Goal: Task Accomplishment & Management: Contribute content

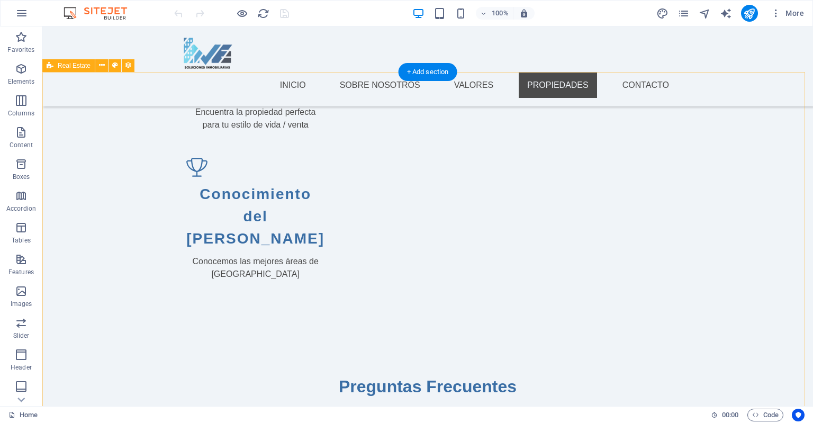
scroll to position [1354, 0]
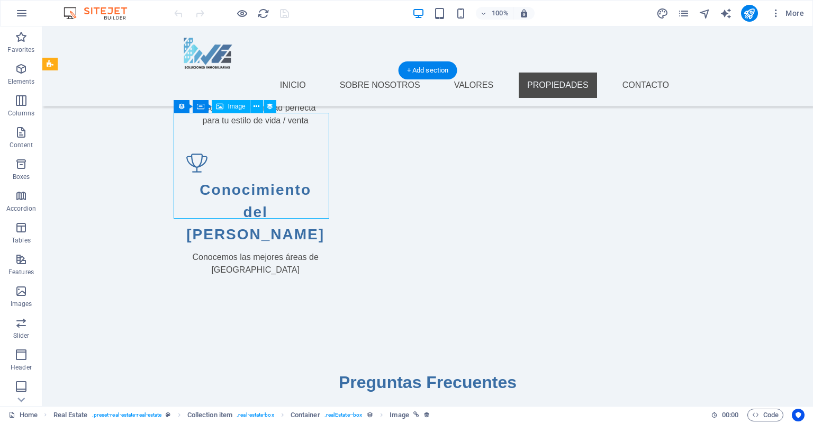
select select "px"
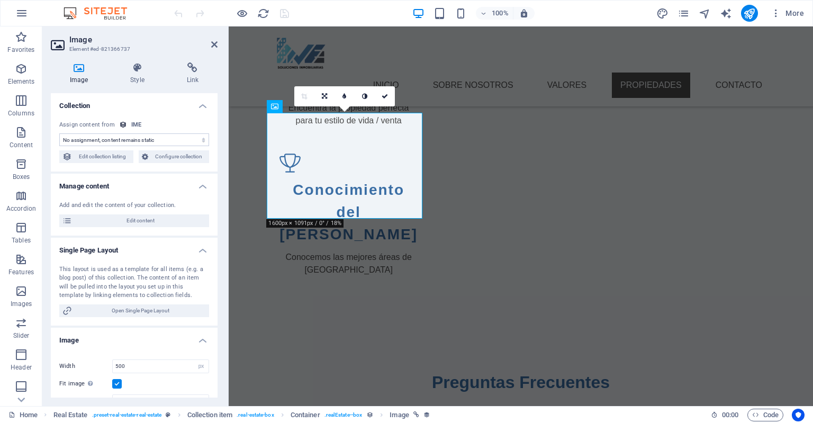
select select "image"
click at [98, 162] on span "Edit collection listing" at bounding box center [102, 156] width 55 height 13
select select "688bc0483b355eb971081f4e"
select select "createdAt_DESC"
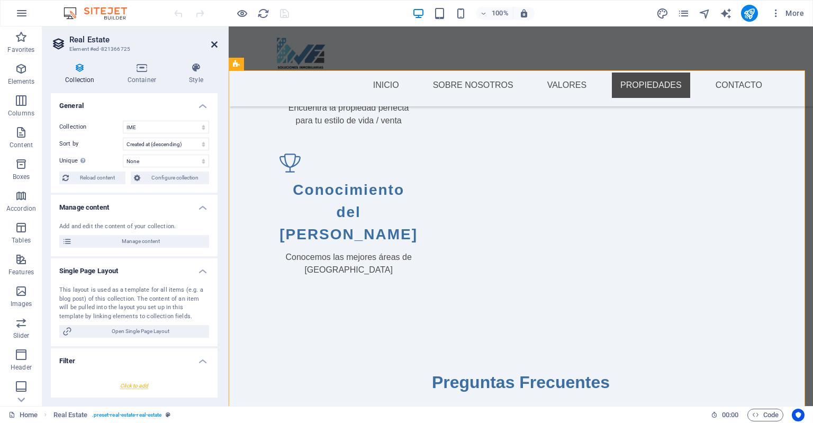
click at [211, 46] on icon at bounding box center [214, 44] width 6 height 8
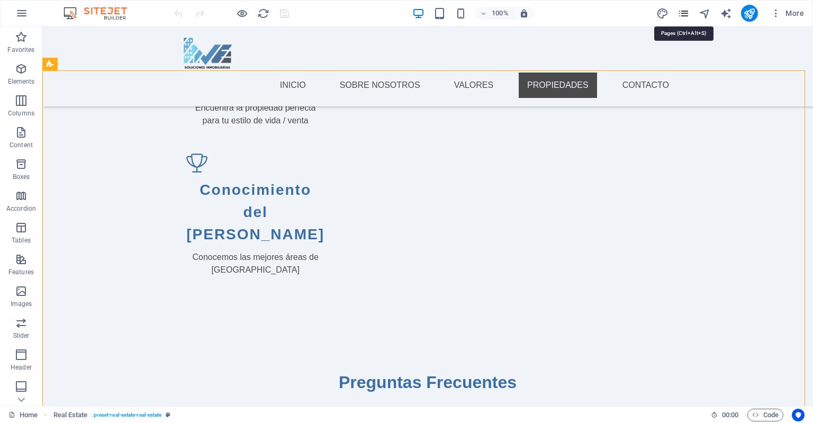
click at [681, 15] on icon "pages" at bounding box center [683, 13] width 12 height 12
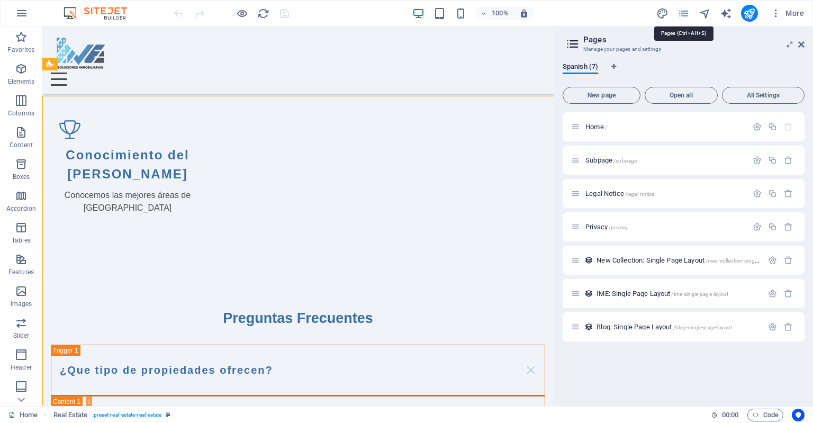
scroll to position [1328, 0]
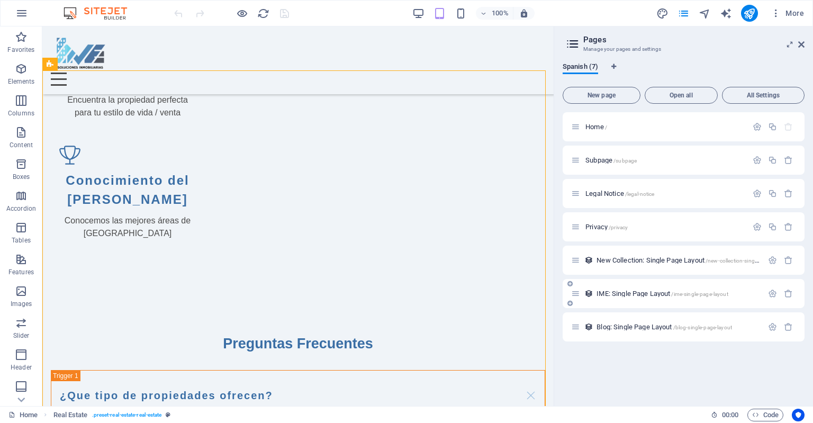
click at [647, 293] on span "IME: Single Page Layout /ime-single-page-layout" at bounding box center [661, 293] width 131 height 8
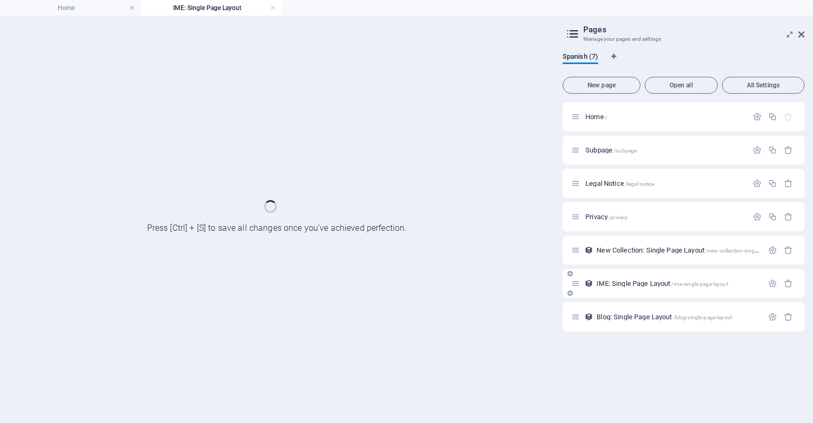
click at [647, 293] on div "IME: Single Page Layout /ime-single-page-layout" at bounding box center [683, 283] width 242 height 29
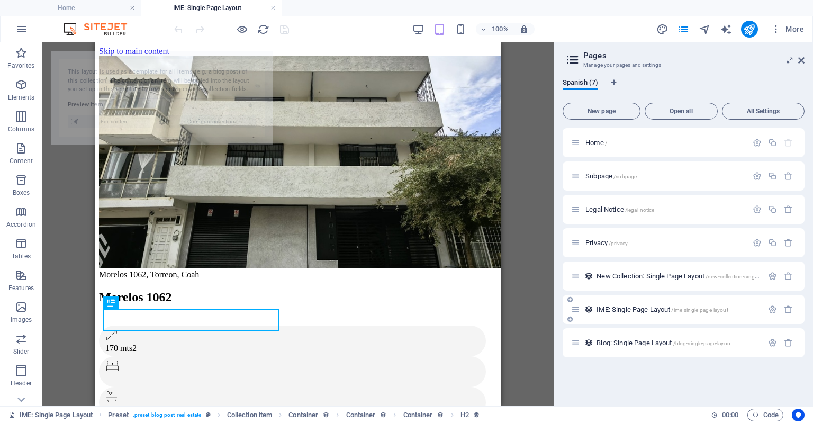
select select "68910197a610e379550d70e0"
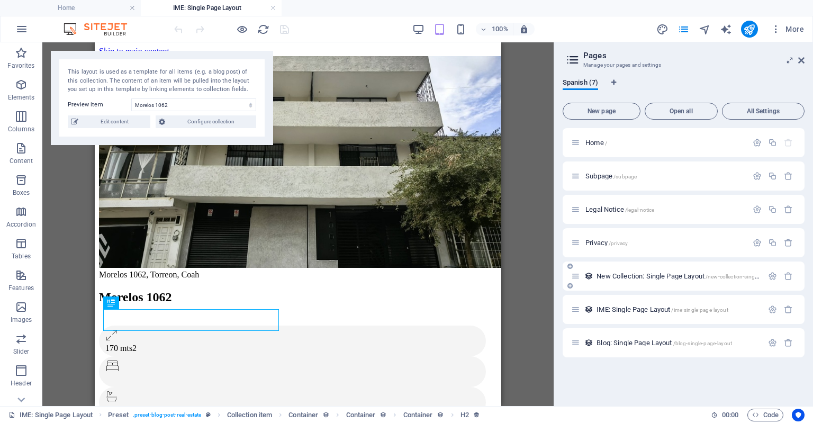
click at [658, 270] on div "New Collection: Single Page Layout /new-collection-single-page-layout" at bounding box center [667, 276] width 192 height 12
click at [659, 275] on span "New Collection: Single Page Layout /new-collection-single-page-layout" at bounding box center [692, 276] width 192 height 8
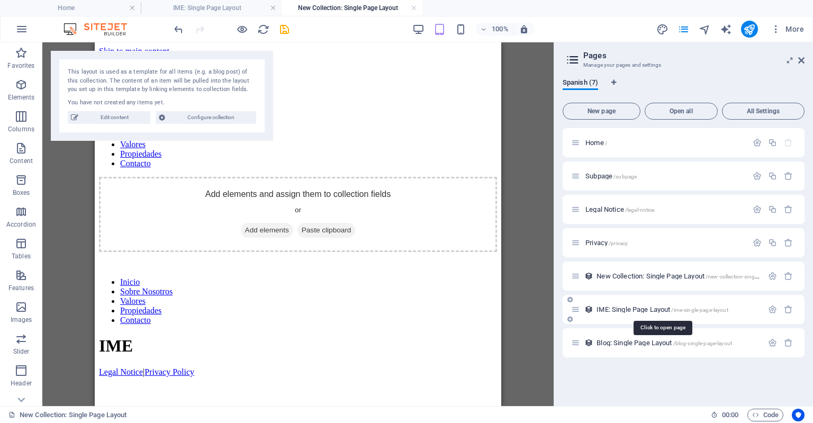
click at [632, 312] on span "IME: Single Page Layout /ime-single-page-layout" at bounding box center [661, 309] width 131 height 8
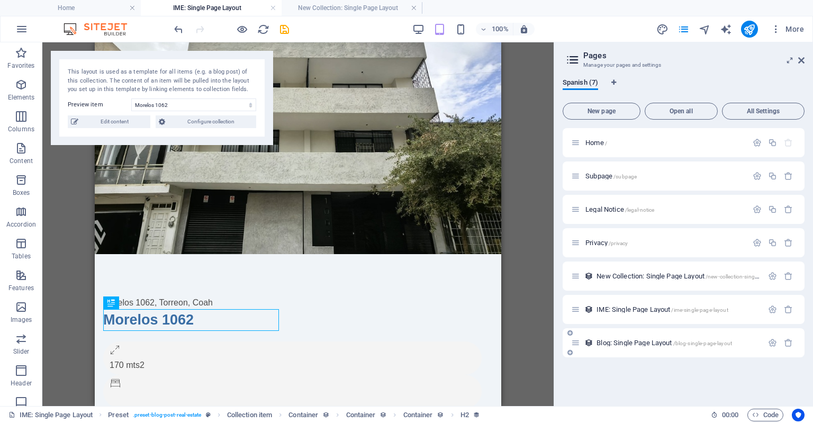
click at [632, 338] on div "Blog: Single Page Layout /blog-single-page-layout" at bounding box center [667, 342] width 192 height 12
click at [632, 342] on span "Blog: Single Page Layout /blog-single-page-layout" at bounding box center [663, 343] width 135 height 8
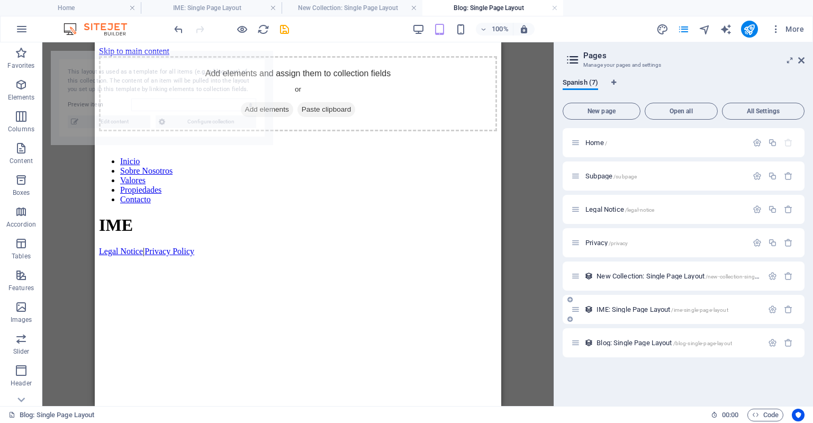
click at [635, 306] on span "IME: Single Page Layout /ime-single-page-layout" at bounding box center [661, 309] width 131 height 8
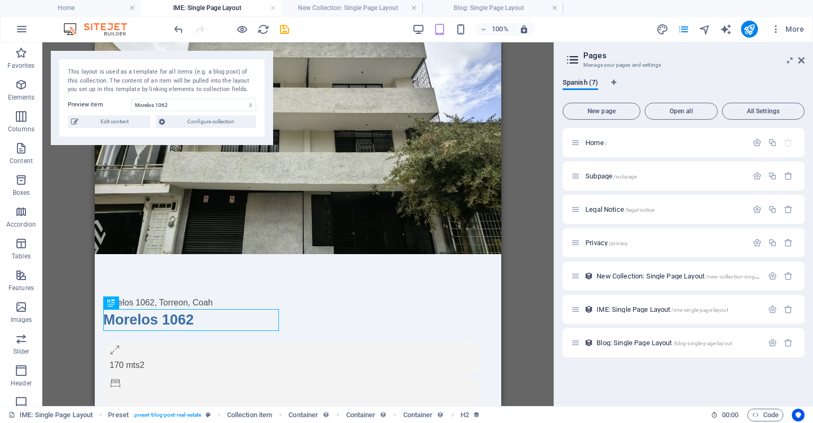
click at [805, 59] on aside "Pages Manage your pages and settings Spanish (7) New page Open all All Settings…" at bounding box center [682, 223] width 259 height 363
click at [802, 58] on icon at bounding box center [801, 60] width 6 height 8
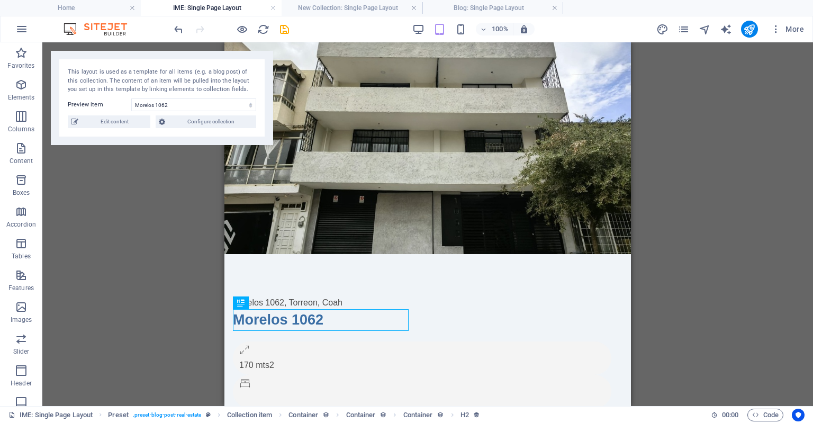
click at [126, 276] on div "Drag here to replace the existing content. Press “Ctrl” if you want to create a…" at bounding box center [427, 223] width 770 height 363
click at [112, 124] on span "Edit content" at bounding box center [114, 121] width 66 height 13
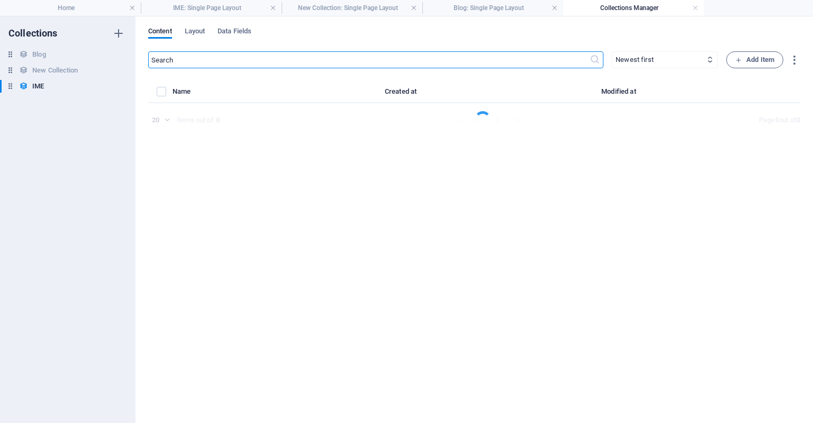
select select "Oficinas"
select select "En Renta"
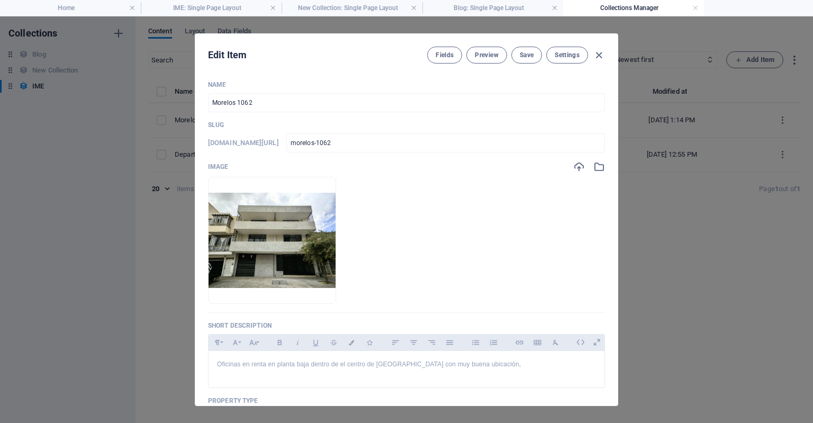
click at [706, 243] on div "Edit Item Fields Preview Save Settings Name Morelos 1062 ​ Slug [DOMAIN_NAME][U…" at bounding box center [406, 219] width 813 height 406
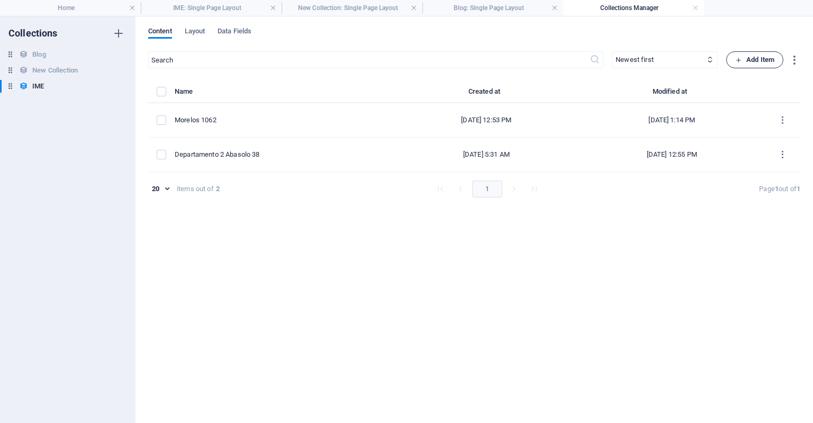
click at [757, 59] on span "Add Item" at bounding box center [754, 59] width 39 height 13
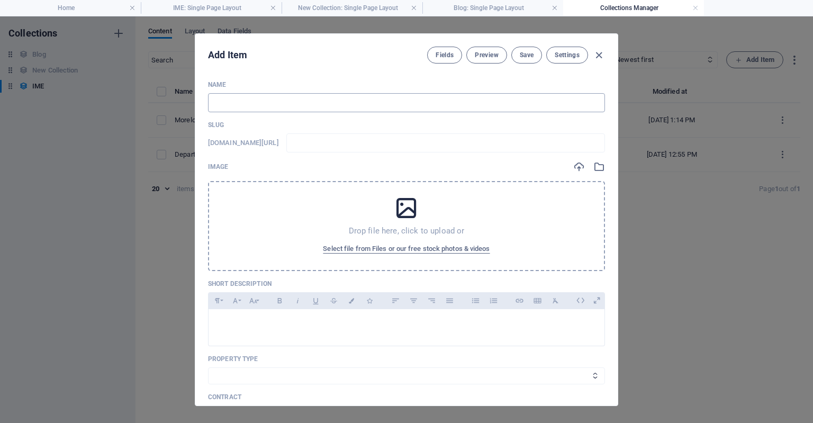
click at [420, 111] on input "text" at bounding box center [406, 102] width 397 height 19
type input "MO"
type input "mo"
type input "M"
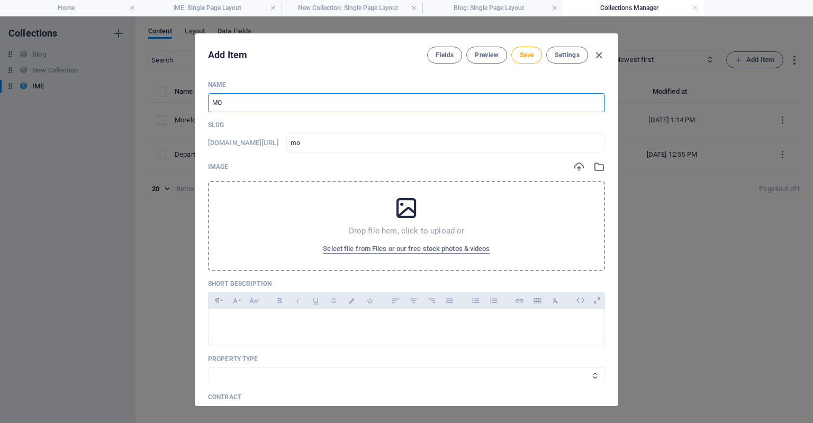
type input "m"
type input "Mo"
type input "mo"
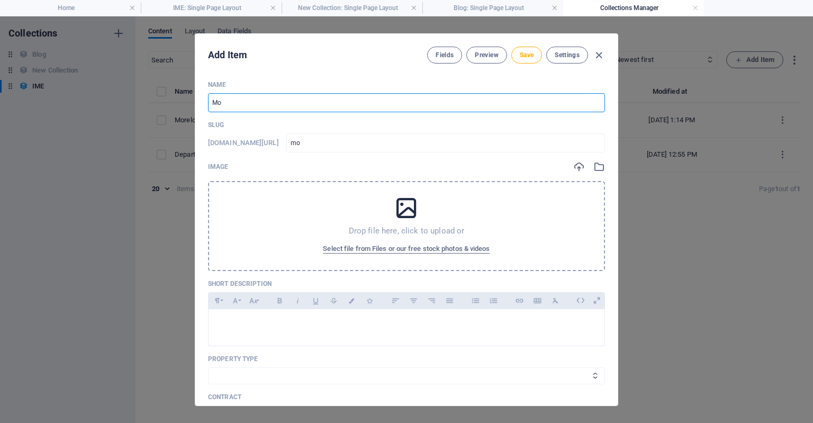
type input "Mor"
type input "mor"
type input "More"
type input "more"
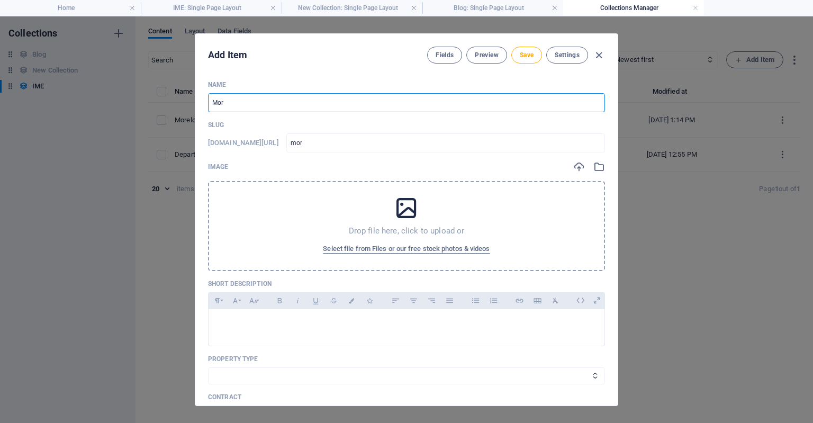
type input "more"
type input "[PERSON_NAME]"
type input "Morelo"
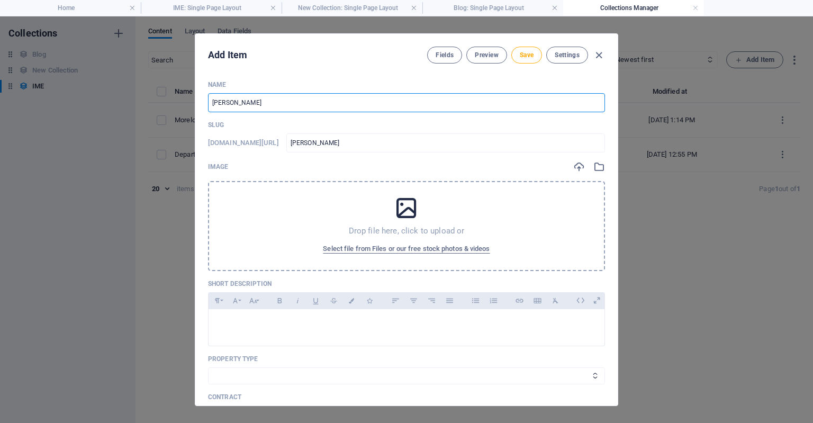
type input "morelo"
type input "Morelos"
type input "morelos"
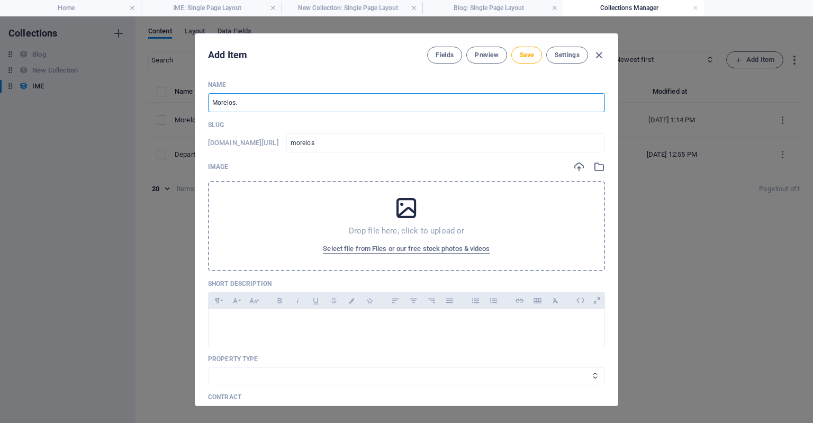
type input "Morelos.d"
type input "morelos-d"
type input "Morelos.dp"
type input "morelos-dp"
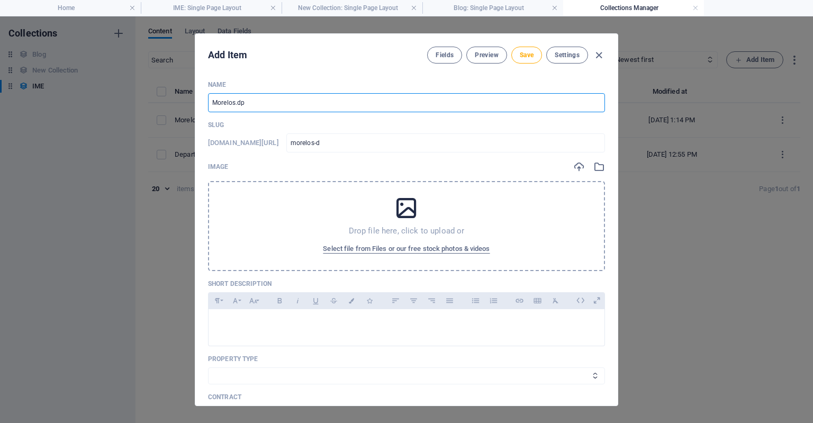
type input "morelos-dp"
type input "Morelos.dpt"
type input "morelos-dpt"
type input "Morelos.dpt1"
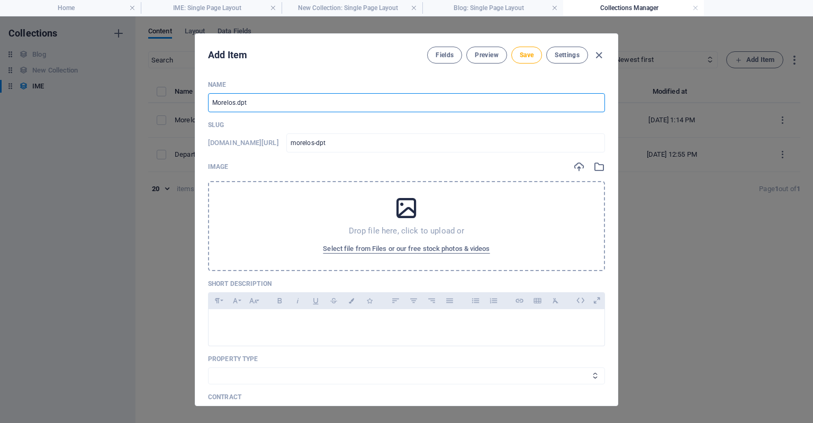
type input "morelos-dpt1"
click at [239, 101] on input "Morelos.dpt1" at bounding box center [406, 102] width 397 height 19
type input "Morelosdpt1"
type input "morelosdpt1"
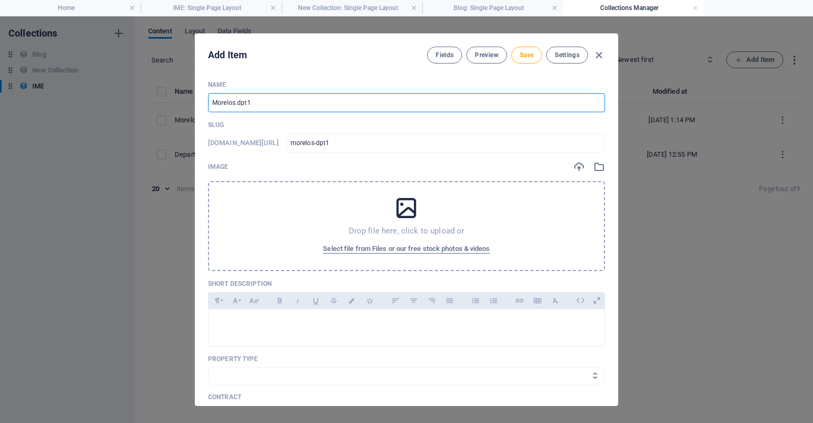
type input "morelosdpt1"
type input "Morelos dpt1"
type input "morelos-dpt1"
click at [247, 105] on input "Morelos dpt1" at bounding box center [406, 102] width 397 height 19
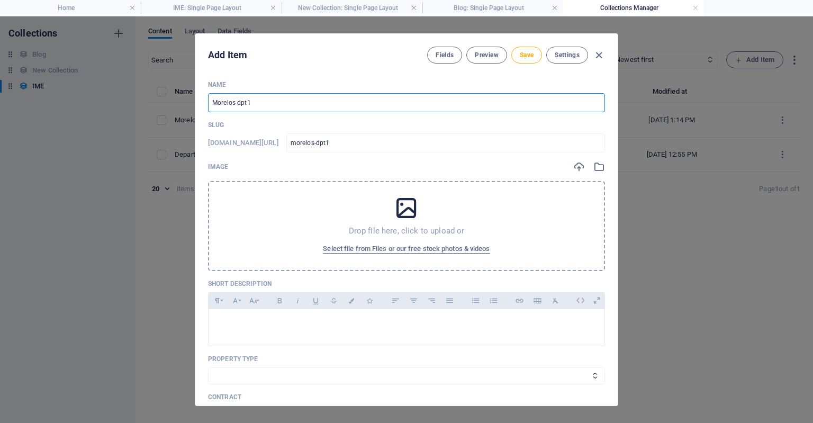
type input "Morelos dp1"
type input "morelos-dp1"
type input "Morelos d1"
type input "morelos-d1"
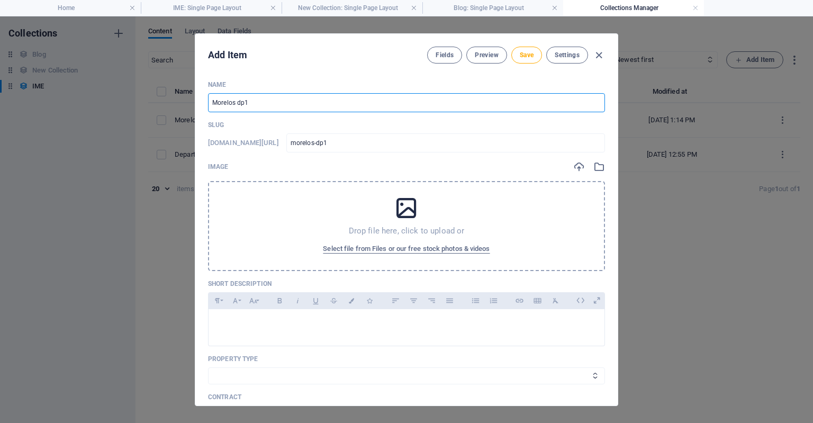
type input "morelos-d1"
type input "Morelos 1"
type input "morelos-1"
type input "Morelos 1"
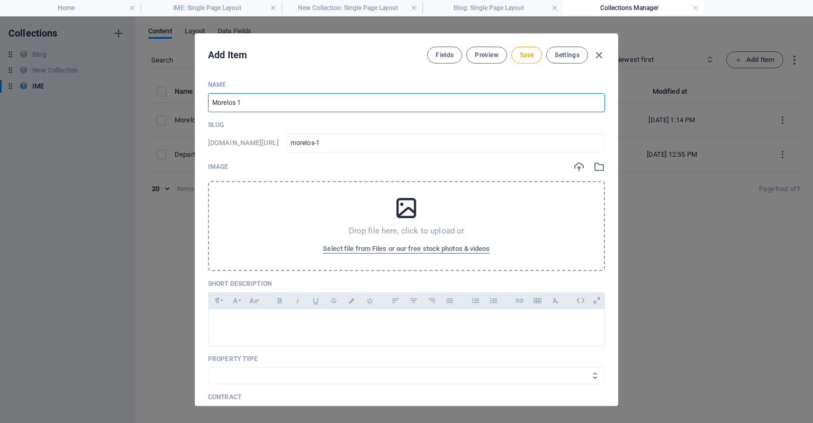
click at [675, 245] on div "Add Item Fields Preview Save Settings Name Morelos 1 ​ Slug [DOMAIN_NAME][URL] …" at bounding box center [406, 219] width 813 height 406
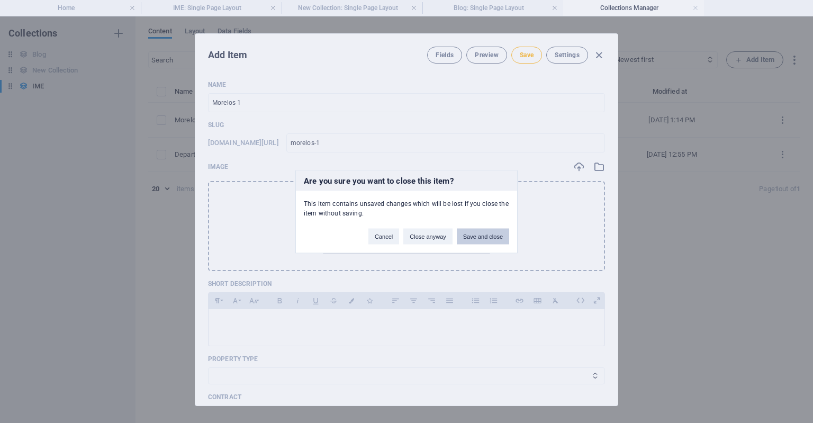
click at [471, 231] on button "Save and close" at bounding box center [483, 236] width 52 height 16
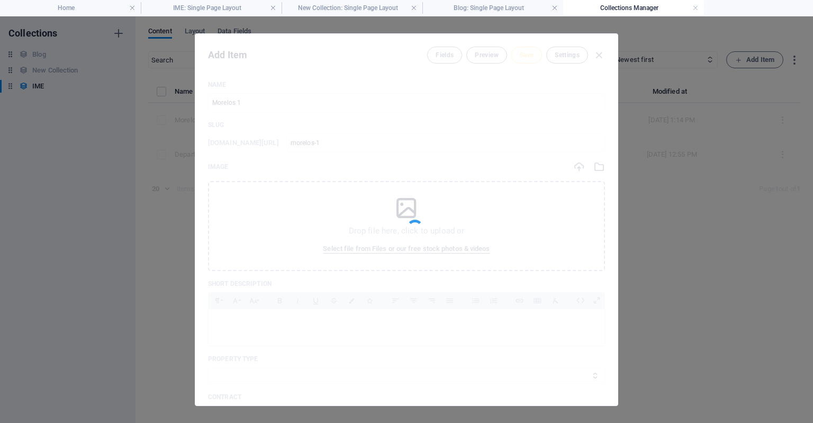
type input "morelos-1"
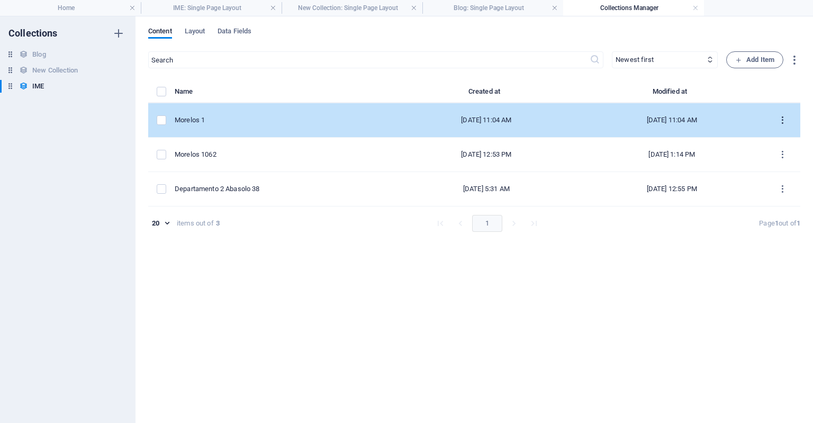
click at [780, 114] on button "items list" at bounding box center [782, 120] width 19 height 17
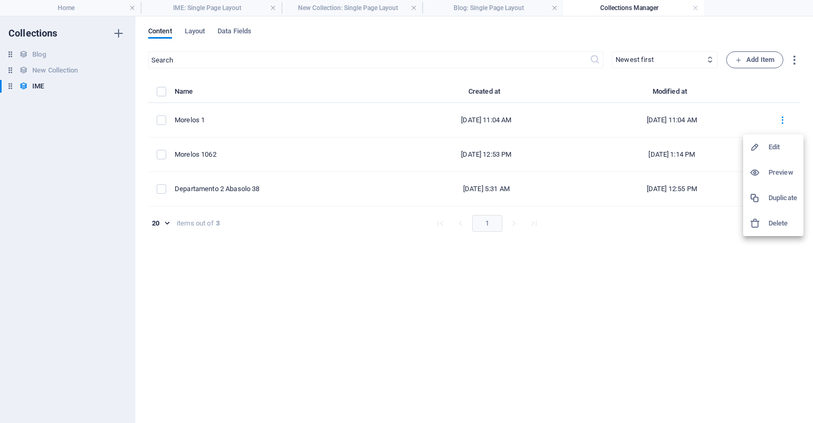
click at [772, 146] on h6 "Edit" at bounding box center [782, 147] width 29 height 13
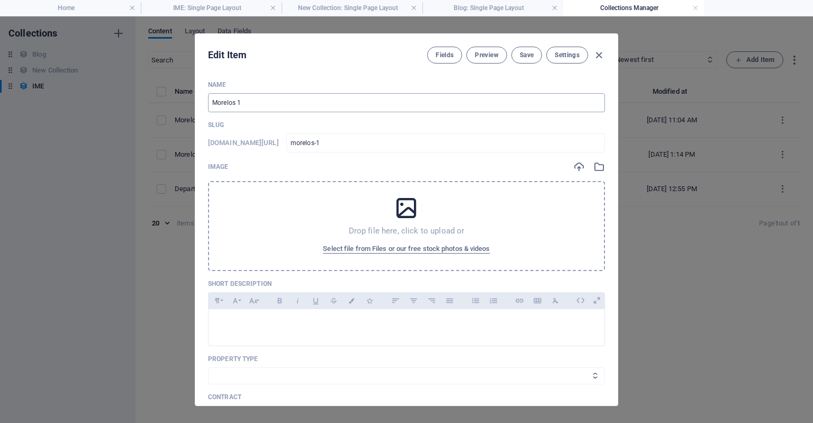
click at [232, 101] on input "Morelos 1" at bounding box center [406, 102] width 397 height 19
click at [234, 103] on input "Morelos 1" at bounding box center [406, 102] width 397 height 19
type input "Morelos 11"
type input "morelos-11"
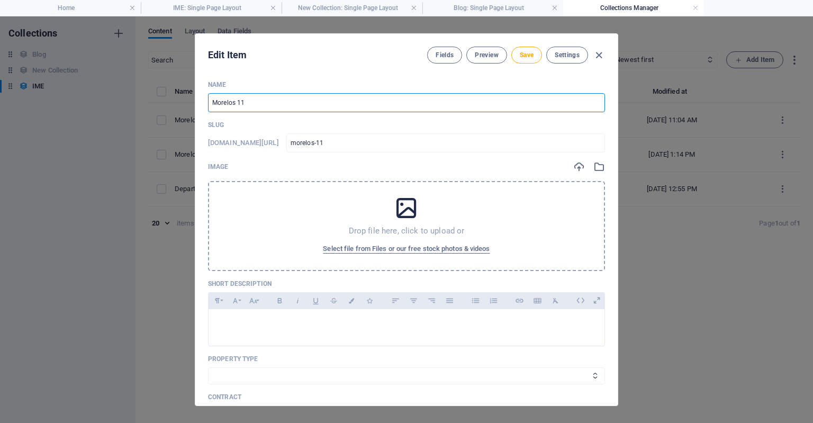
type input "Morelos 101"
type input "morelos-101"
type input "Morelos 1061"
type input "morelos-1061"
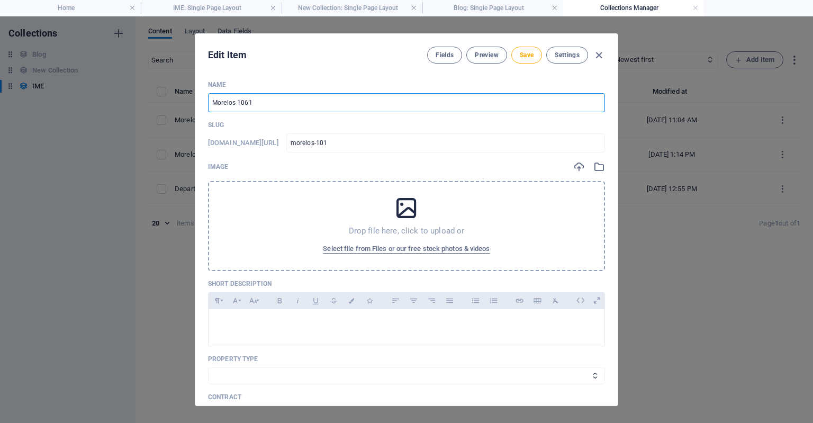
type input "morelos-1061"
type input "Morelos 10621"
type input "morelos-10621"
type input "Morelos 1062-1"
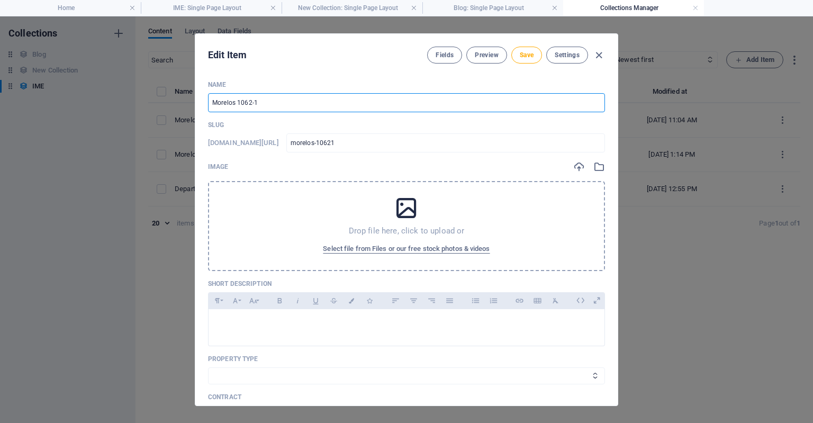
type input "morelos-1062-1"
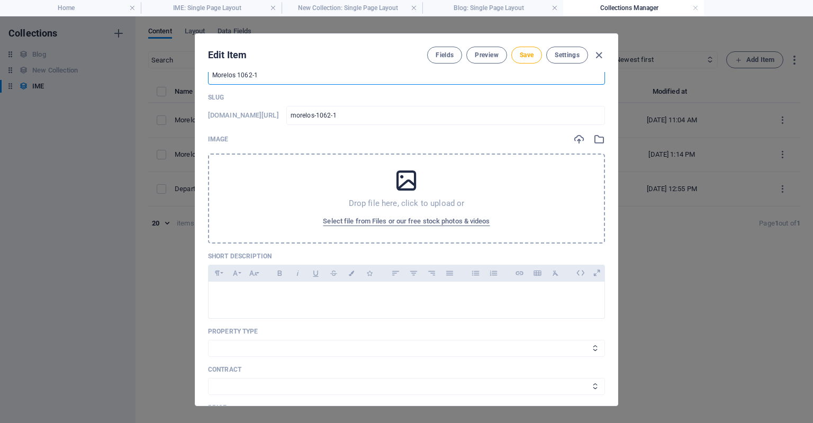
scroll to position [30, 0]
type input "Morelos 1062-1"
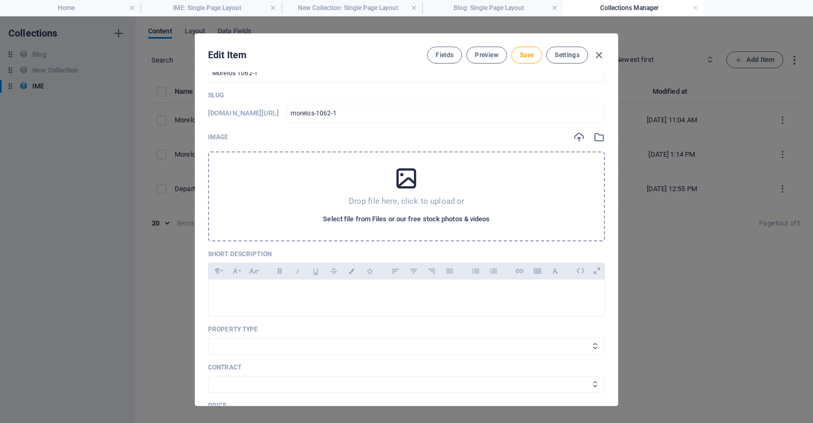
click at [369, 213] on span "Select file from Files or our free stock photos & videos" at bounding box center [406, 219] width 167 height 13
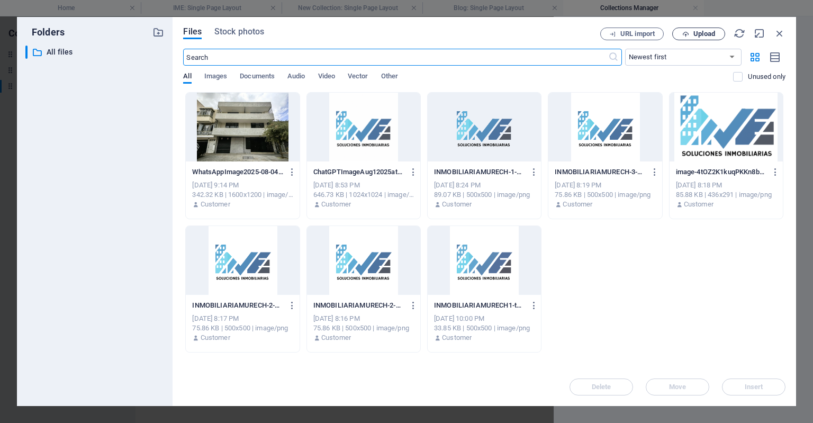
click at [701, 34] on span "Upload" at bounding box center [704, 34] width 22 height 6
click at [699, 38] on button "Upload" at bounding box center [698, 34] width 53 height 13
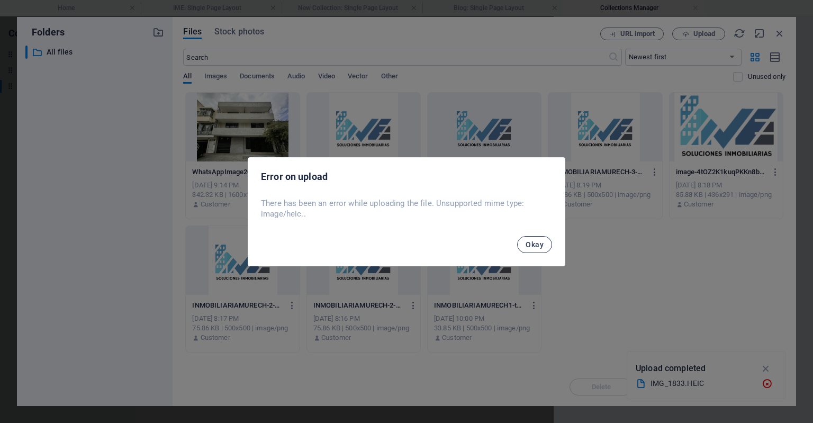
click at [529, 245] on span "Okay" at bounding box center [534, 244] width 18 height 8
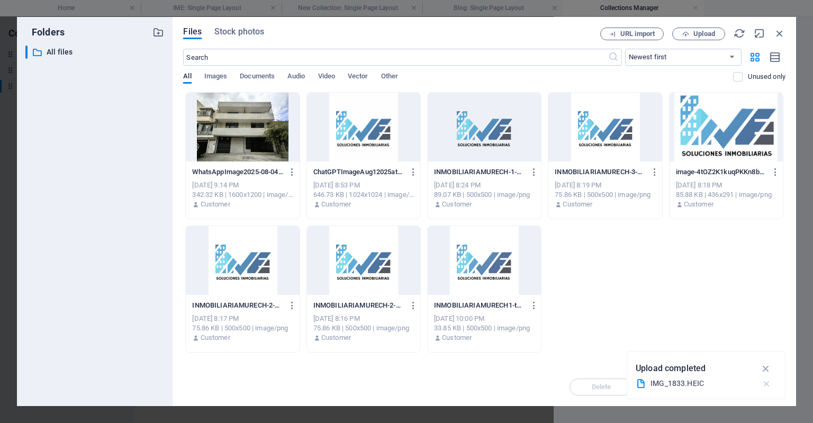
click at [766, 386] on icon "button" at bounding box center [766, 383] width 11 height 11
click at [687, 38] on button "Upload" at bounding box center [698, 34] width 53 height 13
click at [686, 39] on button "Upload" at bounding box center [698, 34] width 53 height 13
click at [777, 34] on icon "button" at bounding box center [779, 34] width 12 height 12
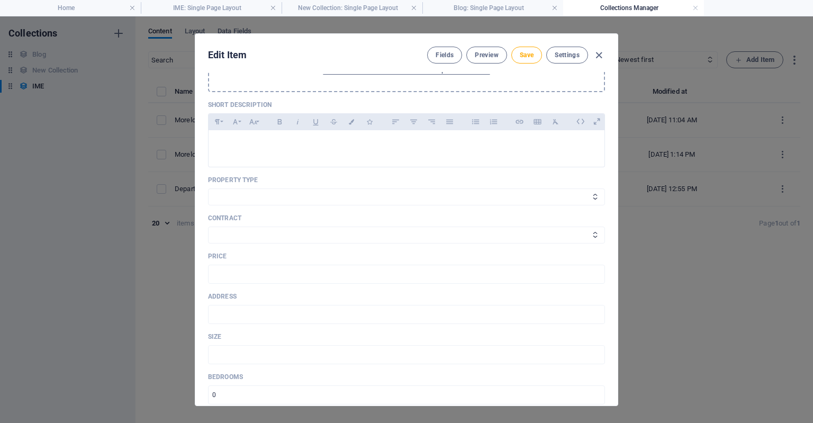
scroll to position [178, 0]
click at [407, 198] on select "Casa Departamento Oficinas" at bounding box center [406, 197] width 397 height 17
select select "Departamento"
click at [208, 189] on select "Casa Departamento Oficinas" at bounding box center [406, 197] width 397 height 17
click at [349, 247] on div "Name Morelos 1062-1 ​ Slug [DOMAIN_NAME][URL] morelos-1062-1 ​ Image Drop file …" at bounding box center [406, 307] width 397 height 808
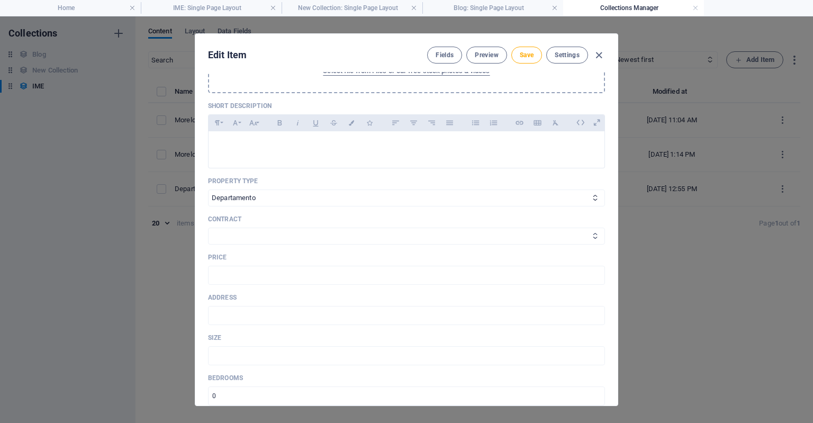
click at [350, 238] on select "En Renta En Venta" at bounding box center [406, 235] width 397 height 17
select select "En Renta"
click at [208, 227] on select "En Renta En Venta" at bounding box center [406, 235] width 397 height 17
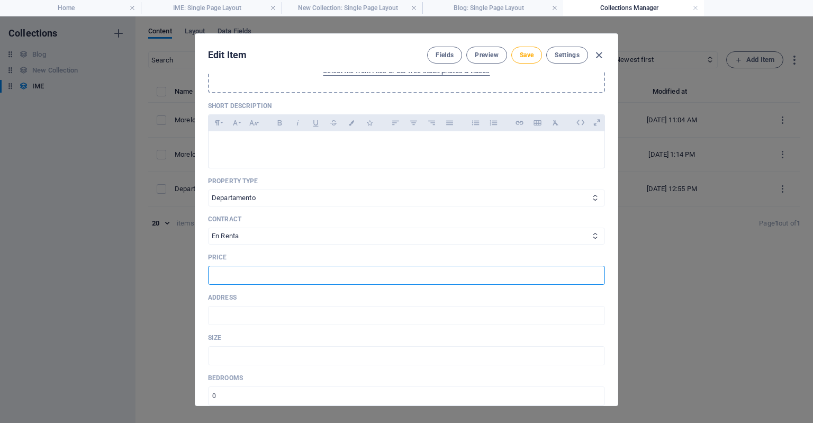
click at [339, 277] on input "text" at bounding box center [406, 275] width 397 height 19
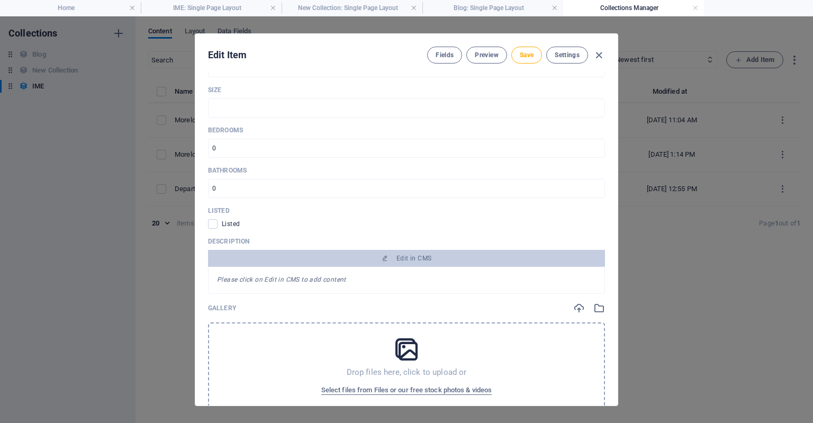
scroll to position [429, 0]
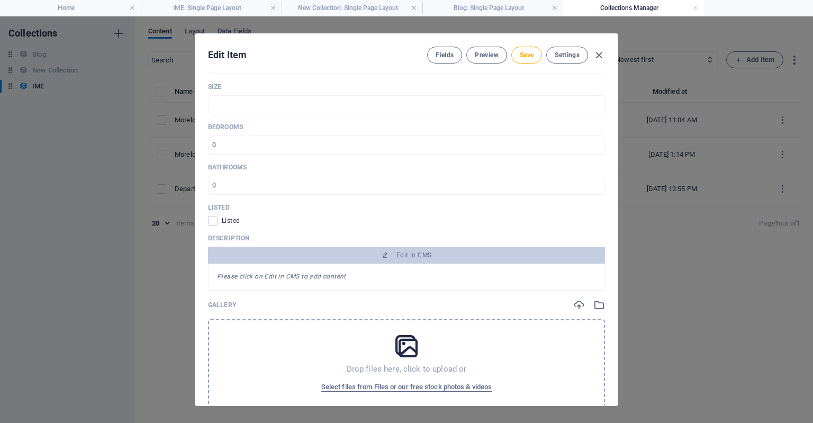
click at [450, 228] on div "Name Morelos 1062-1 ​ Slug [DOMAIN_NAME][URL] morelos-1062-1 ​ Image Drop file …" at bounding box center [406, 56] width 397 height 808
click at [406, 383] on span "Select files from Files or our free stock photos & videos" at bounding box center [406, 386] width 170 height 13
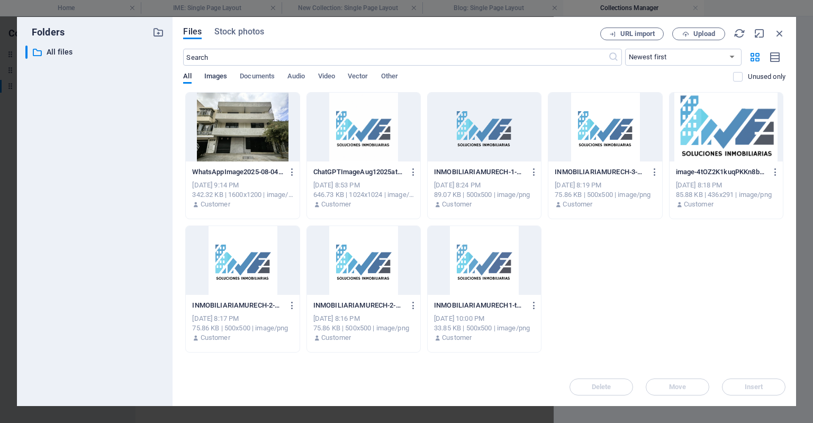
click at [219, 80] on span "Images" at bounding box center [215, 77] width 23 height 15
click at [690, 35] on span "Upload" at bounding box center [698, 34] width 43 height 7
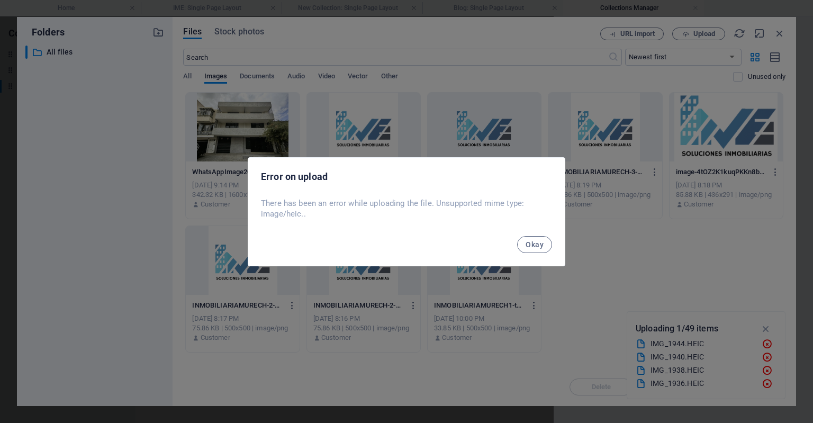
click at [533, 254] on div "Okay" at bounding box center [406, 248] width 316 height 36
click at [544, 236] on button "Okay" at bounding box center [534, 244] width 35 height 17
click at [531, 239] on button "Okay" at bounding box center [534, 244] width 35 height 17
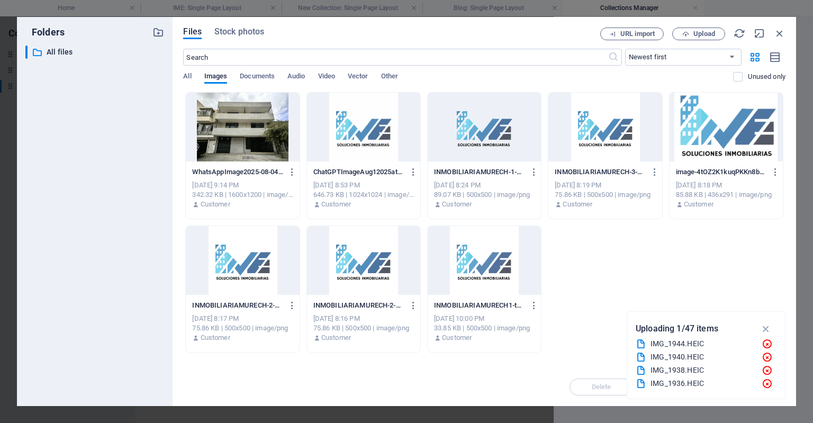
click at [531, 239] on div at bounding box center [483, 260] width 113 height 69
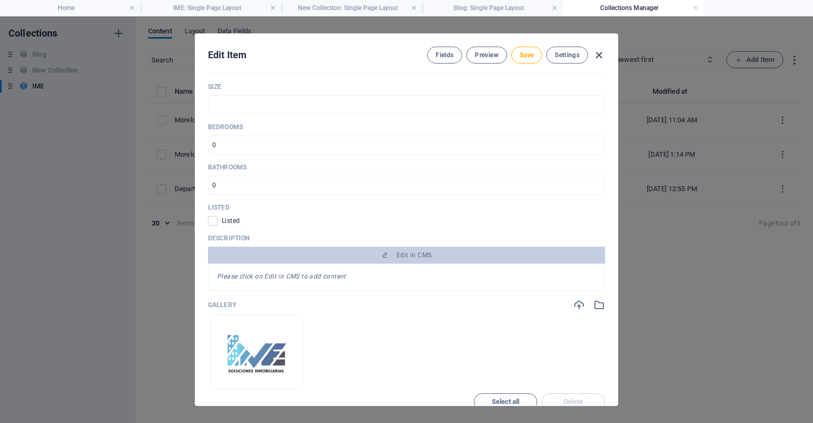
click at [599, 52] on icon "button" at bounding box center [599, 55] width 12 height 12
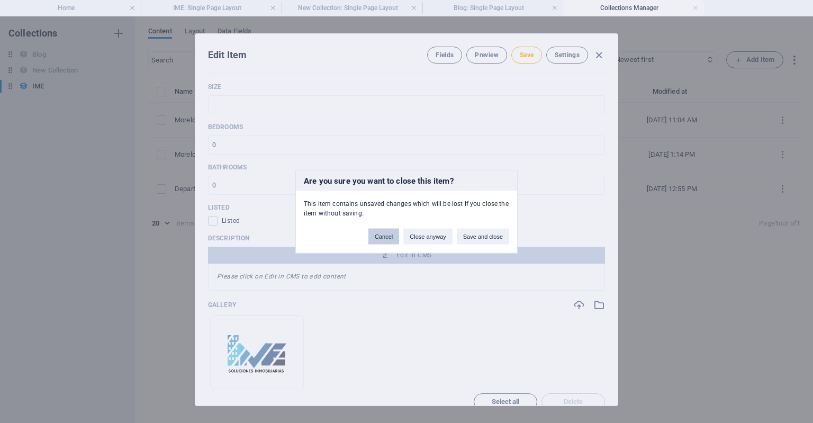
click at [383, 236] on button "Cancel" at bounding box center [383, 236] width 31 height 16
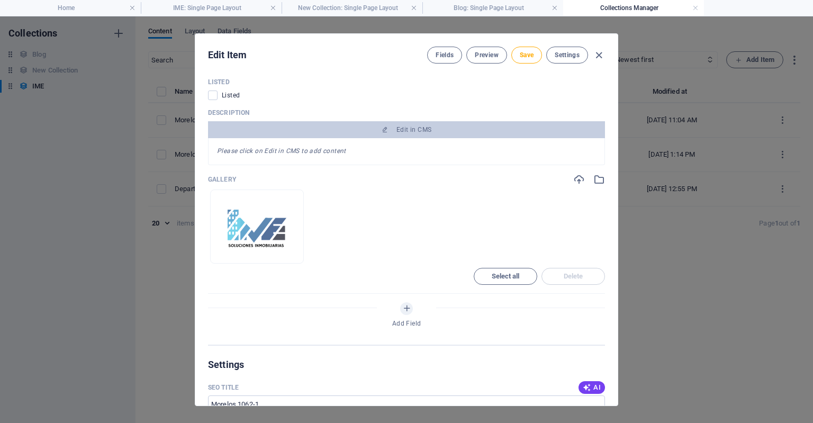
scroll to position [557, 0]
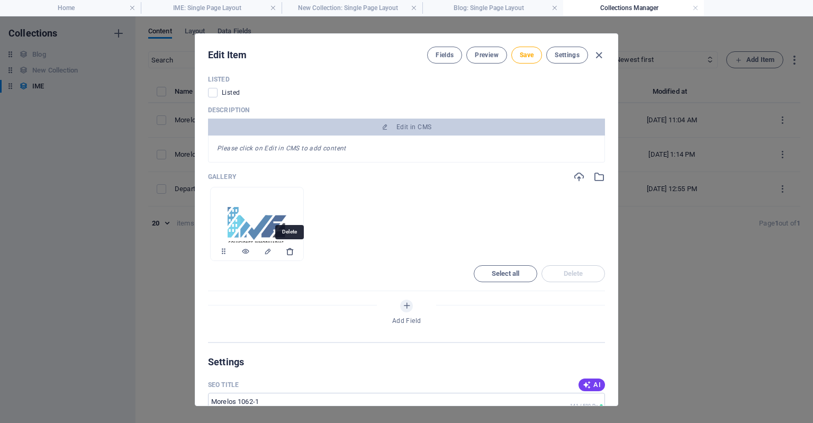
click at [287, 252] on icon "button" at bounding box center [290, 251] width 8 height 8
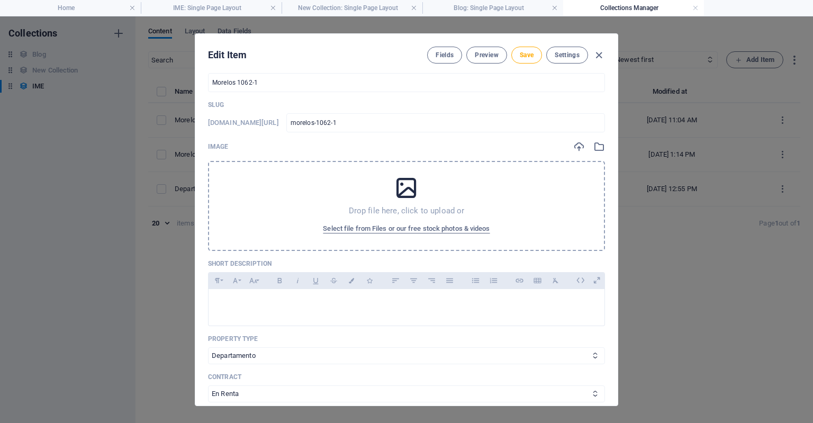
scroll to position [0, 0]
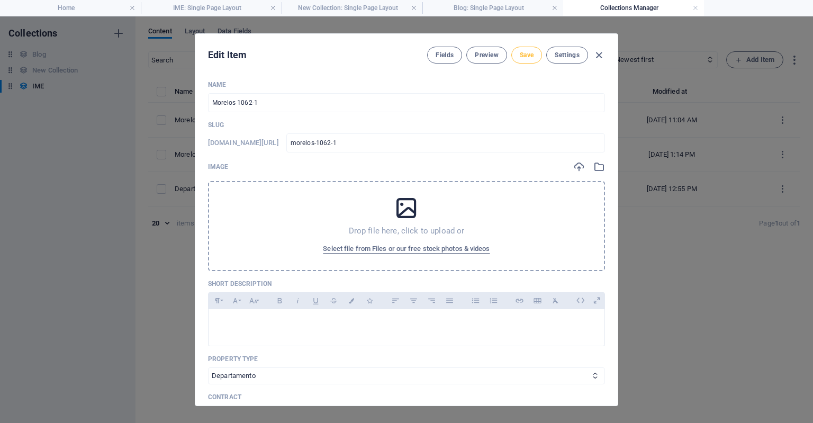
click at [517, 61] on button "Save" at bounding box center [526, 55] width 31 height 17
click at [597, 56] on icon "button" at bounding box center [599, 55] width 12 height 12
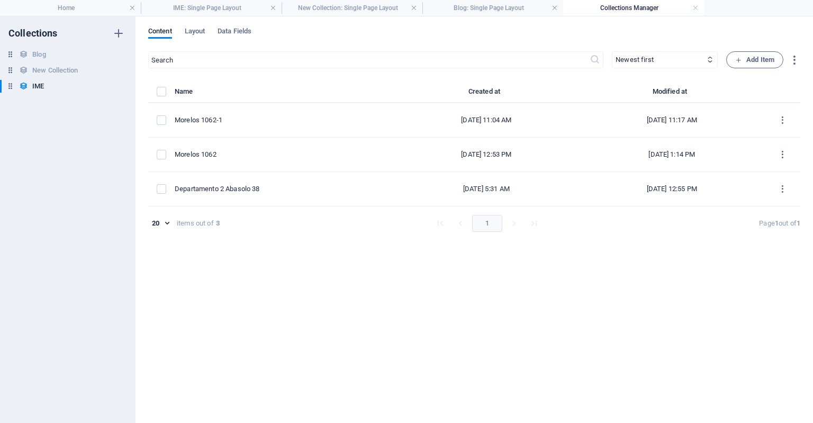
type input "morelos-1062-1"
click at [77, 12] on h4 "Home" at bounding box center [70, 8] width 141 height 12
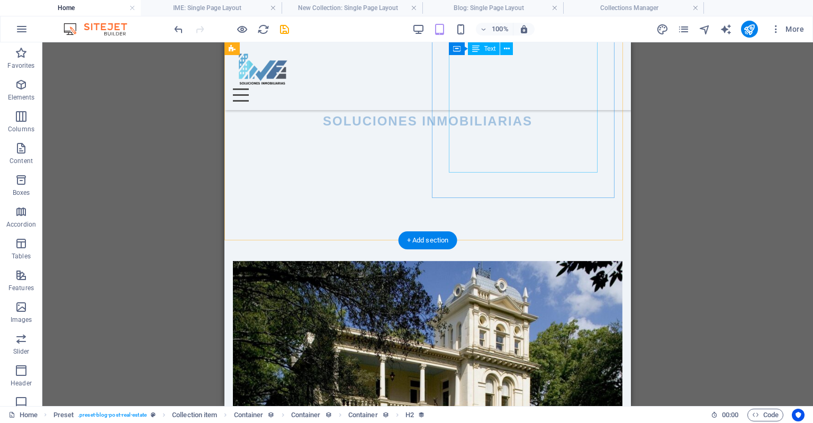
scroll to position [364, 0]
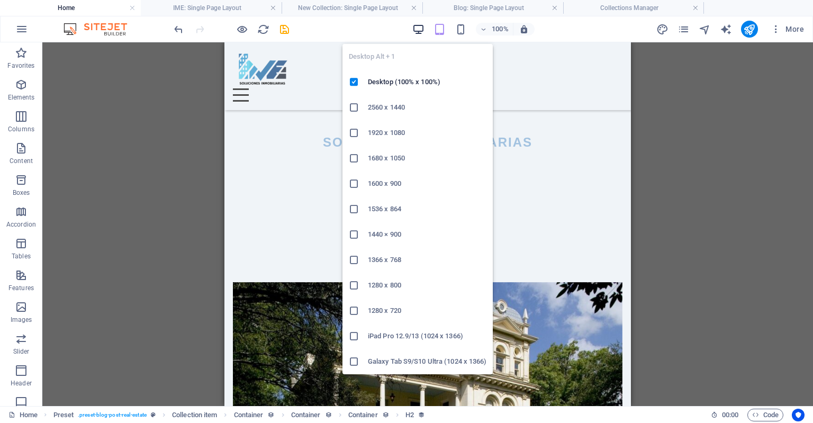
click at [416, 25] on icon "button" at bounding box center [418, 29] width 12 height 12
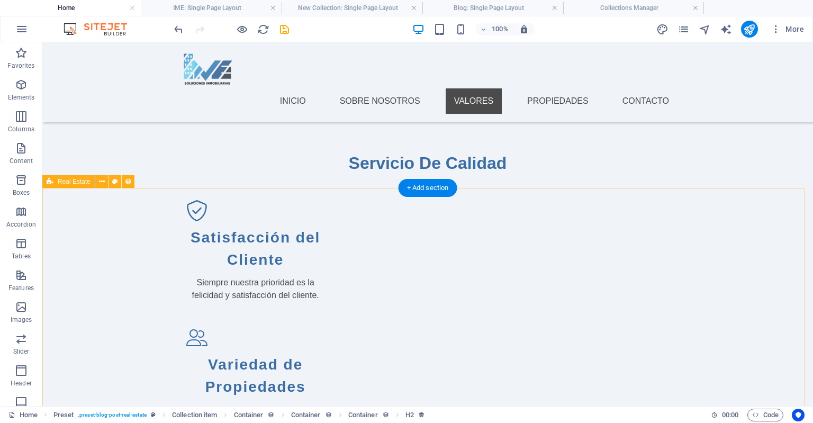
scroll to position [1293, 0]
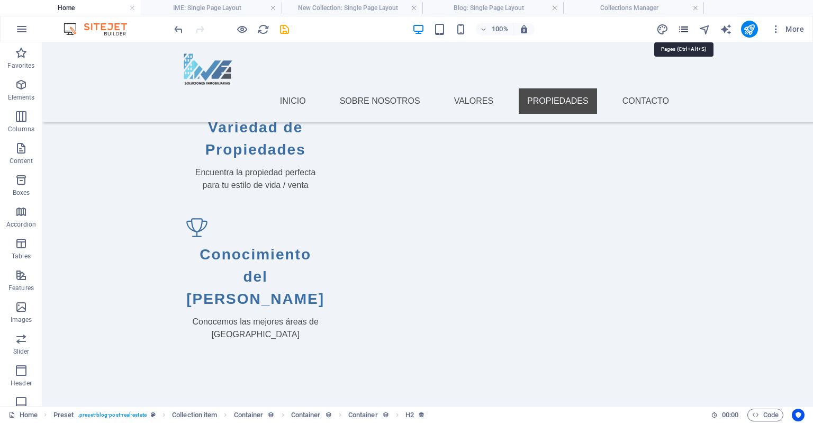
click at [679, 29] on icon "pages" at bounding box center [683, 29] width 12 height 12
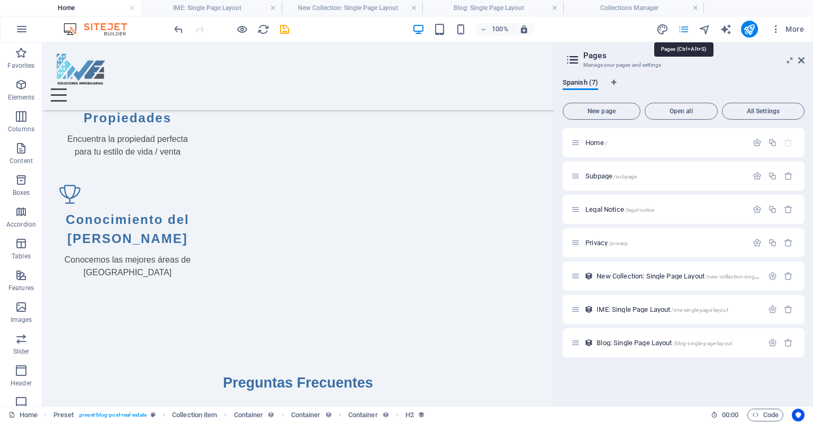
scroll to position [1268, 0]
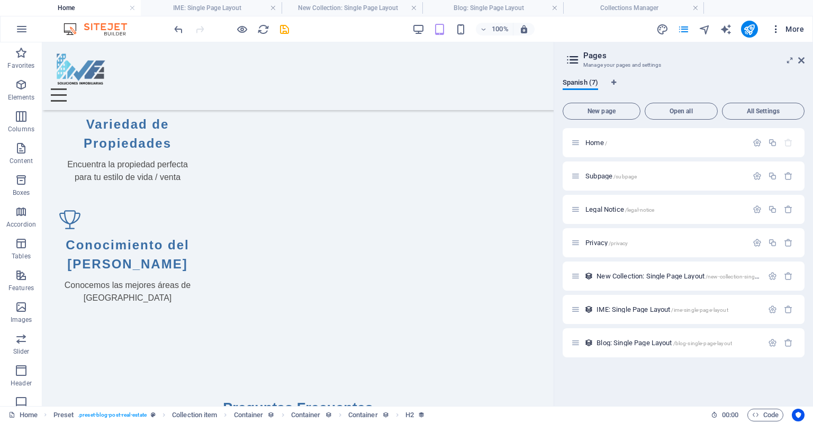
click at [783, 29] on span "More" at bounding box center [786, 29] width 33 height 11
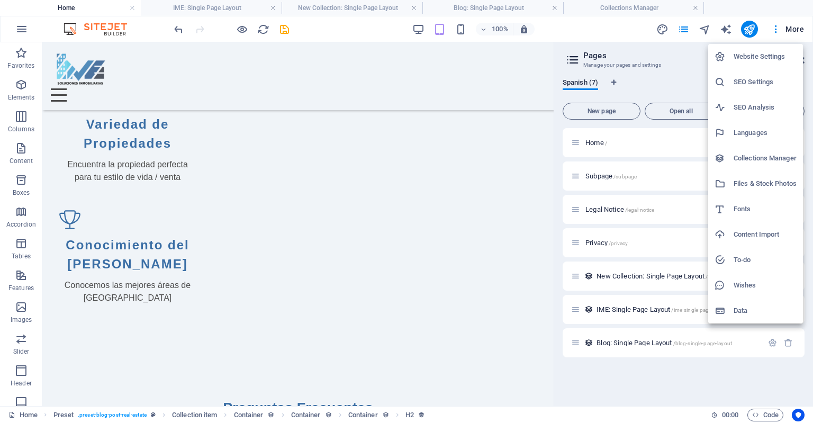
click at [739, 180] on h6 "Files & Stock Photos" at bounding box center [764, 183] width 63 height 13
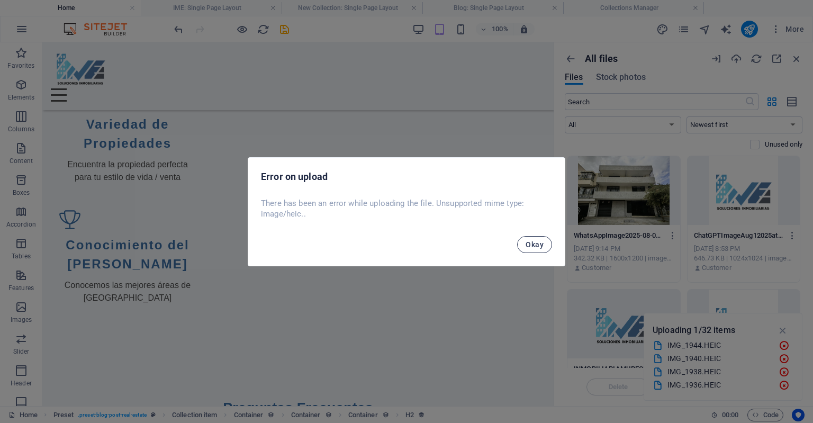
click at [528, 245] on span "Okay" at bounding box center [534, 244] width 18 height 8
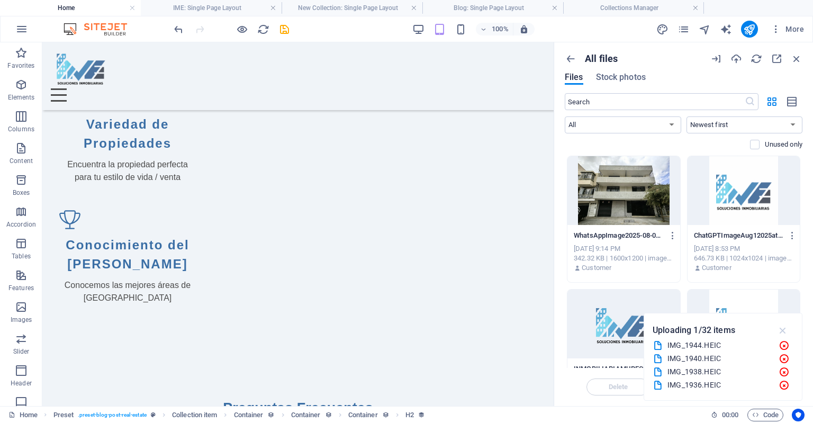
click at [784, 331] on icon "button" at bounding box center [783, 330] width 12 height 12
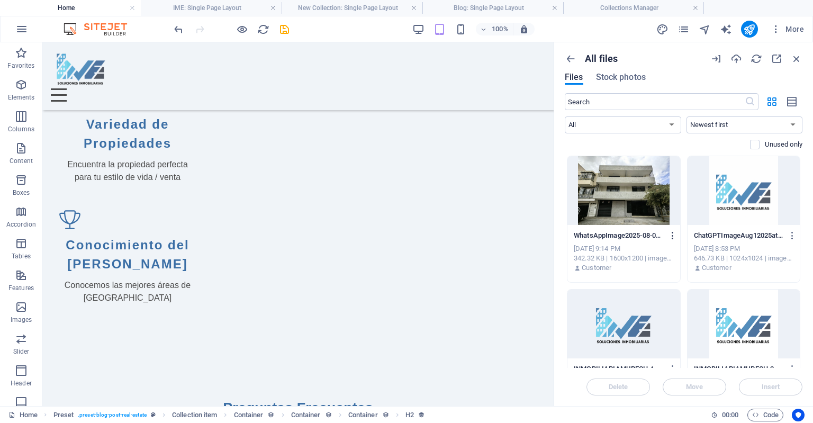
click at [669, 239] on icon "button" at bounding box center [673, 236] width 10 height 10
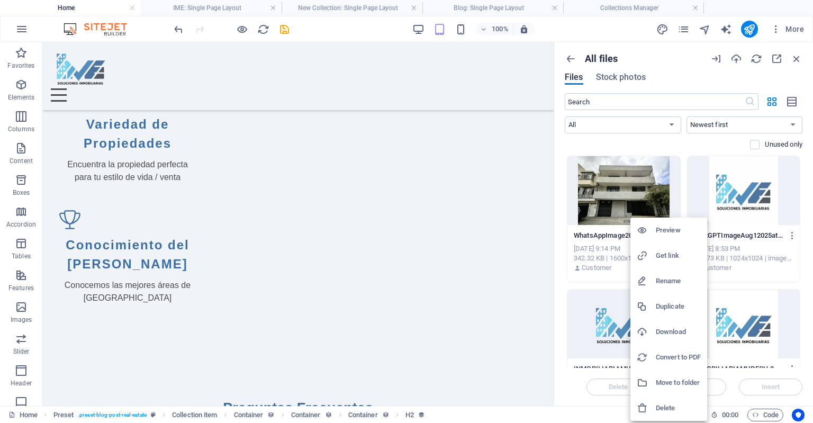
click at [563, 141] on div at bounding box center [406, 211] width 813 height 423
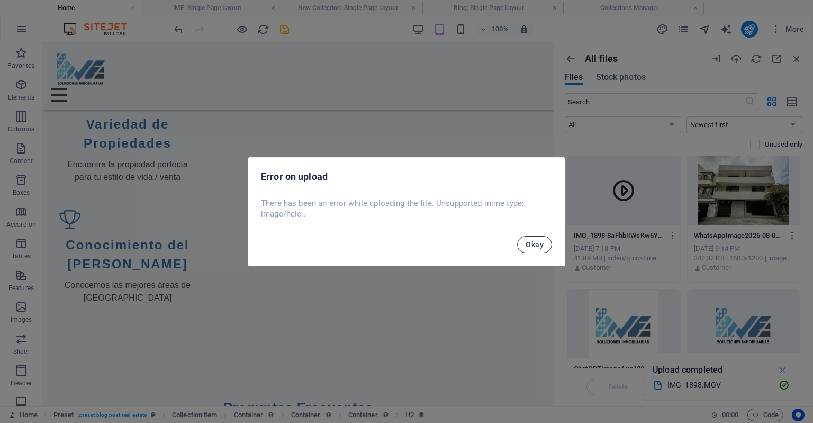
click at [541, 240] on span "Okay" at bounding box center [534, 244] width 18 height 8
click at [544, 247] on button "Okay" at bounding box center [534, 244] width 35 height 17
click at [546, 248] on button "Okay" at bounding box center [534, 244] width 35 height 17
click at [550, 245] on button "Okay" at bounding box center [534, 244] width 35 height 17
click at [544, 244] on button "Okay" at bounding box center [534, 244] width 35 height 17
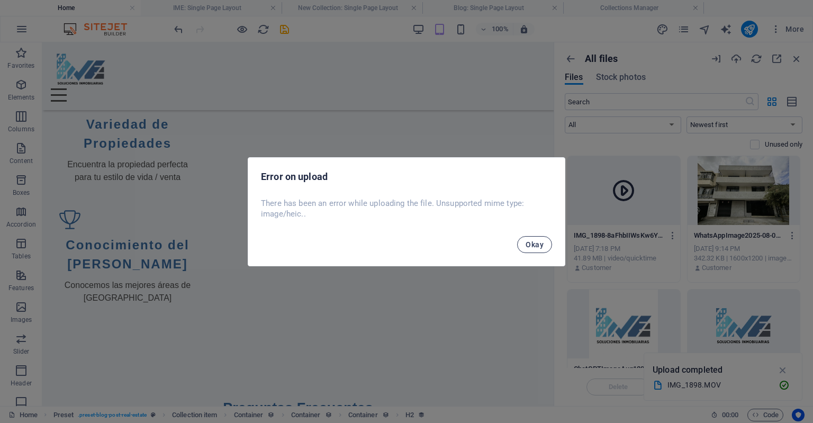
click at [545, 244] on button "Okay" at bounding box center [534, 244] width 35 height 17
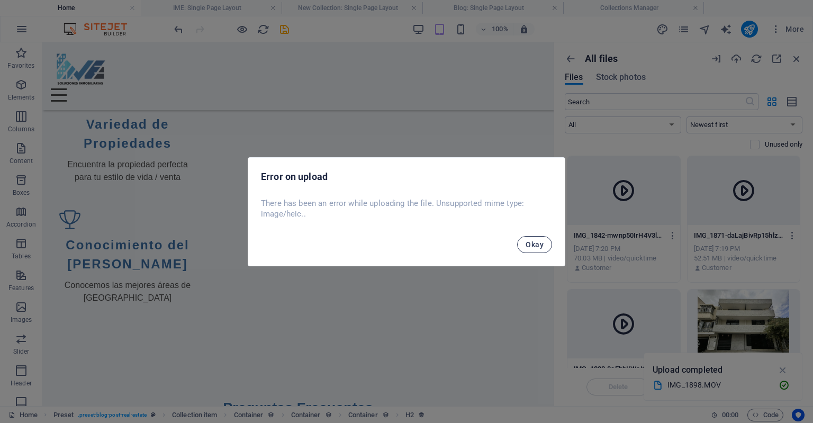
click at [546, 241] on button "Okay" at bounding box center [534, 244] width 35 height 17
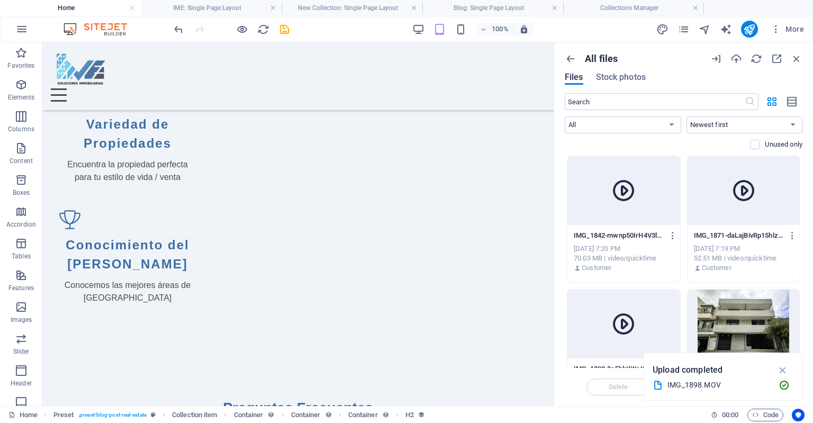
scroll to position [9, 0]
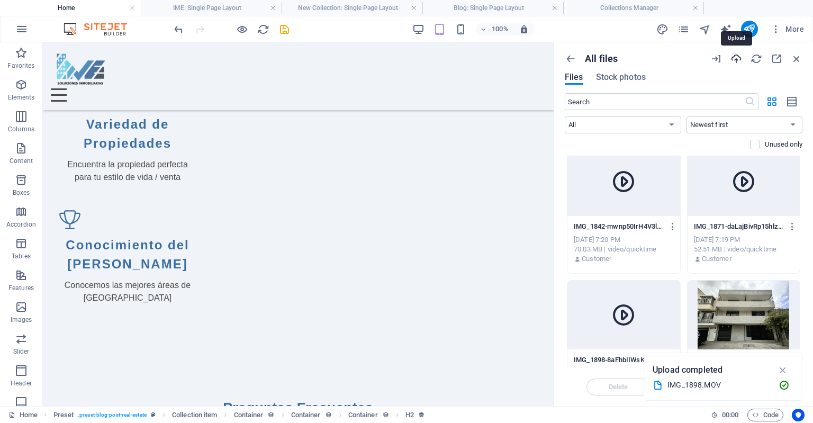
click at [732, 59] on icon "button" at bounding box center [736, 59] width 12 height 12
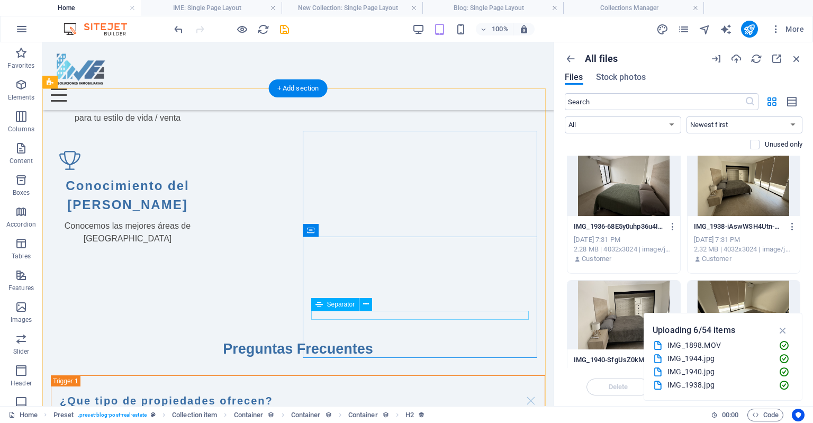
scroll to position [1326, 0]
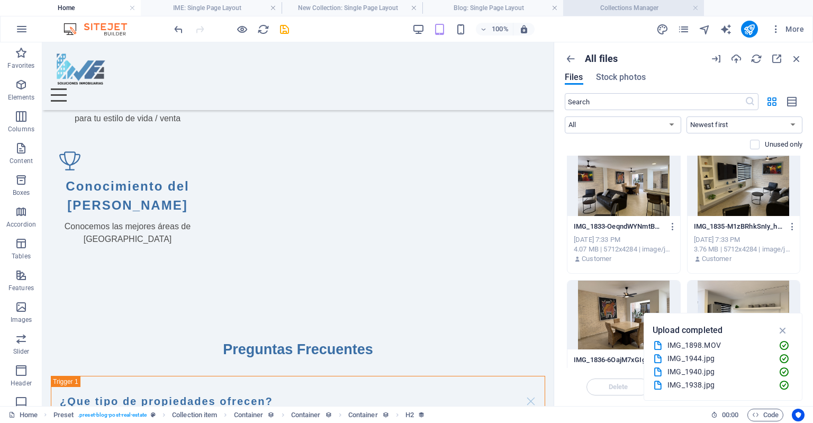
click at [587, 6] on h4 "Collections Manager" at bounding box center [633, 8] width 141 height 12
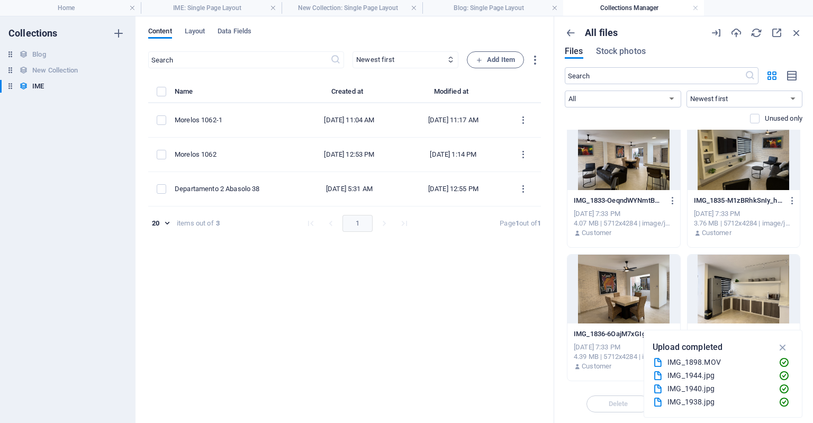
scroll to position [0, 0]
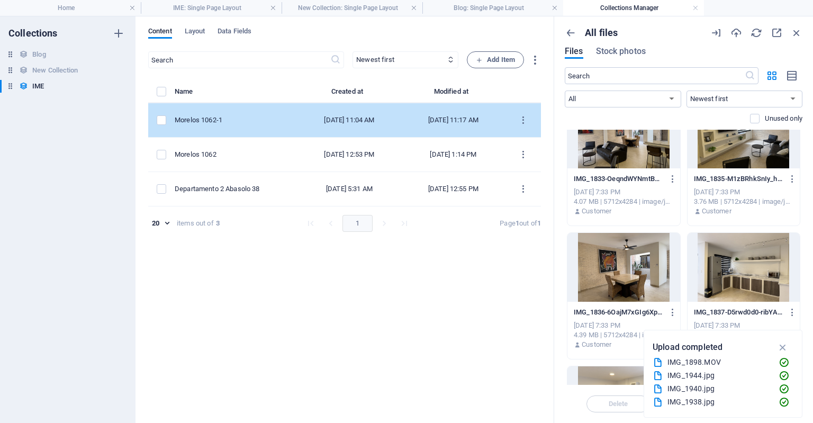
click at [272, 123] on div "Morelos 1062-1" at bounding box center [232, 120] width 114 height 10
select select "Departamento"
select select "En Renta"
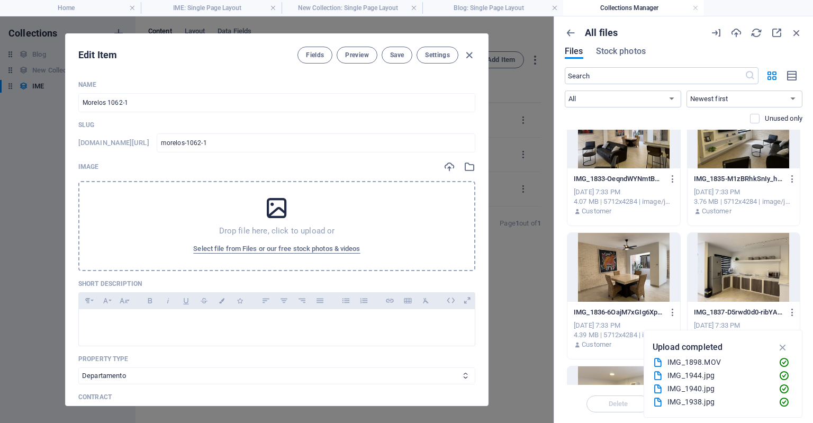
click at [196, 207] on div "Drop file here, click to upload or Select file from Files or our free stock pho…" at bounding box center [276, 226] width 397 height 90
click at [258, 244] on span "Select file from Files or our free stock photos & videos" at bounding box center [276, 248] width 167 height 13
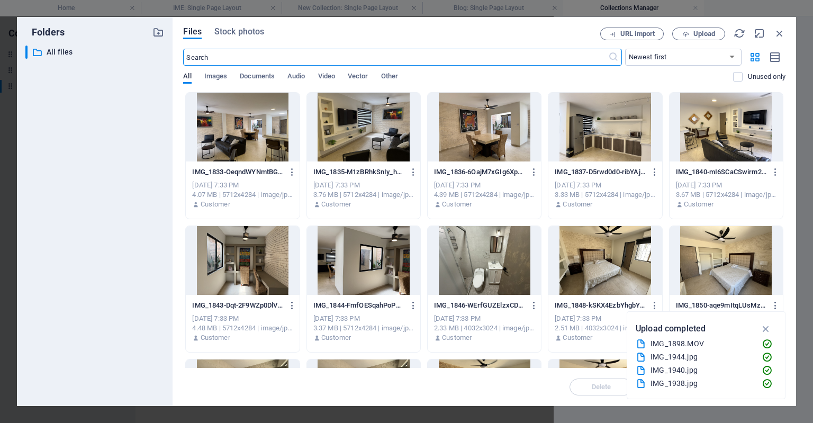
click at [251, 148] on div at bounding box center [242, 127] width 113 height 69
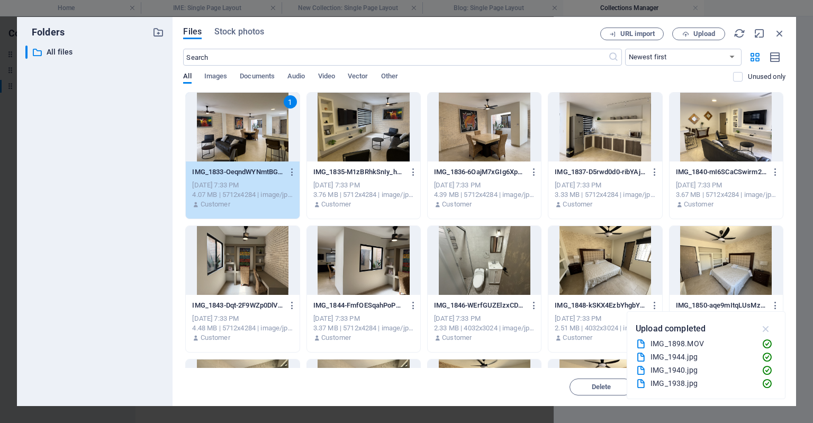
click at [763, 325] on icon "button" at bounding box center [766, 329] width 12 height 12
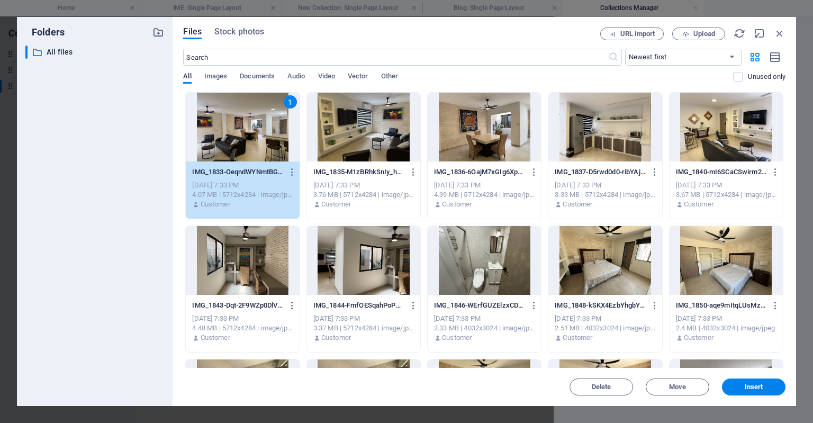
click at [721, 387] on div "Delete Move Insert" at bounding box center [484, 382] width 602 height 28
click at [753, 378] on button "Insert" at bounding box center [753, 386] width 63 height 17
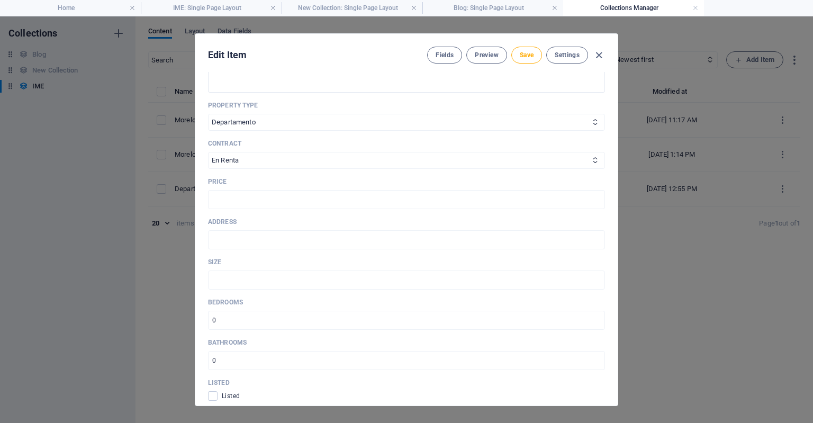
scroll to position [298, 0]
click at [423, 241] on input "text" at bounding box center [406, 236] width 397 height 19
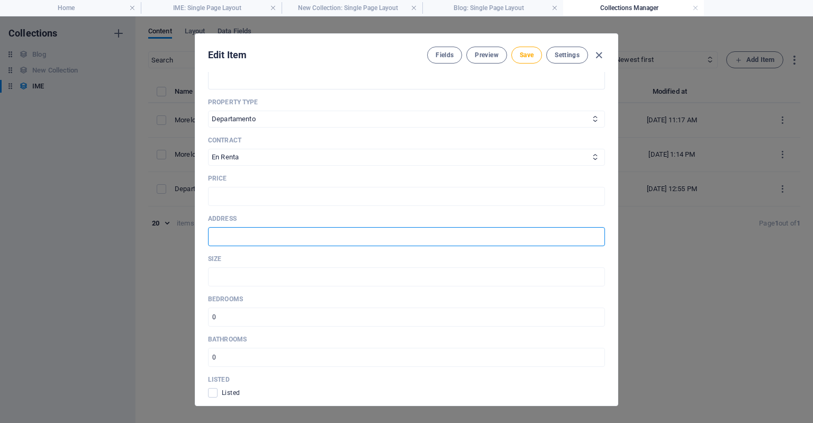
type input "Morelos 1062, Torreon, Coah"
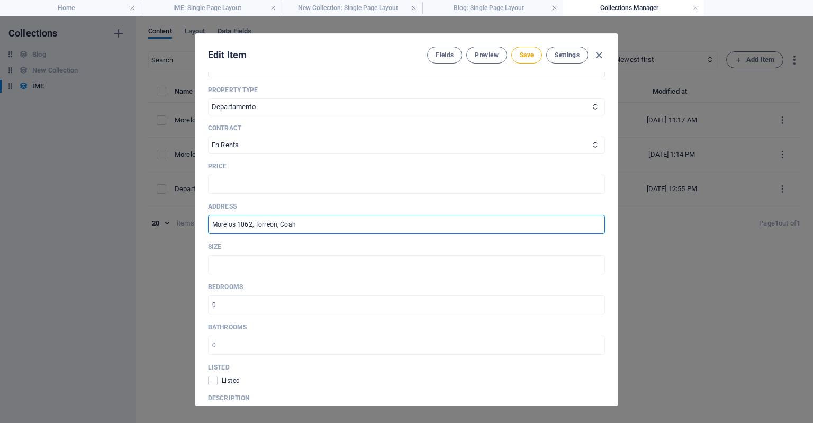
scroll to position [314, 0]
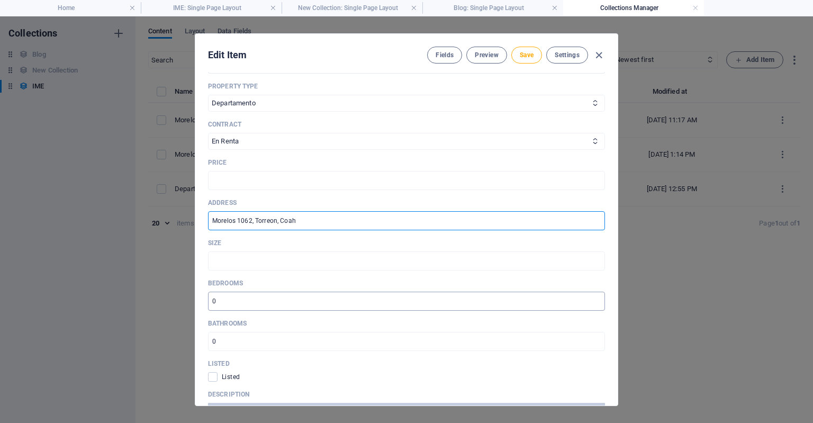
click at [236, 304] on input "number" at bounding box center [406, 301] width 397 height 19
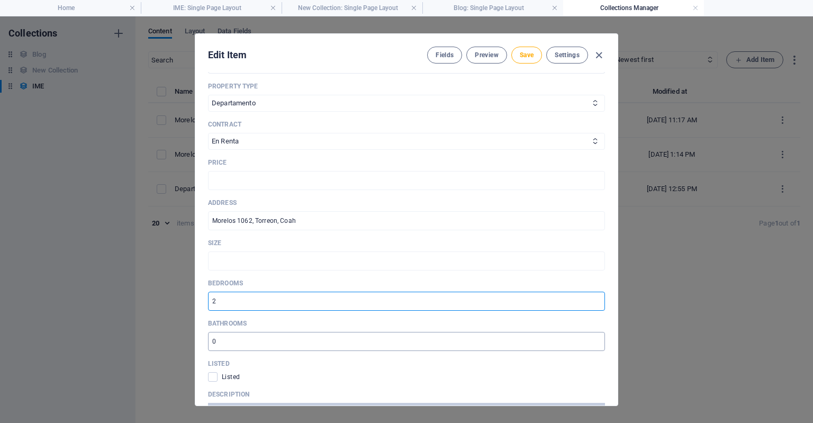
type input "2"
click at [220, 334] on input "number" at bounding box center [406, 341] width 397 height 19
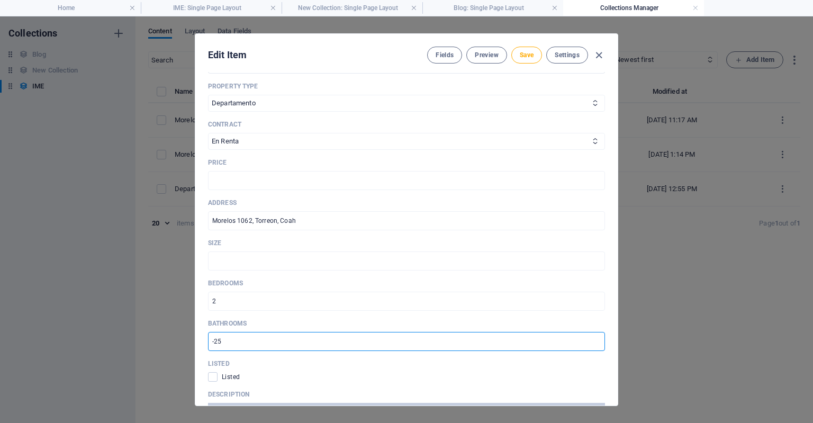
type input "-2"
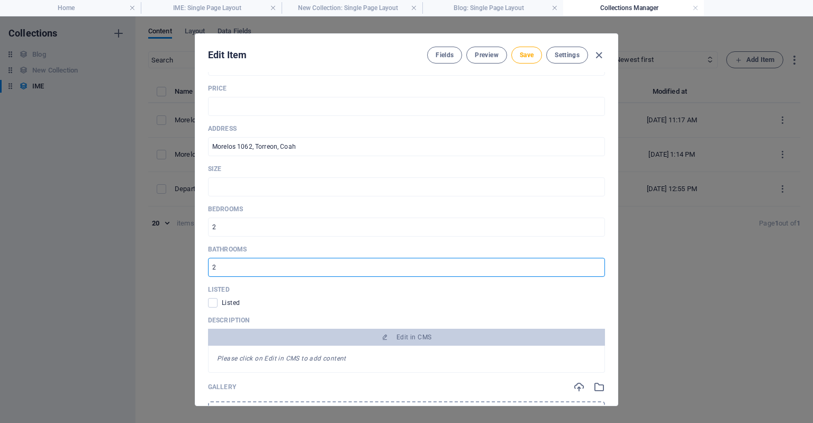
scroll to position [390, 0]
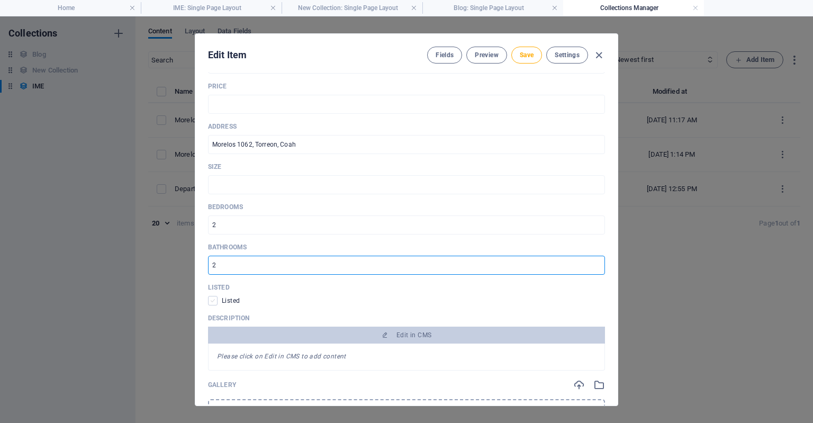
type input "2"
click at [216, 297] on span at bounding box center [213, 301] width 10 height 10
click at [216, 297] on input "checkbox" at bounding box center [215, 301] width 14 height 10
checkbox input "true"
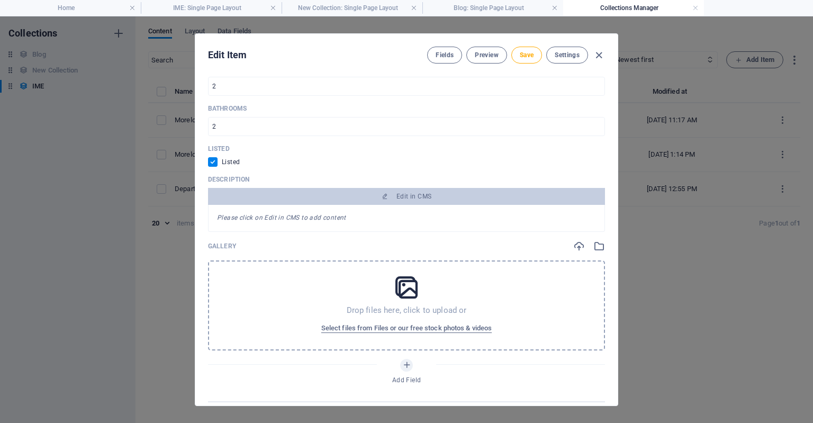
scroll to position [531, 0]
click at [328, 324] on span "Select files from Files or our free stock photos & videos" at bounding box center [406, 326] width 170 height 13
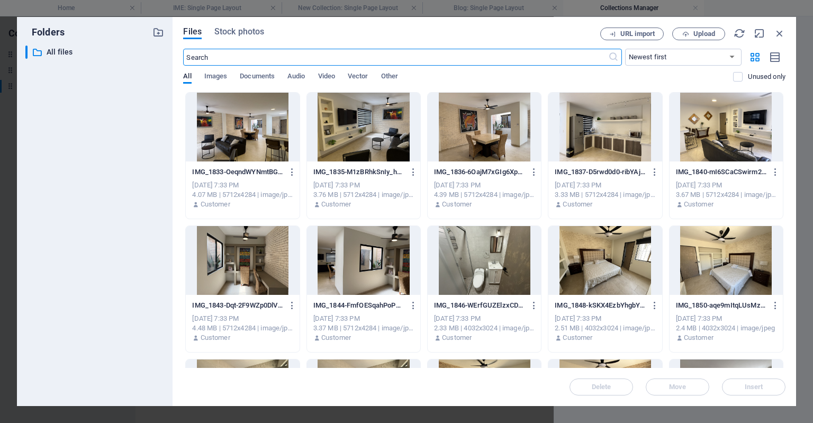
click at [252, 156] on div at bounding box center [242, 127] width 113 height 69
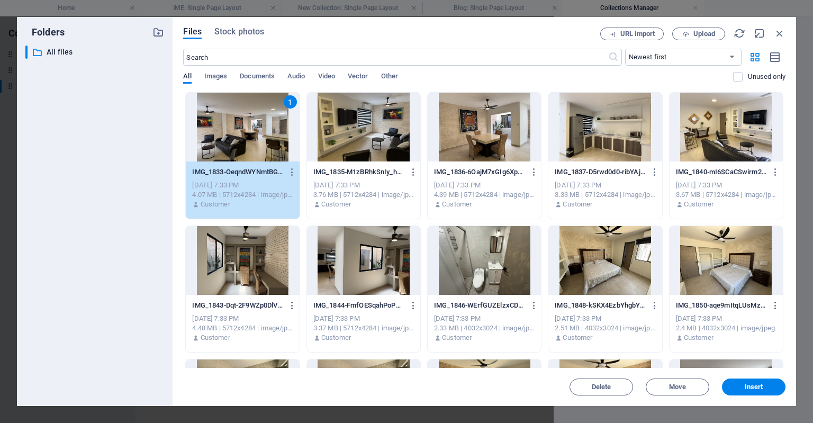
click at [343, 150] on div at bounding box center [363, 127] width 113 height 69
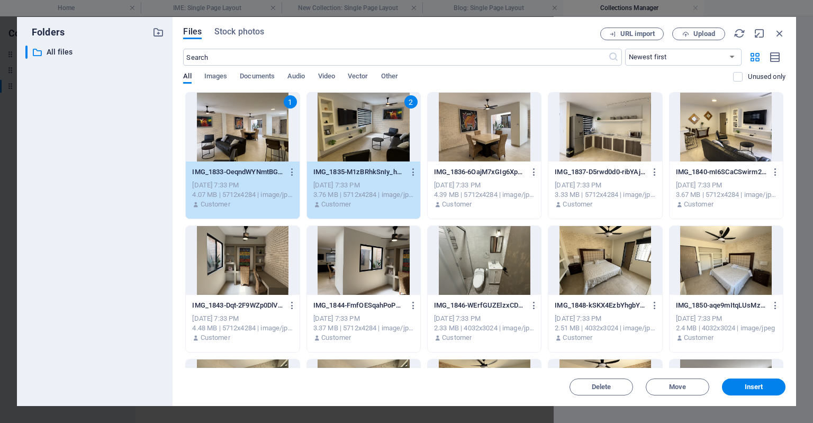
click at [442, 139] on div at bounding box center [483, 127] width 113 height 69
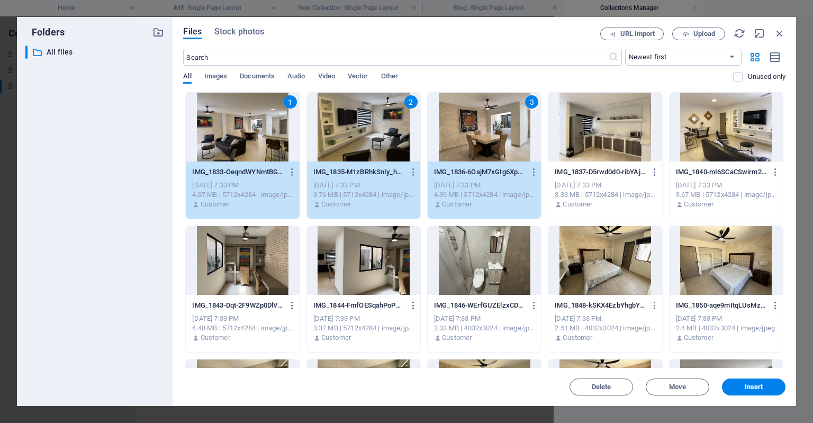
click at [565, 141] on div at bounding box center [604, 127] width 113 height 69
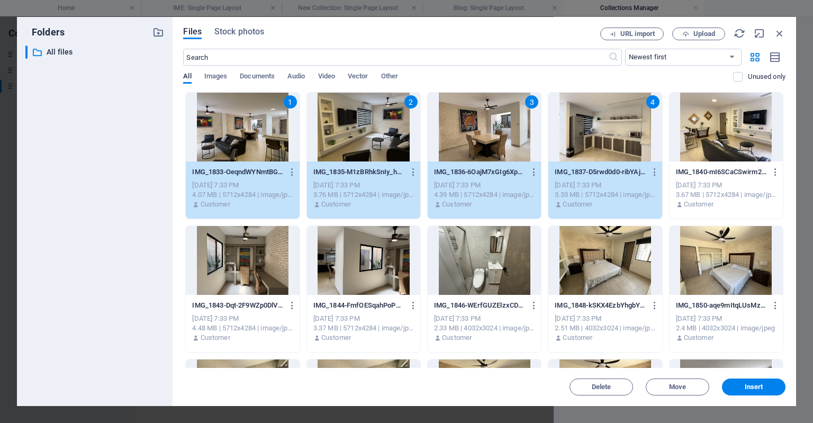
click at [693, 155] on div at bounding box center [725, 127] width 113 height 69
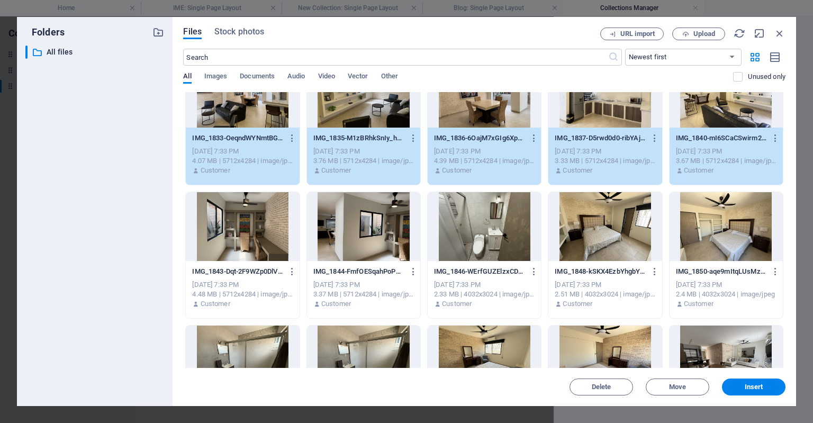
scroll to position [37, 0]
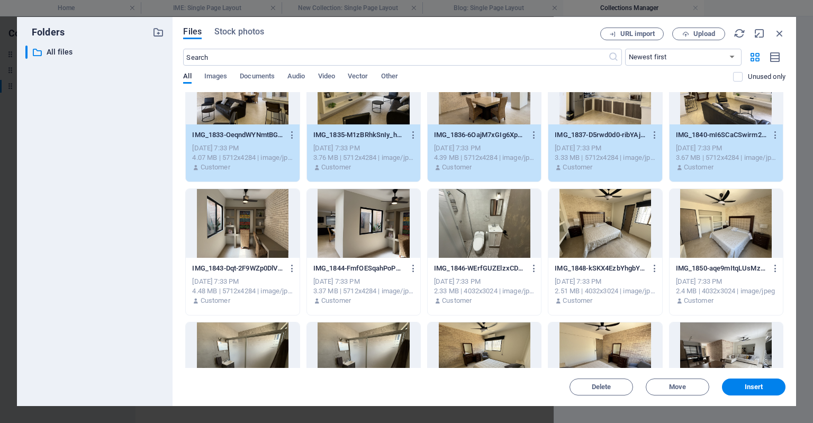
click at [256, 213] on div at bounding box center [242, 223] width 113 height 69
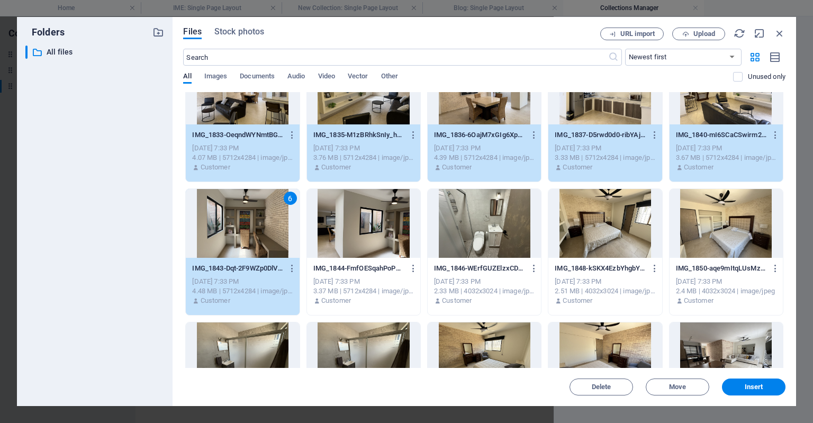
click at [378, 225] on div at bounding box center [363, 223] width 113 height 69
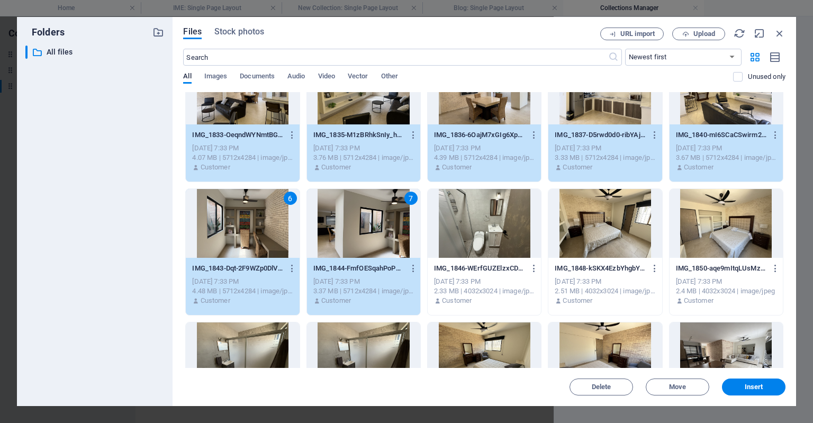
click at [459, 227] on div at bounding box center [483, 223] width 113 height 69
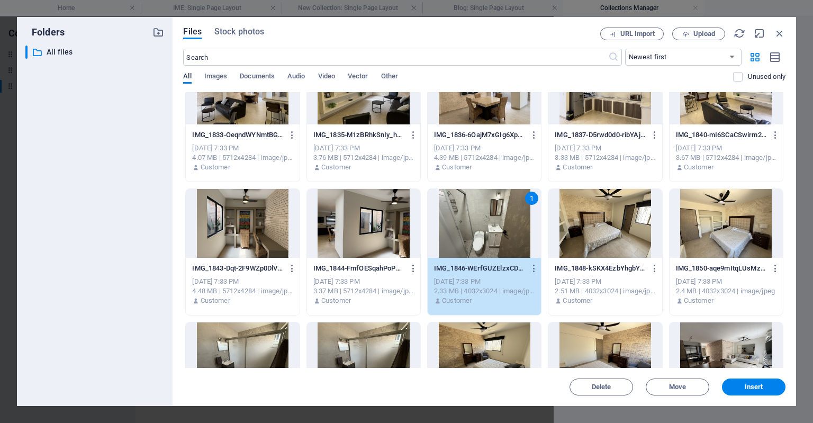
click at [256, 129] on div "IMG_1833-OeqndWYNmtBGOMYr3N5slA.jpg IMG_1833-OeqndWYNmtBGOMYr3N5slA.jpg" at bounding box center [242, 134] width 101 height 17
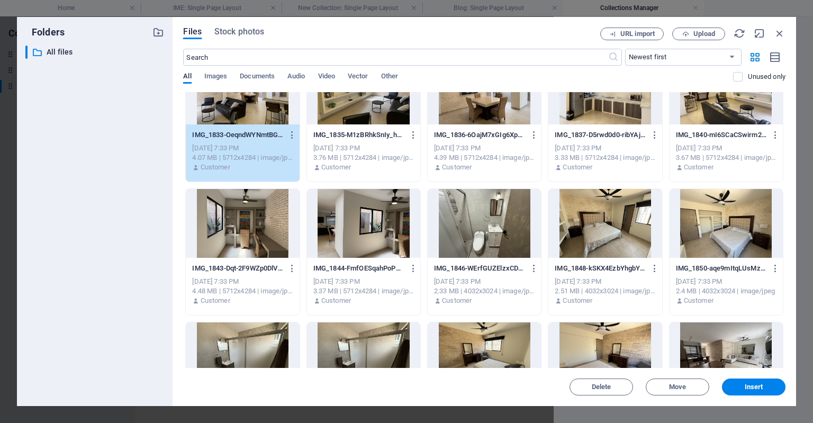
click at [387, 228] on div at bounding box center [363, 223] width 113 height 69
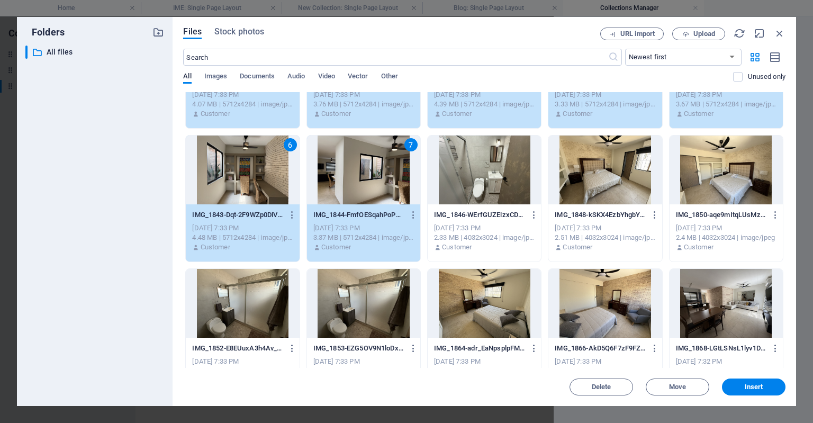
scroll to position [91, 0]
click at [489, 207] on div "IMG_1846-WErfGUZElzxCDnY5CoLxXA.jpg IMG_1846-WErfGUZElzxCDnY5CoLxXA.jpg" at bounding box center [484, 214] width 101 height 17
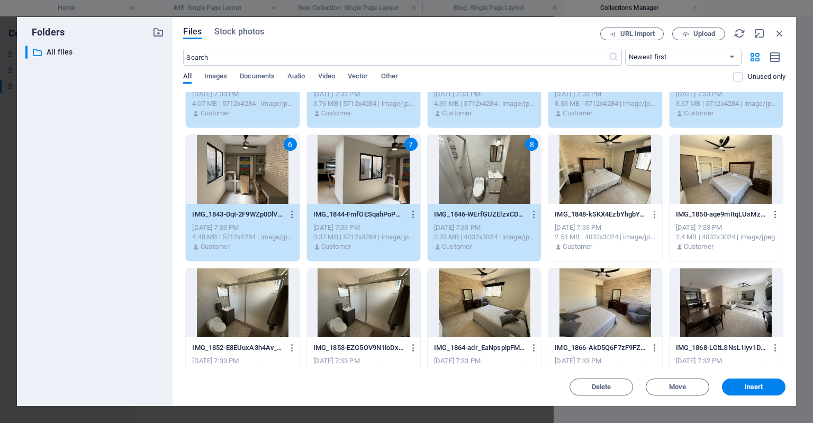
click at [566, 204] on div "IMG_1848-kSKX4EzbYhgbYwHhtfC8Bg.jpg IMG_1848-kSKX4EzbYhgbYwHhtfC8Bg.jpg [DATE] …" at bounding box center [604, 231] width 113 height 54
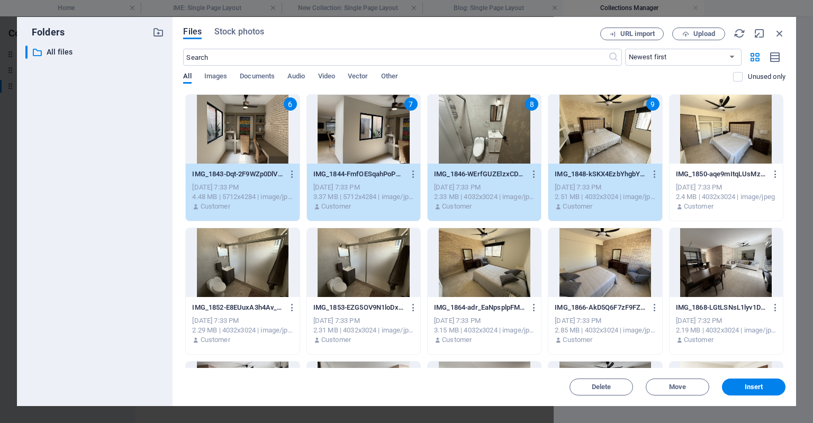
scroll to position [136, 0]
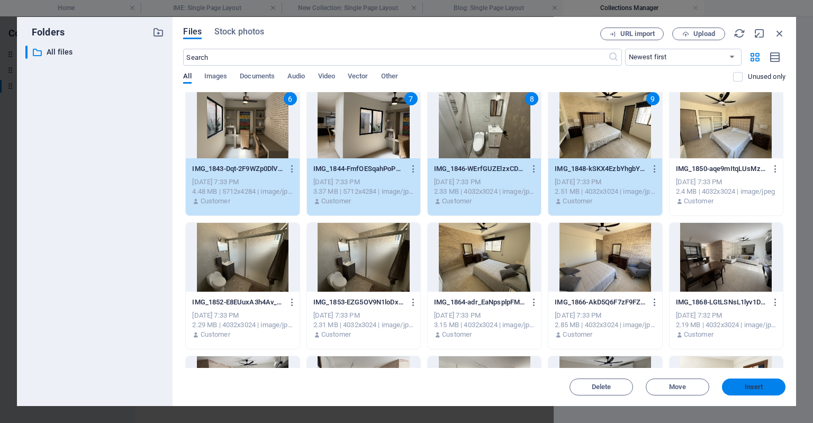
click at [747, 385] on span "Insert" at bounding box center [753, 387] width 19 height 6
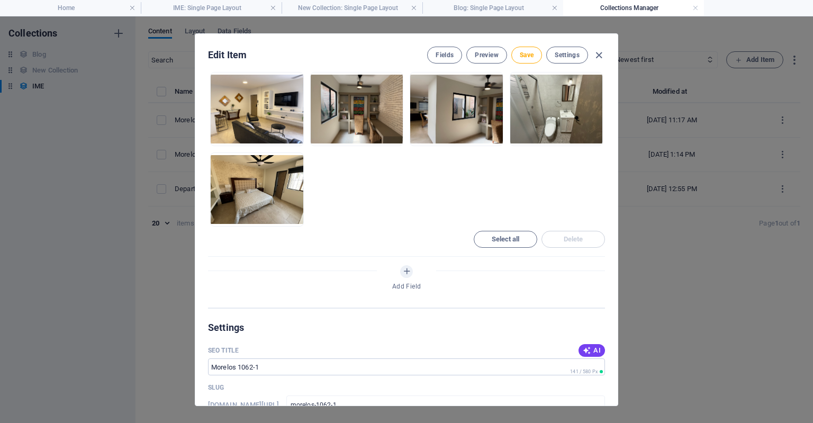
scroll to position [804, 0]
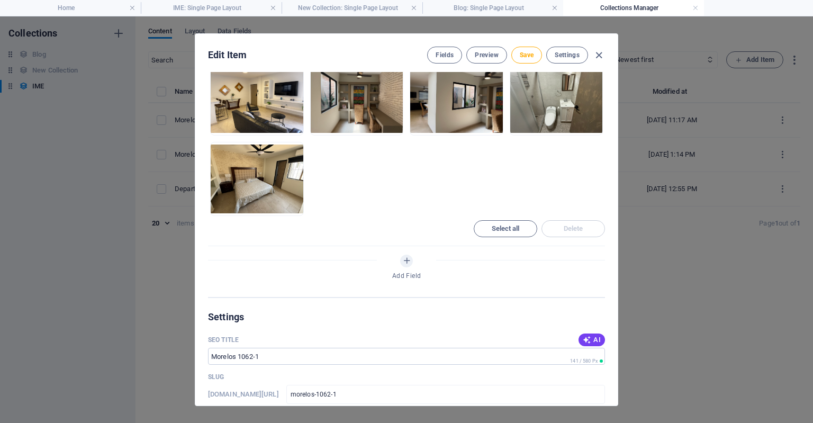
drag, startPoint x: 444, startPoint y: 217, endPoint x: 360, endPoint y: 194, distance: 87.9
click at [360, 194] on div "Gallery Drop files here to upload them instantly Select all Delete" at bounding box center [406, 105] width 397 height 281
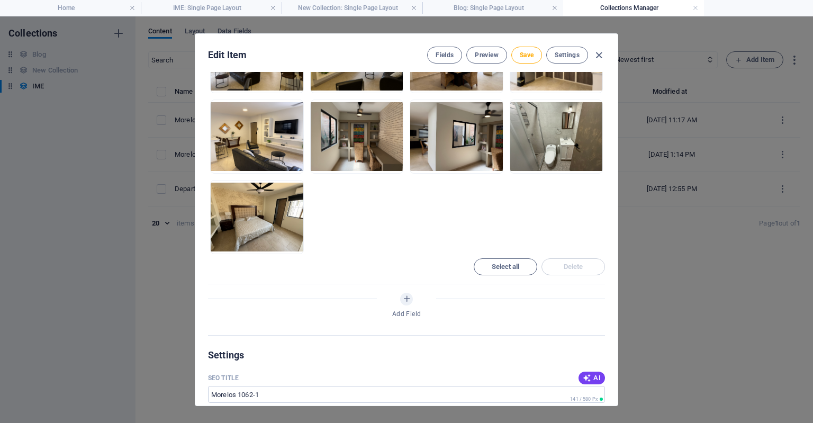
click at [341, 203] on ul "Drop files here to upload them instantly" at bounding box center [406, 136] width 397 height 235
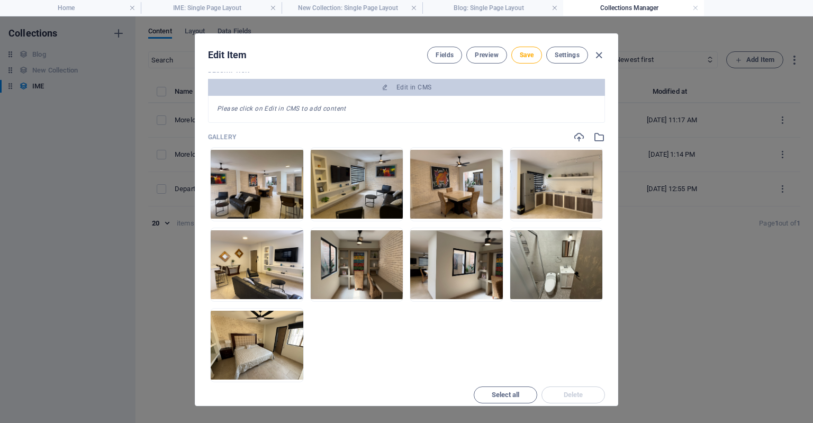
scroll to position [641, 0]
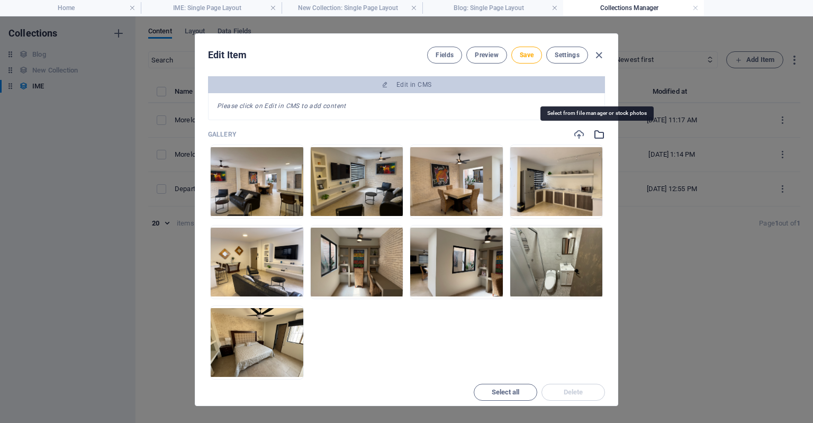
click at [594, 132] on icon "button" at bounding box center [599, 135] width 12 height 12
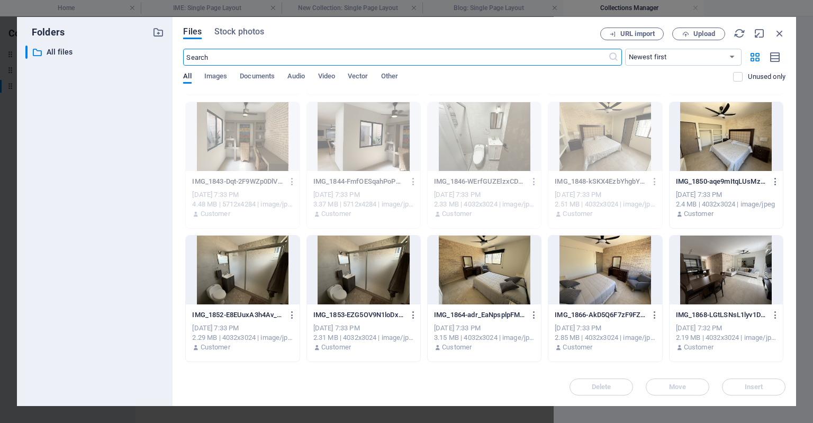
scroll to position [127, 0]
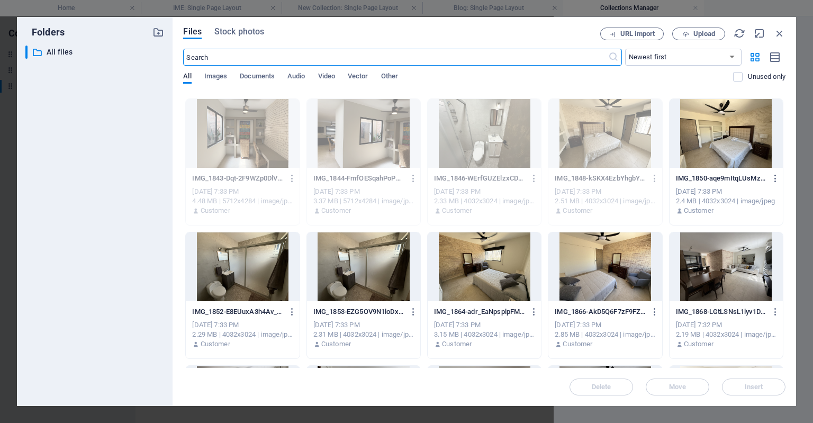
click at [354, 258] on div at bounding box center [363, 266] width 113 height 69
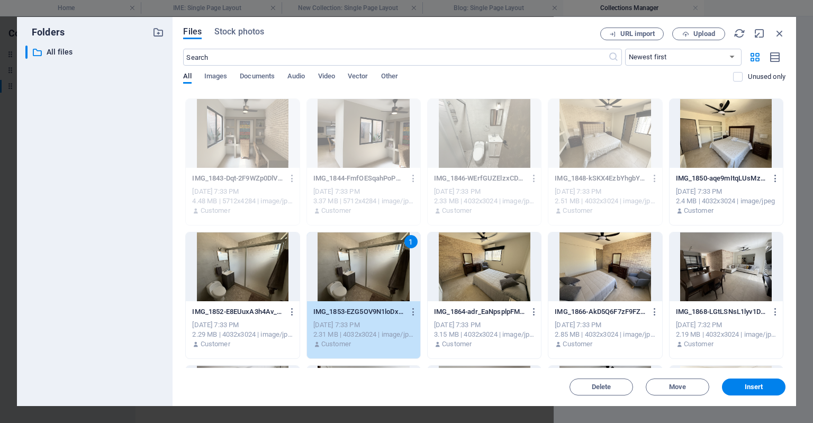
click at [522, 272] on div at bounding box center [483, 266] width 113 height 69
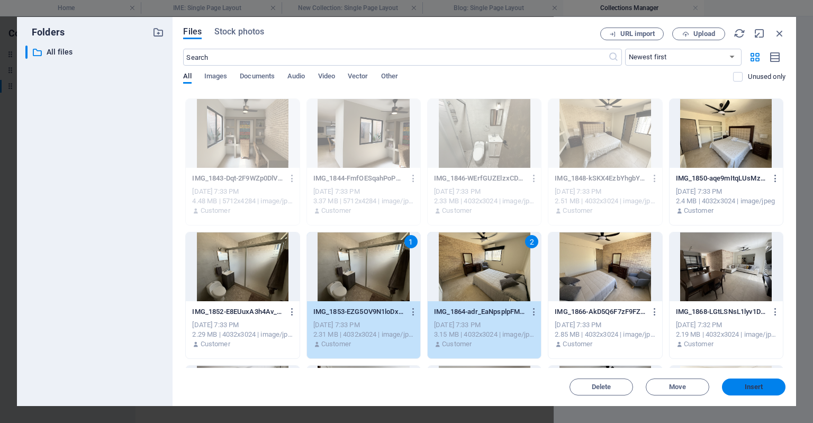
click at [755, 385] on span "Insert" at bounding box center [753, 387] width 19 height 6
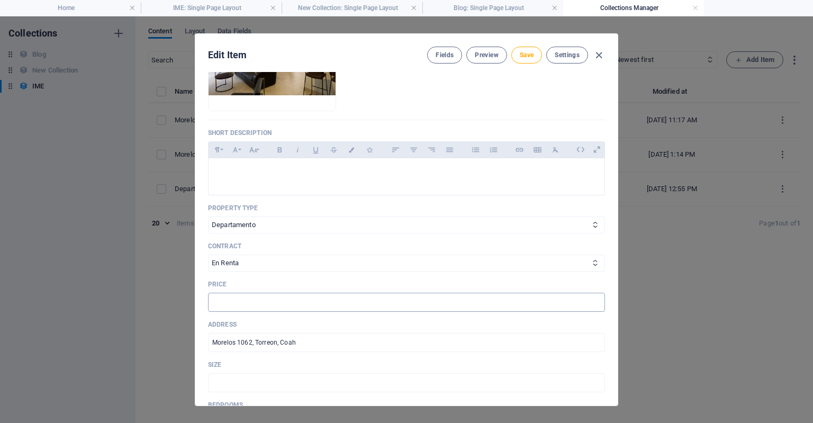
scroll to position [156, 0]
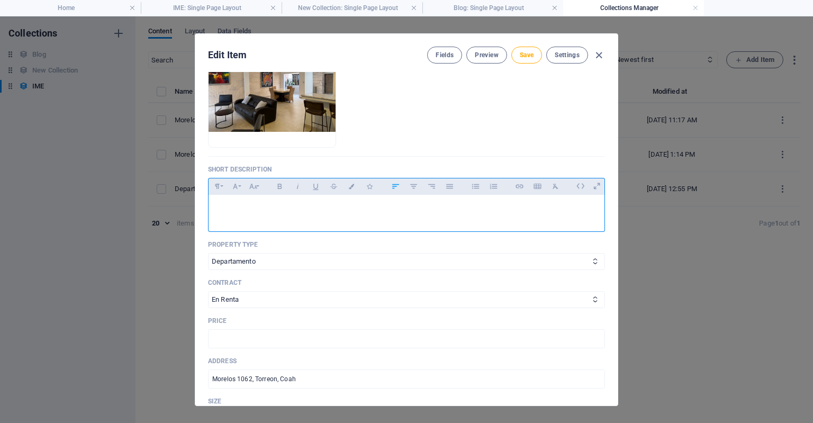
click at [350, 206] on p at bounding box center [406, 208] width 379 height 10
click at [529, 52] on span "Save" at bounding box center [527, 55] width 14 height 8
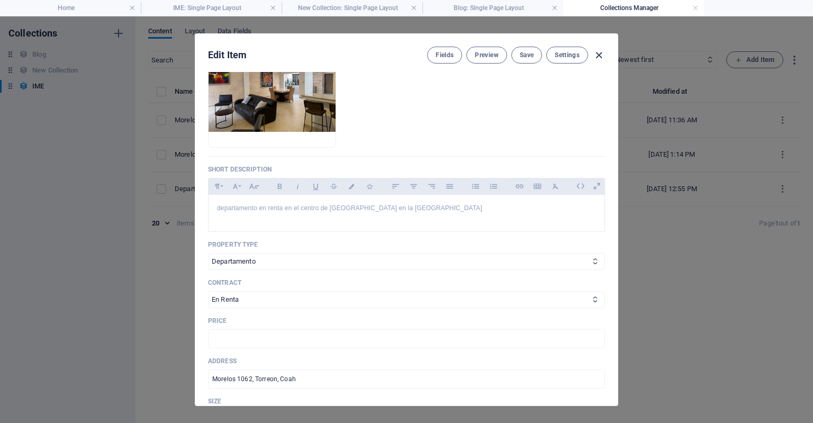
click at [599, 58] on icon "button" at bounding box center [599, 55] width 12 height 12
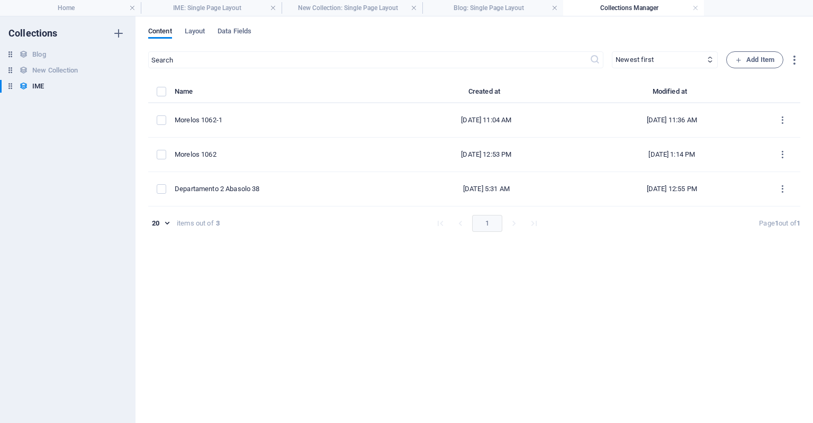
checkbox input "false"
type input "morelos-1062-1"
click at [735, 57] on icon "button" at bounding box center [738, 60] width 7 height 7
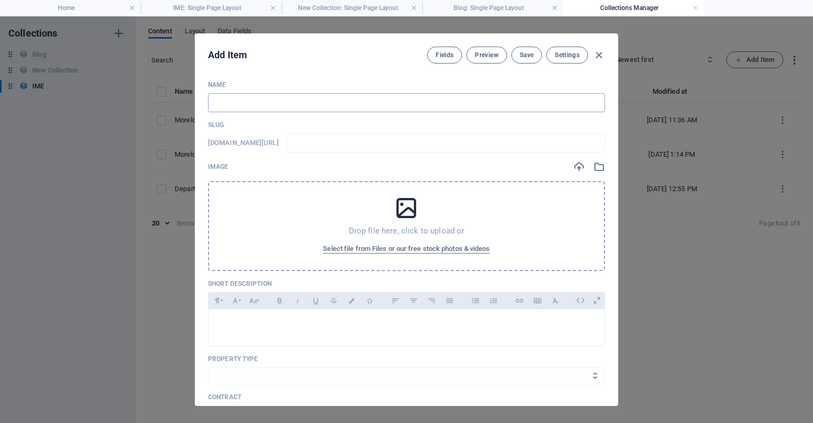
click at [444, 105] on input "text" at bounding box center [406, 102] width 397 height 19
type input "M"
type input "m"
type input "Mo"
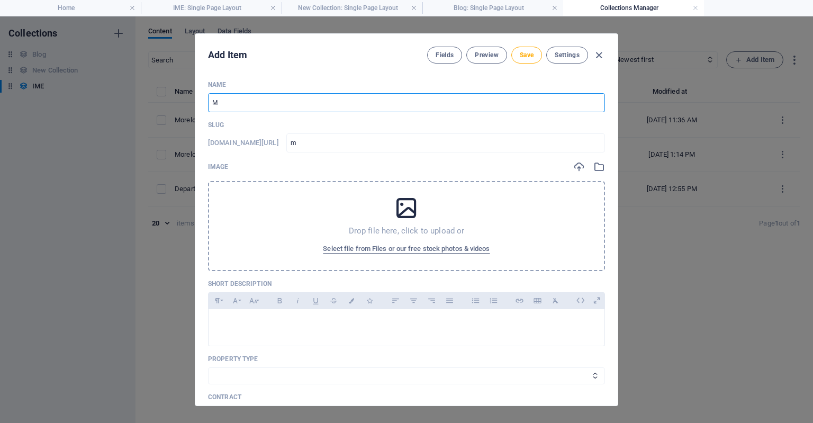
type input "mo"
type input "Mor"
type input "mor"
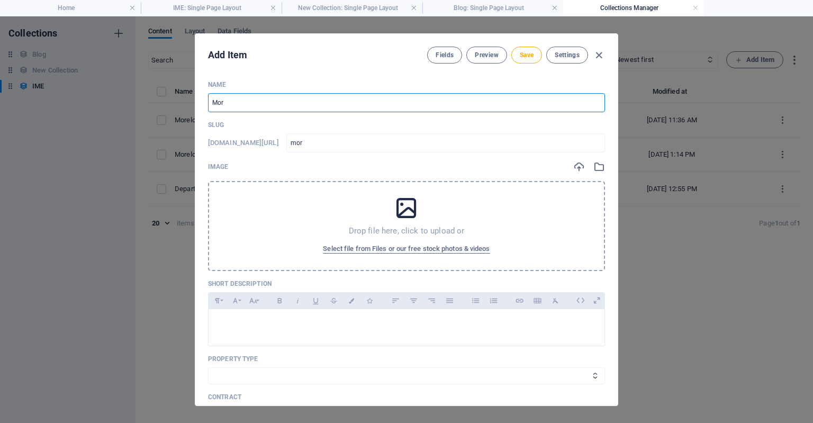
type input "More"
type input "more"
type input "[PERSON_NAME]"
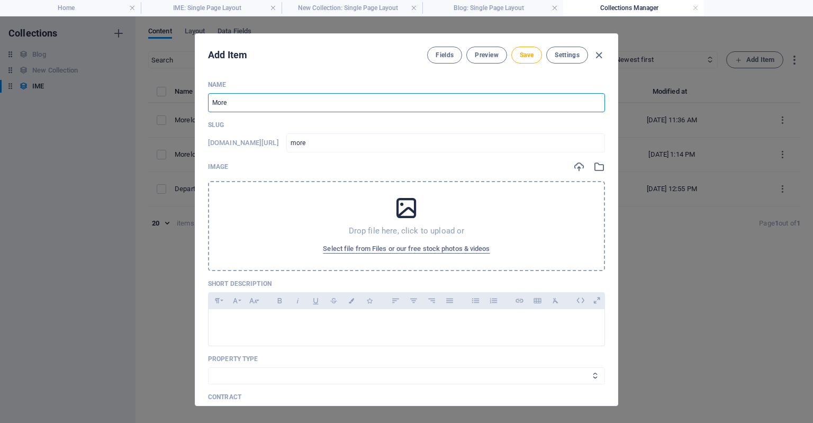
type input "[PERSON_NAME]"
type input "Morelo"
type input "morelo"
type input "Morelos"
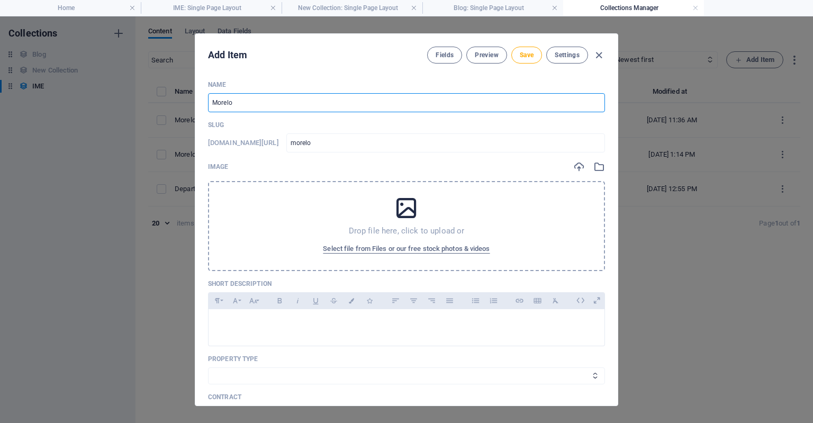
type input "morelos"
type input "Morelos 1"
type input "morelos-1"
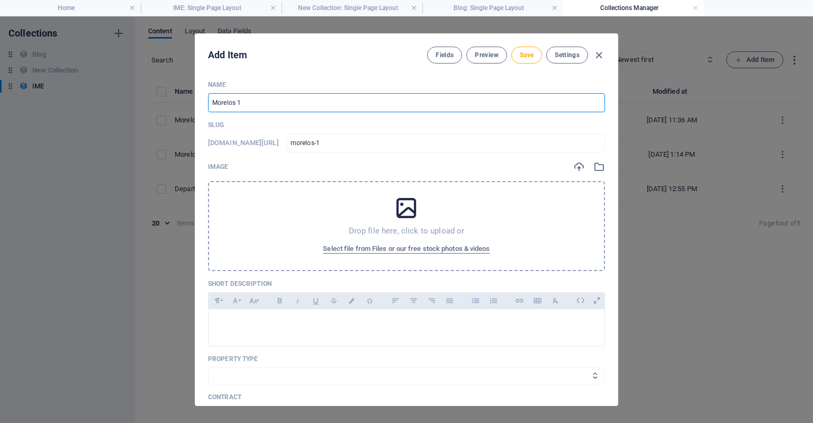
type input "Morelos 10"
type input "morelos-10"
type input "Morelos 106"
type input "morelos-106"
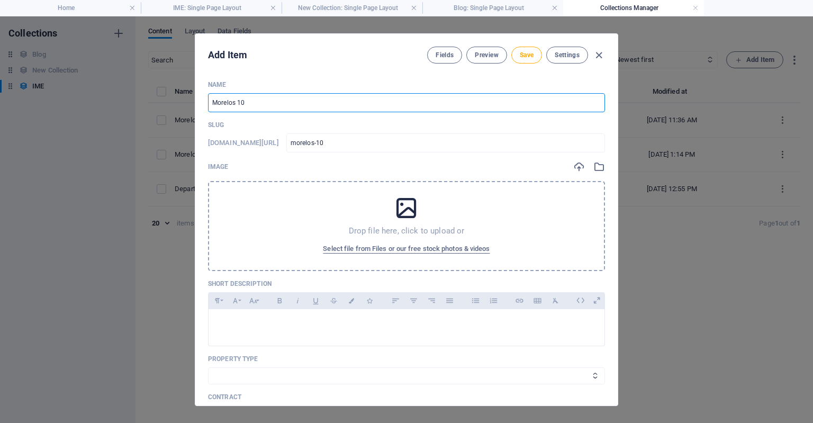
type input "morelos-106"
type input "Morelos 1062"
type input "morelos-1062"
type input "Morelos 1062-2"
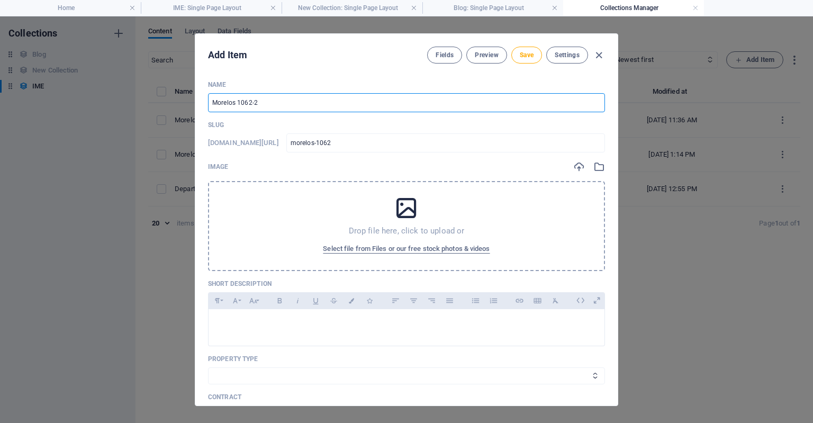
type input "morelos-1062-2"
type input "Morelos 1062-2"
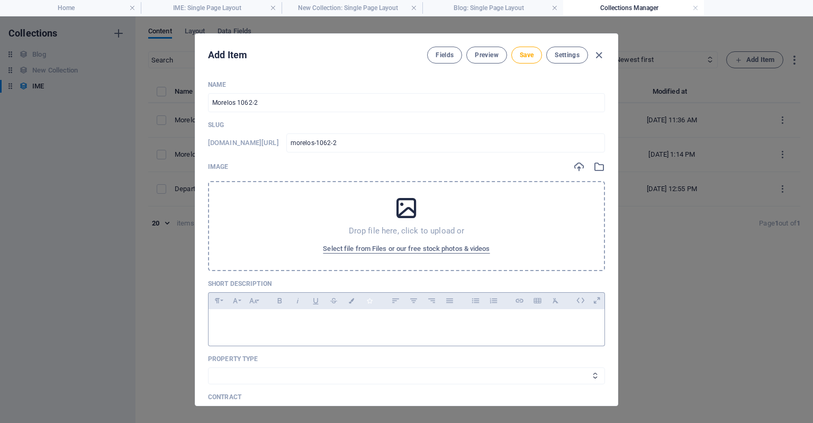
drag, startPoint x: 253, startPoint y: 235, endPoint x: 361, endPoint y: 302, distance: 127.6
click at [363, 245] on span "Select file from Files or our free stock photos & videos" at bounding box center [406, 248] width 167 height 13
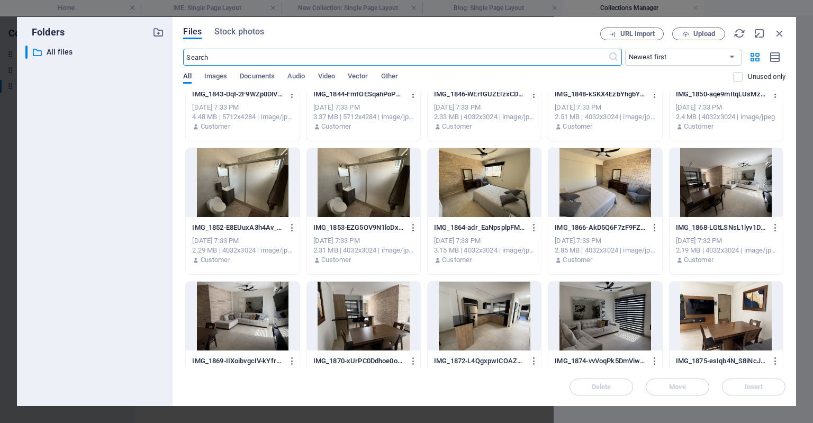
scroll to position [212, 0]
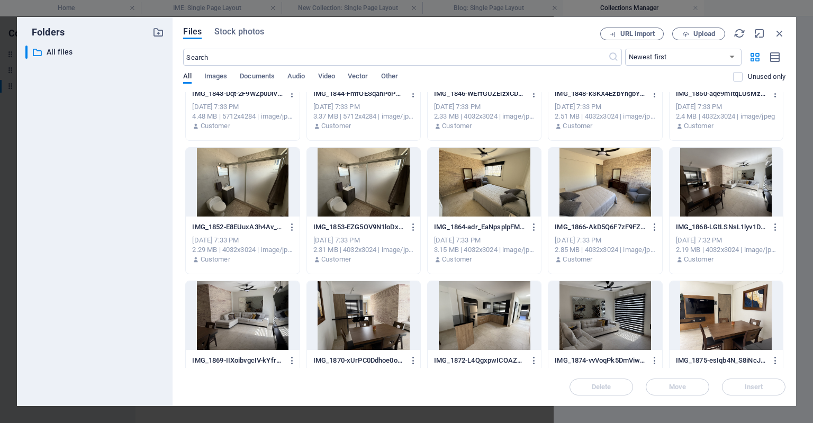
click at [690, 181] on div at bounding box center [725, 182] width 113 height 69
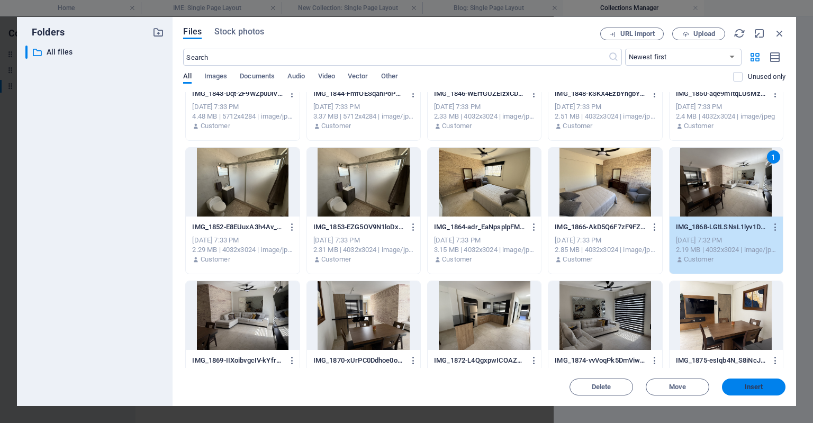
click at [730, 379] on button "Insert" at bounding box center [753, 386] width 63 height 17
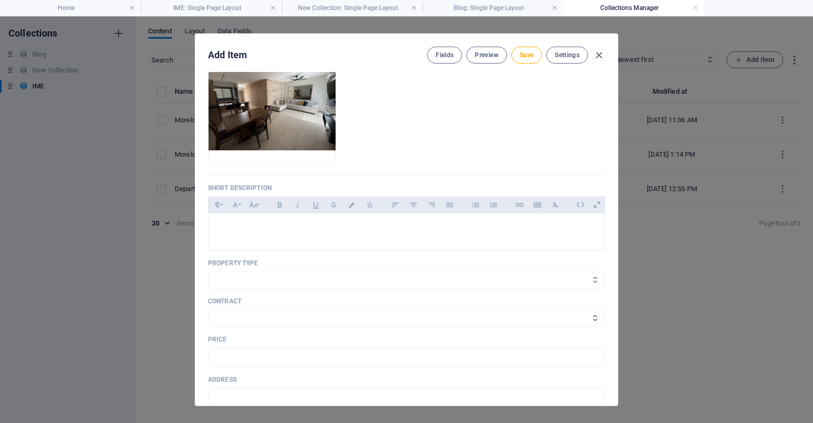
scroll to position [135, 0]
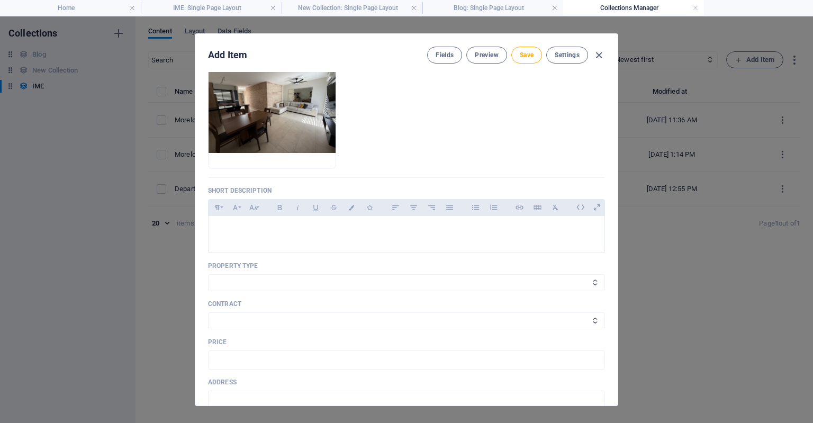
click at [435, 286] on select "Casa Departamento Oficinas" at bounding box center [406, 282] width 397 height 17
select select "Departamento"
click at [208, 274] on select "Casa Departamento Oficinas" at bounding box center [406, 282] width 397 height 17
click at [357, 310] on div "Contract En Renta En Venta" at bounding box center [406, 314] width 397 height 30
click at [357, 320] on select "En Renta En Venta" at bounding box center [406, 320] width 397 height 17
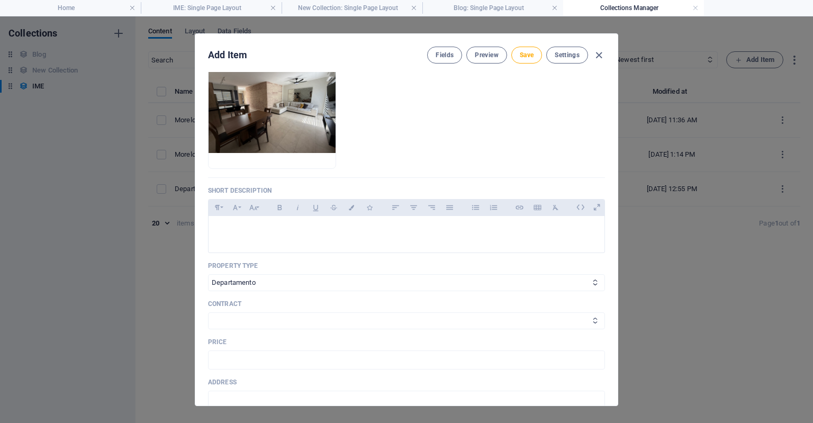
select select "En Renta"
click at [208, 312] on select "En Renta En Venta" at bounding box center [406, 320] width 397 height 17
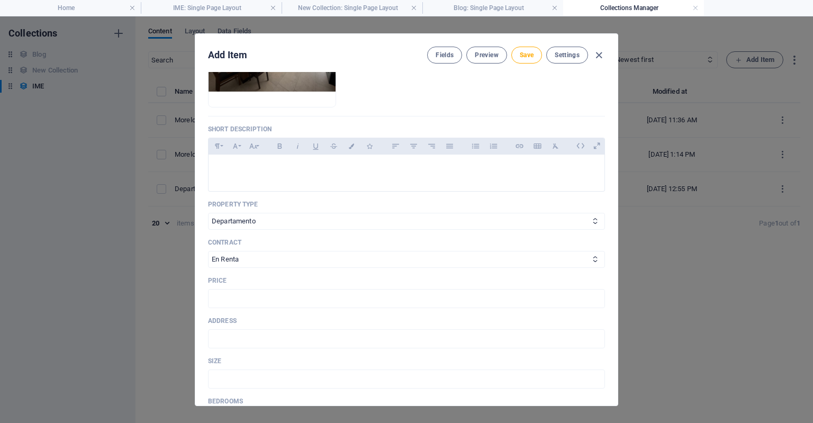
scroll to position [198, 0]
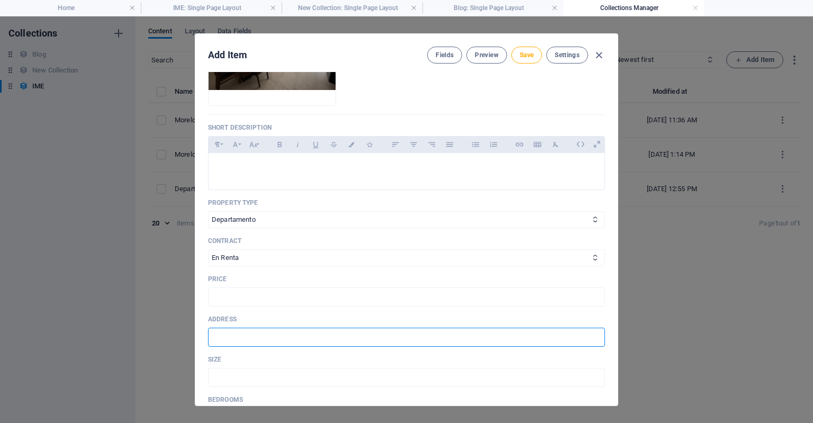
click at [344, 343] on input "text" at bounding box center [406, 336] width 397 height 19
type input "Morelos 1062, Torreon, Coah"
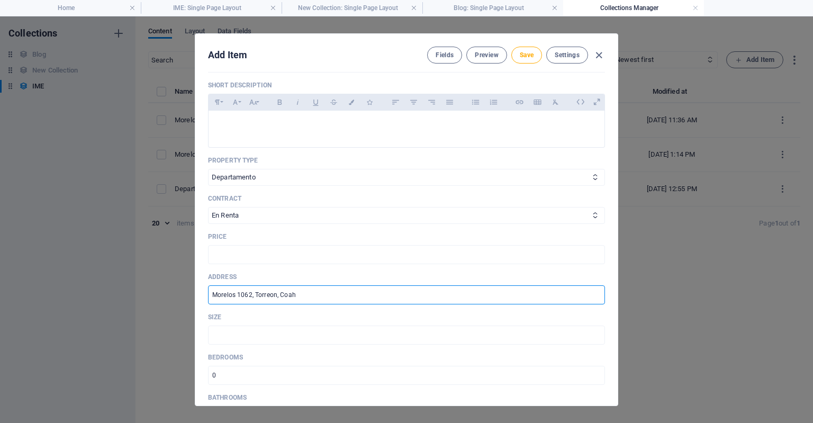
scroll to position [257, 0]
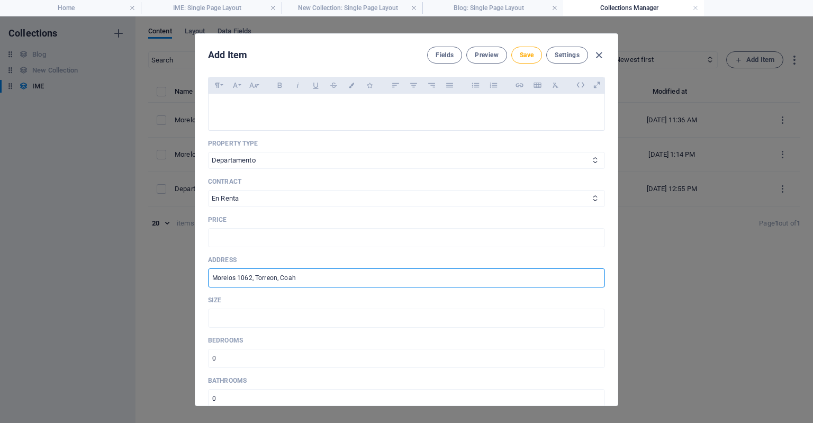
click at [326, 359] on input "number" at bounding box center [406, 358] width 397 height 19
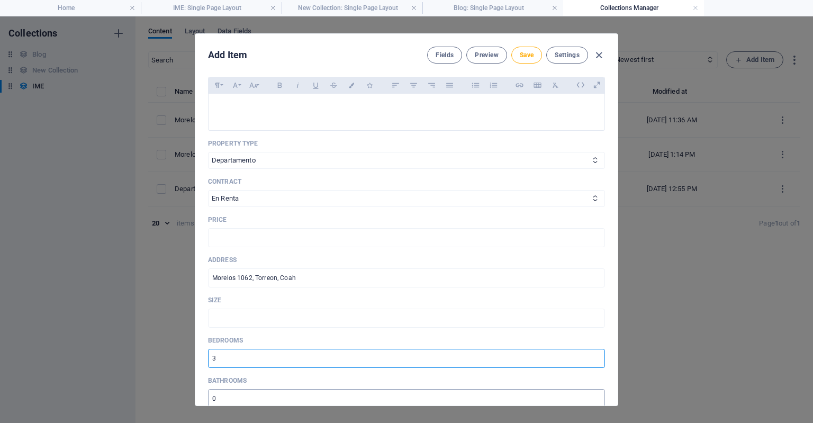
type input "3"
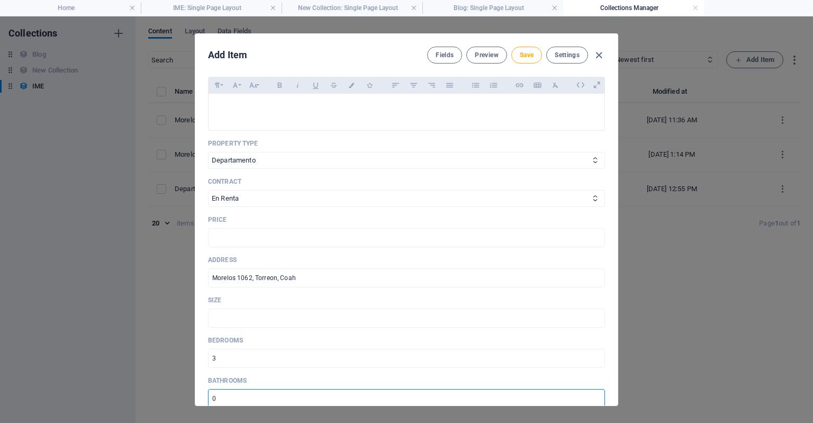
click at [249, 399] on input "number" at bounding box center [406, 398] width 397 height 19
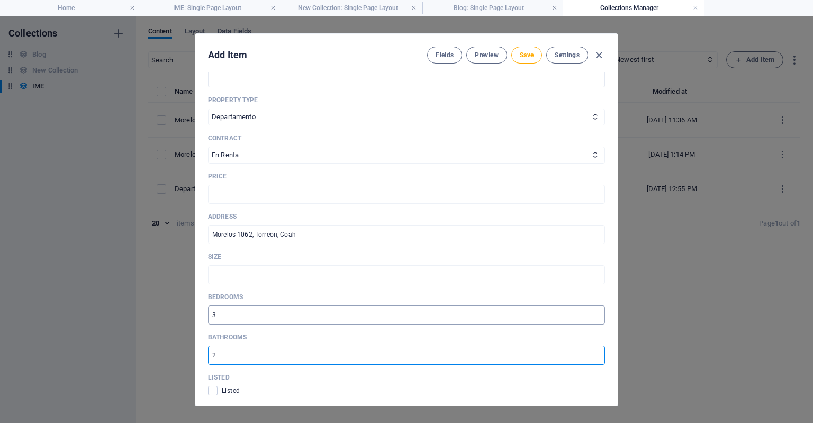
scroll to position [307, 0]
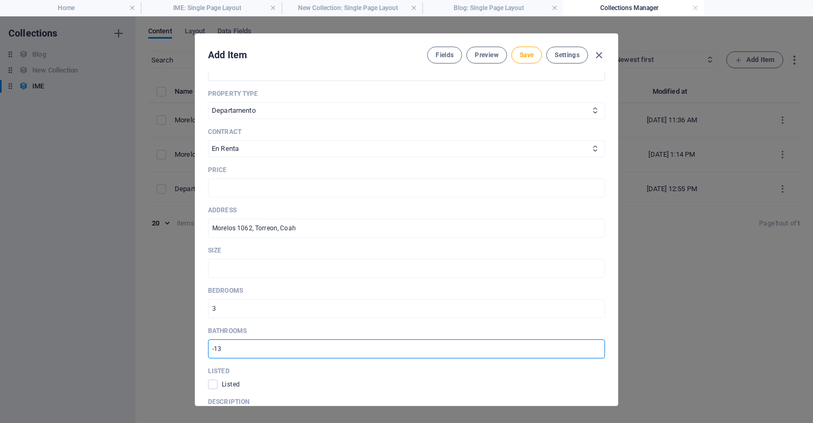
type input "-1"
type input "2"
click at [233, 382] on span "Listed" at bounding box center [231, 384] width 18 height 8
click at [213, 386] on span at bounding box center [213, 384] width 10 height 10
click at [213, 386] on input "checkbox" at bounding box center [215, 384] width 14 height 10
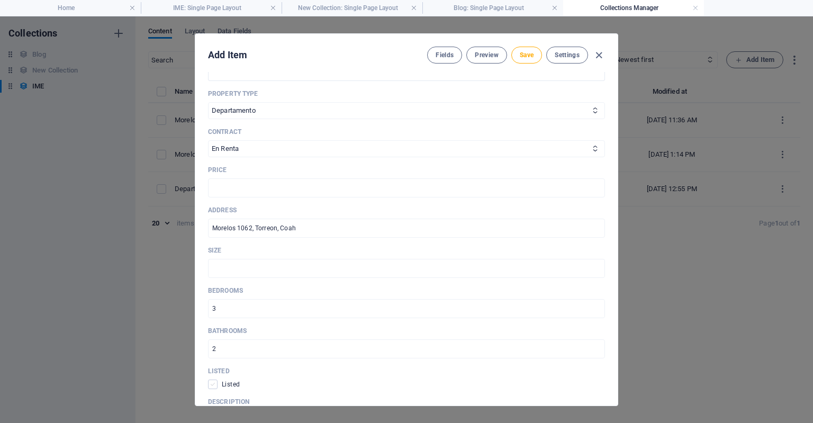
checkbox input "true"
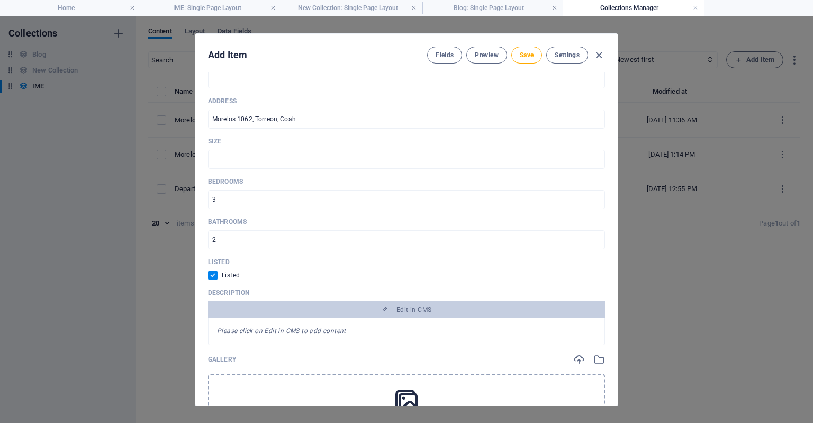
scroll to position [502, 0]
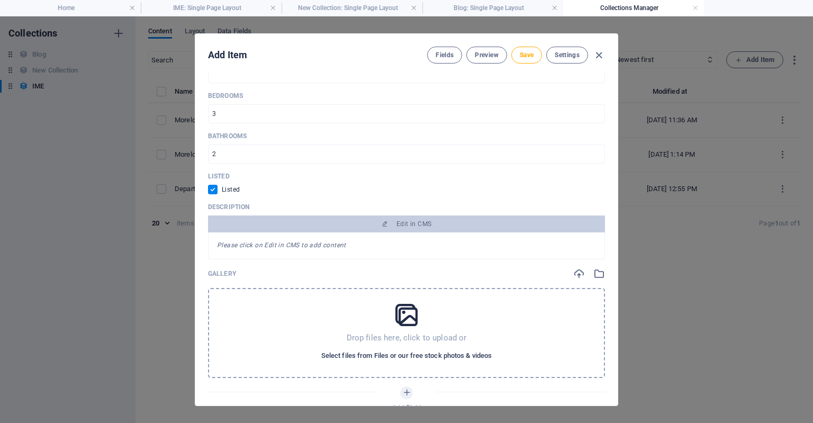
click at [356, 354] on span "Select files from Files or our free stock photos & videos" at bounding box center [406, 355] width 170 height 13
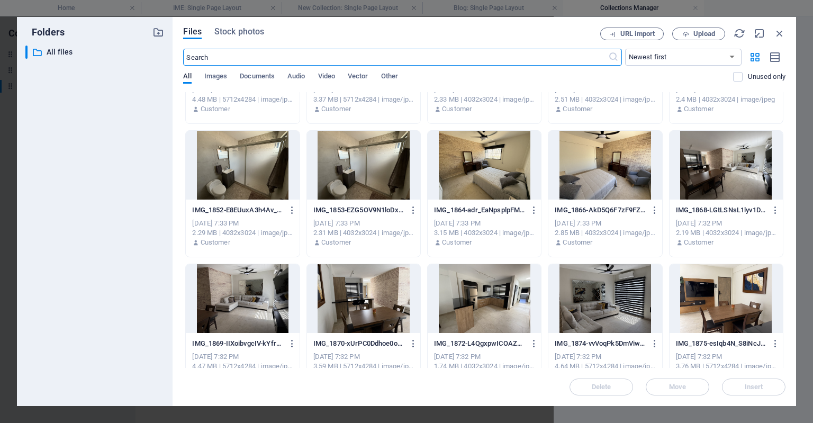
scroll to position [233, 0]
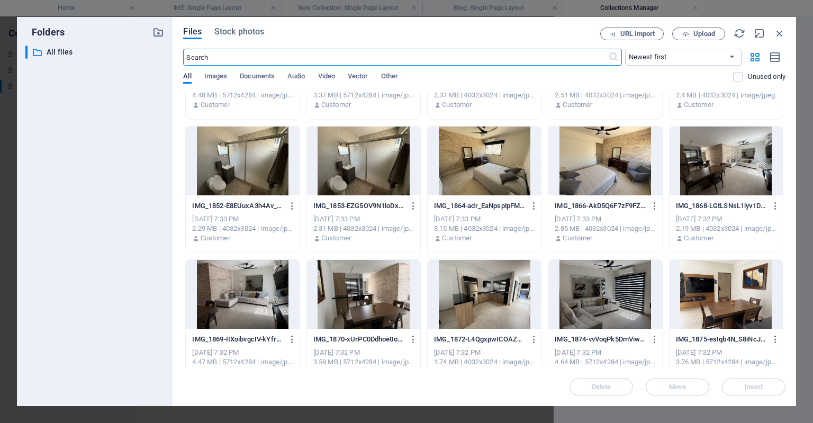
click at [690, 168] on div at bounding box center [725, 160] width 113 height 69
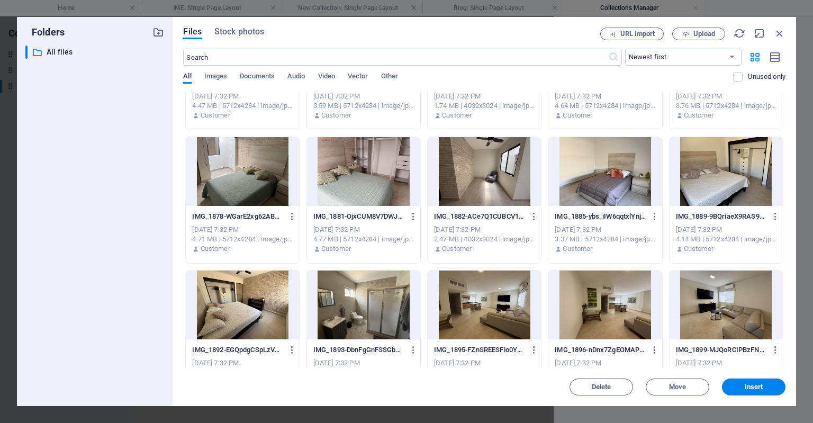
scroll to position [488, 0]
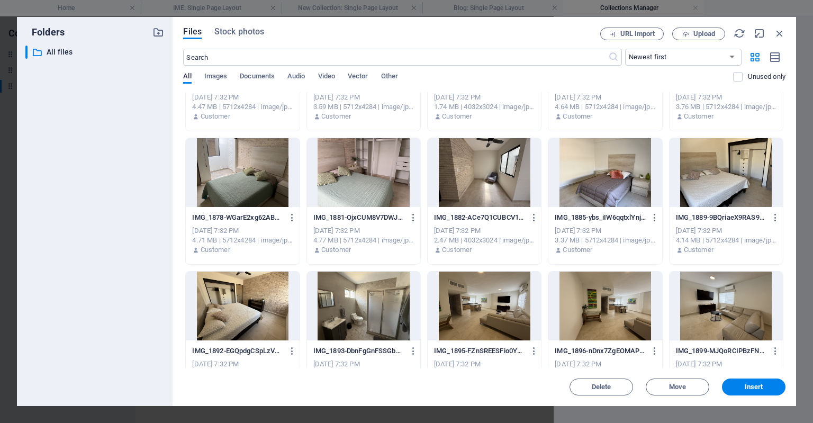
click at [354, 321] on div at bounding box center [363, 305] width 113 height 69
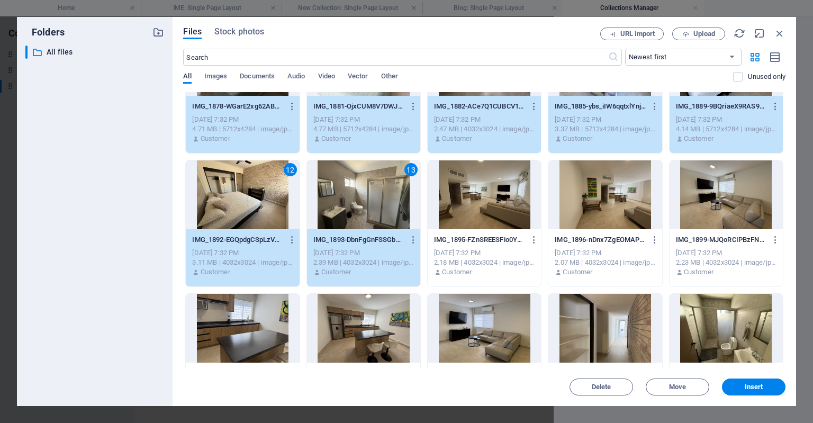
scroll to position [603, 0]
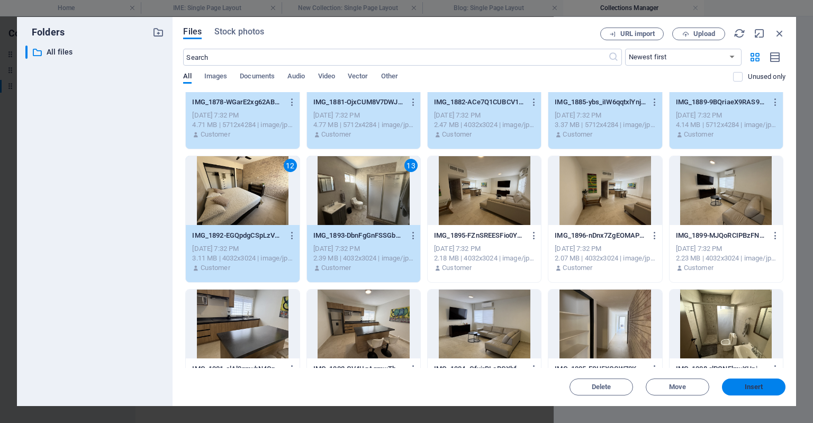
click at [749, 389] on span "Insert" at bounding box center [753, 387] width 19 height 6
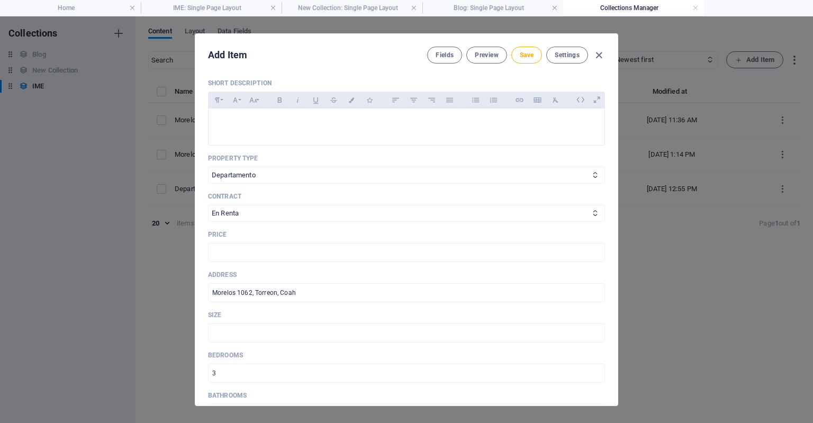
scroll to position [336, 0]
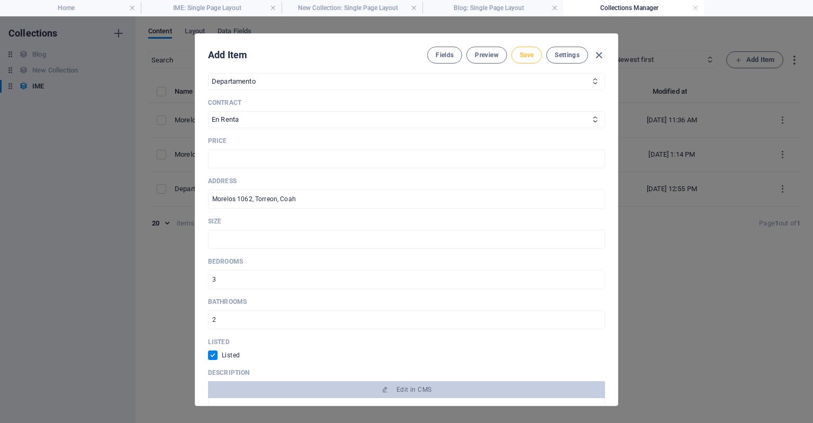
click at [522, 47] on button "Save" at bounding box center [526, 55] width 31 height 17
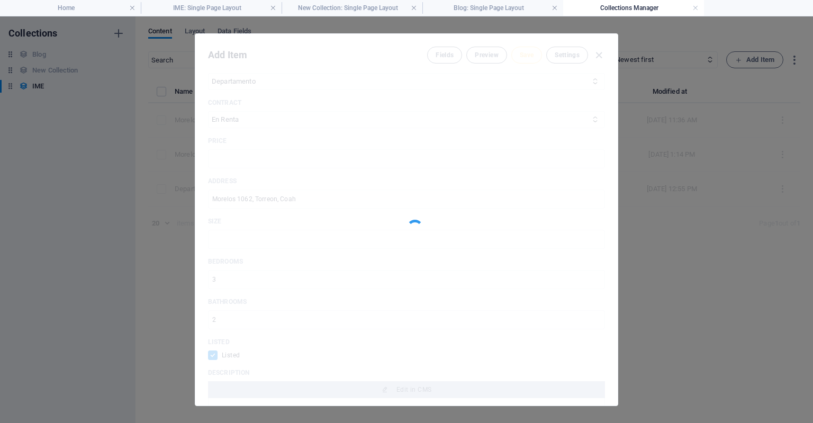
type input "morelos-1062-2"
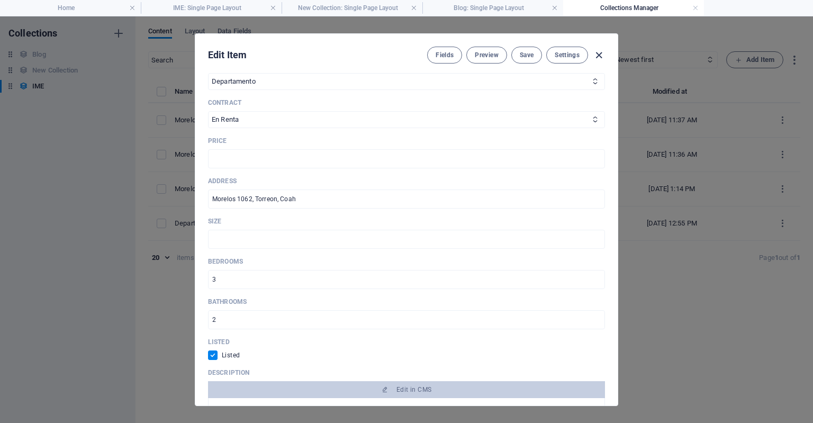
click at [595, 55] on icon "button" at bounding box center [599, 55] width 12 height 12
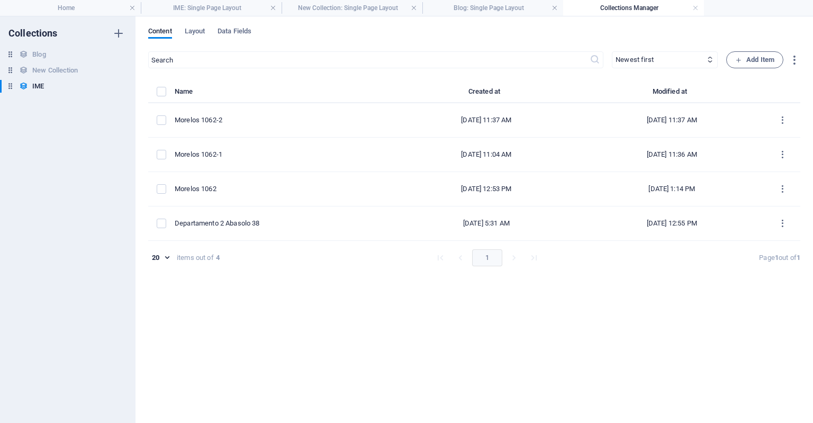
scroll to position [0, 0]
click at [752, 63] on span "Add Item" at bounding box center [754, 59] width 39 height 13
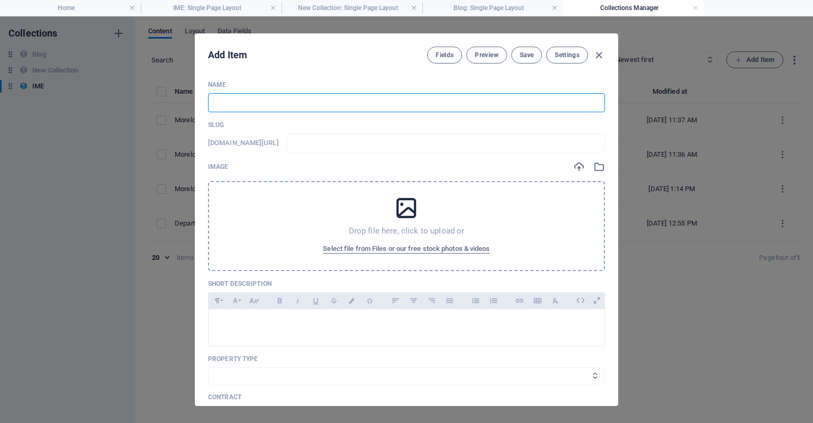
click at [399, 108] on input "text" at bounding box center [406, 102] width 397 height 19
type input "M"
type input "m"
type input "Mo"
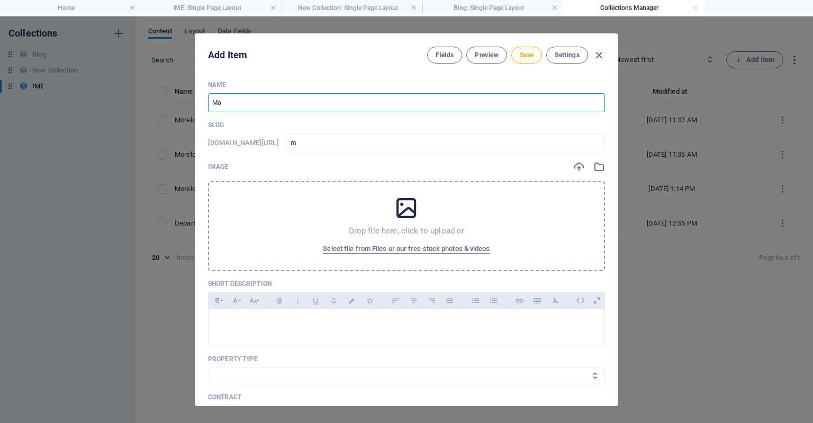
type input "mo"
type input "Mor"
type input "mor"
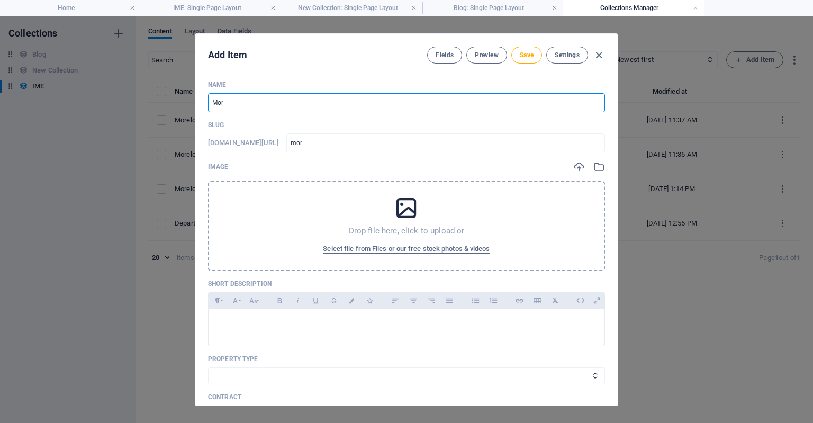
type input "More"
type input "more"
type input "[PERSON_NAME]"
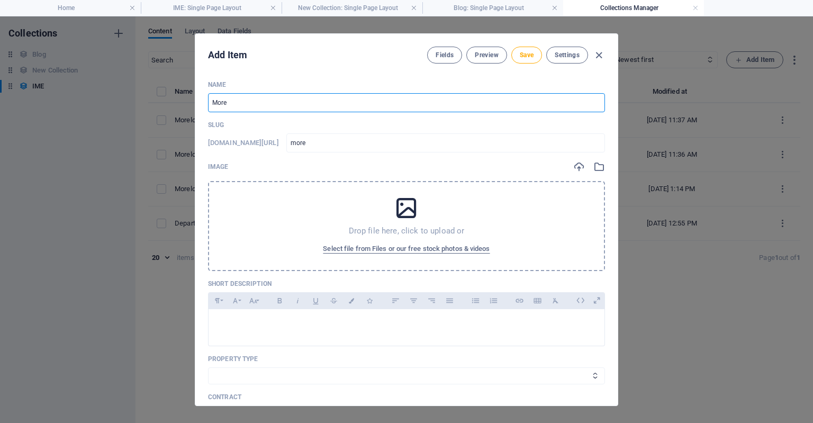
type input "[PERSON_NAME]"
type input "Morelo"
type input "morelo"
type input "Morelos"
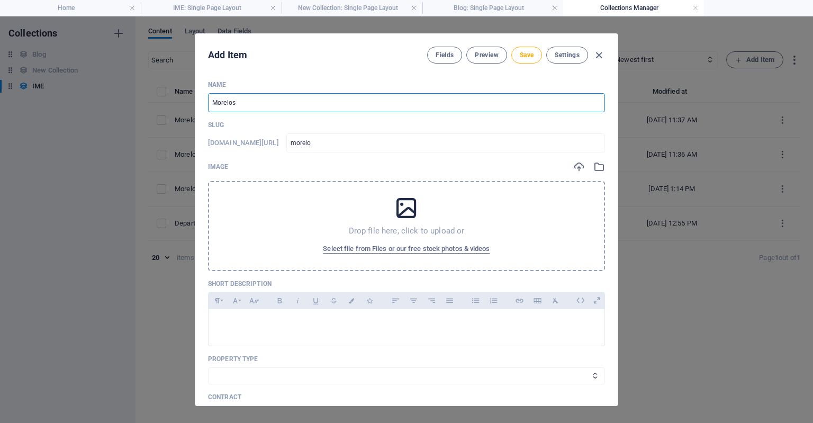
type input "morelos"
type input "Morelos 1"
type input "morelos-1"
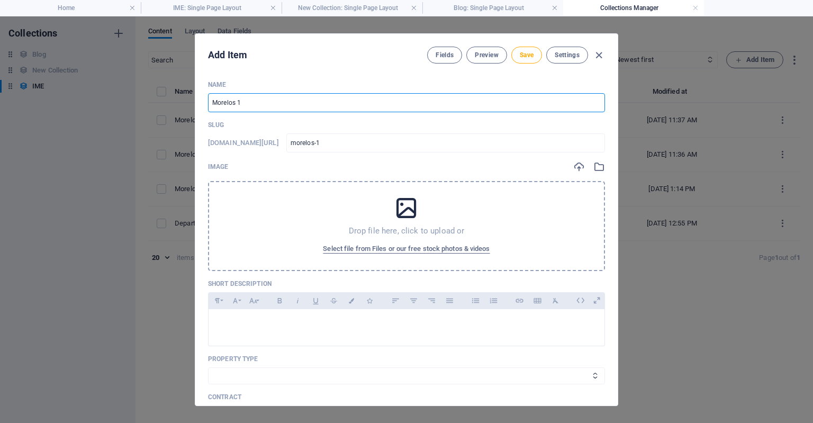
type input "Morelos 10"
type input "morelos-10"
type input "Morelos 106"
type input "morelos-106"
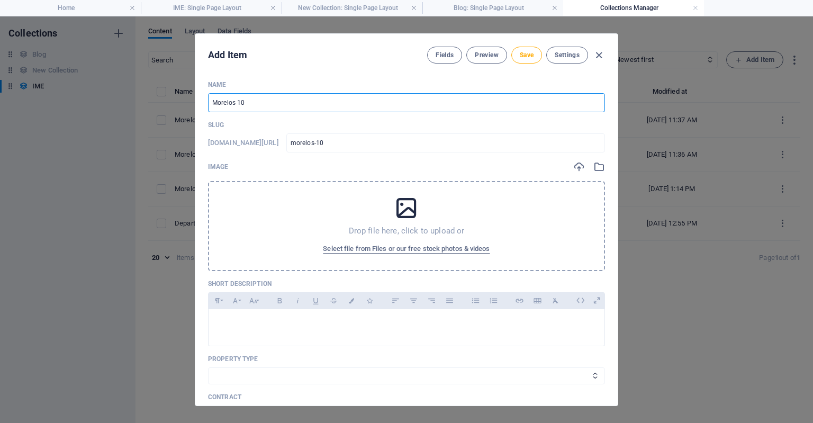
type input "morelos-106"
type input "Morelos 1062"
type input "morelos-1062"
type input "Morelos 1062-3"
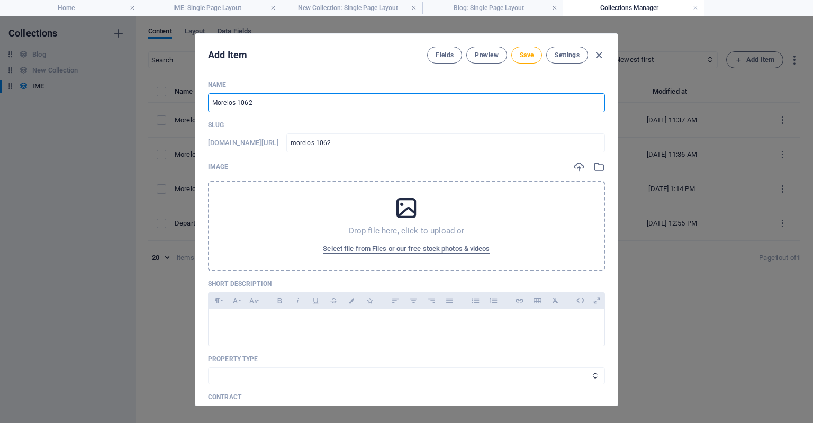
type input "morelos-1062-3"
type input "Morelos 1062-3"
click at [369, 247] on span "Select file from Files or our free stock photos & videos" at bounding box center [406, 248] width 167 height 13
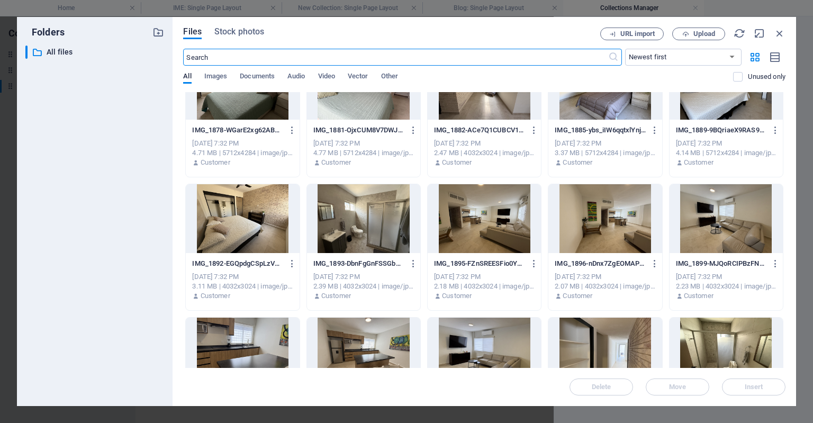
scroll to position [576, 0]
click at [489, 216] on div at bounding box center [483, 218] width 113 height 69
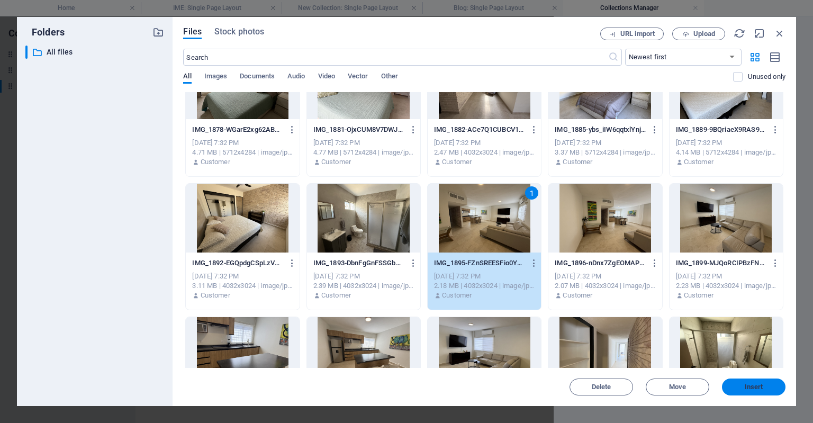
click at [755, 389] on span "Insert" at bounding box center [753, 387] width 19 height 6
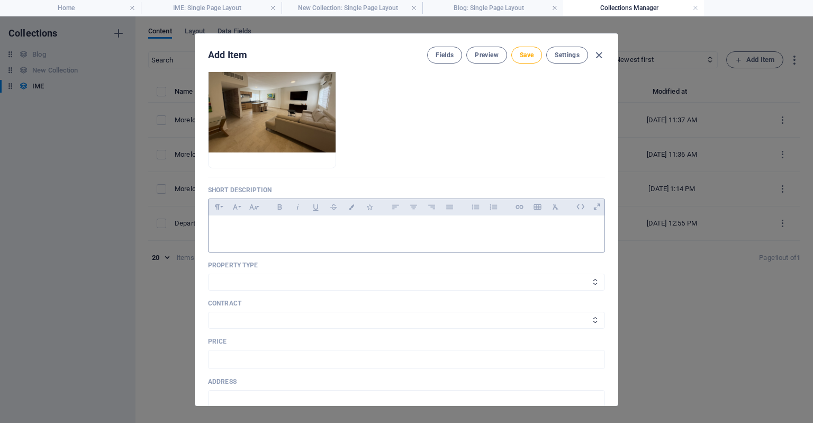
scroll to position [136, 0]
click at [470, 283] on select "Casa Departamento Oficinas" at bounding box center [406, 280] width 397 height 17
select select "Departamento"
click at [208, 272] on select "Casa Departamento Oficinas" at bounding box center [406, 280] width 397 height 17
click at [374, 314] on select "En Renta En Venta" at bounding box center [406, 319] width 397 height 17
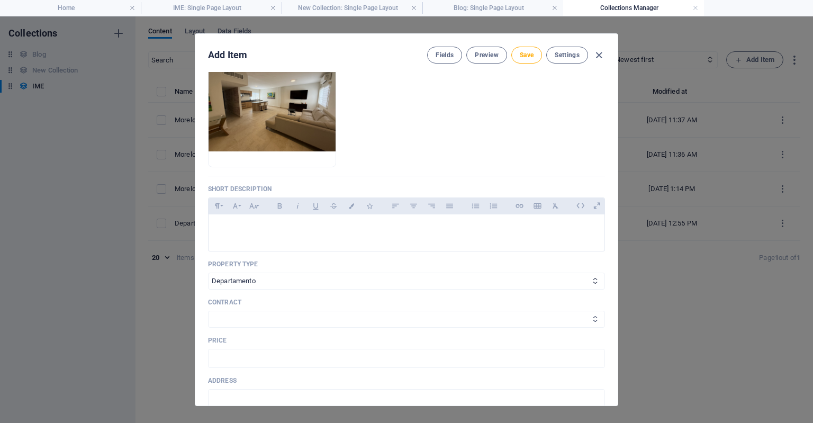
select select "En Renta"
click at [208, 311] on select "En Renta En Venta" at bounding box center [406, 319] width 397 height 17
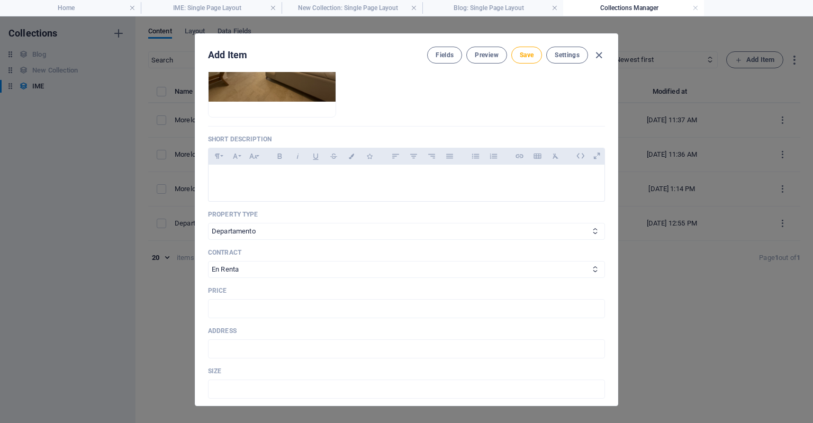
scroll to position [186, 0]
click at [343, 345] on input "text" at bounding box center [406, 349] width 397 height 19
type input "Morelos 1062, Torreon, Coah"
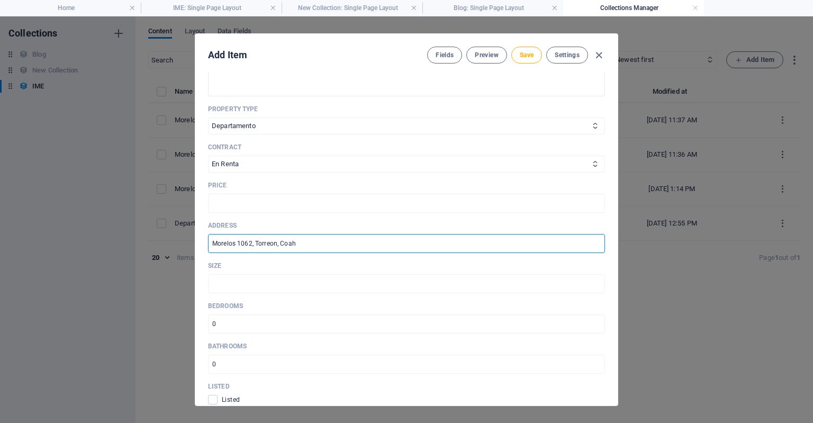
scroll to position [291, 0]
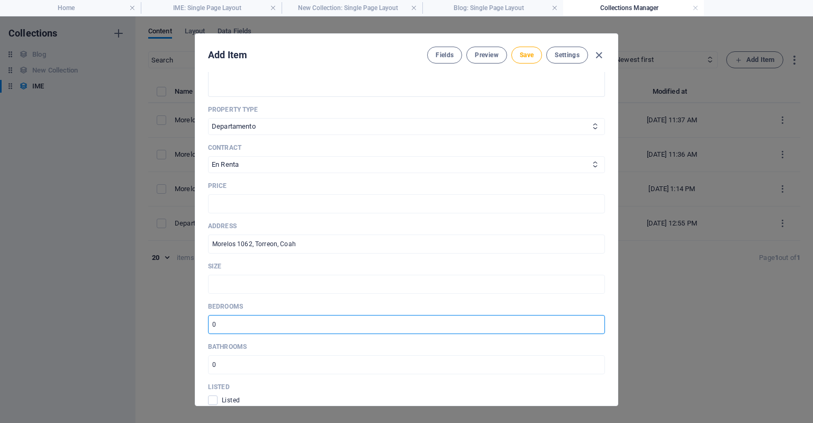
click at [257, 330] on input "number" at bounding box center [406, 324] width 397 height 19
type input "2"
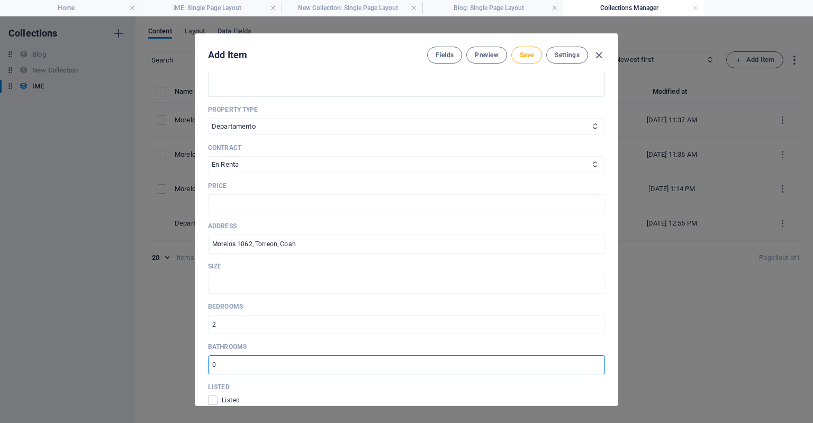
click at [244, 357] on input "number" at bounding box center [406, 364] width 397 height 19
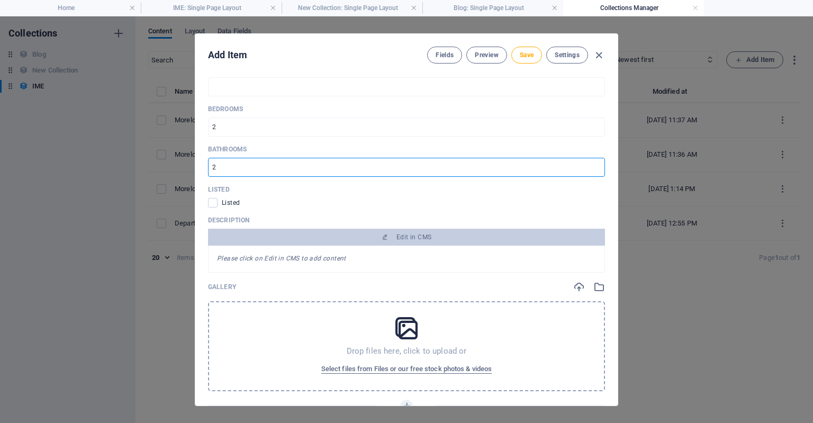
scroll to position [493, 0]
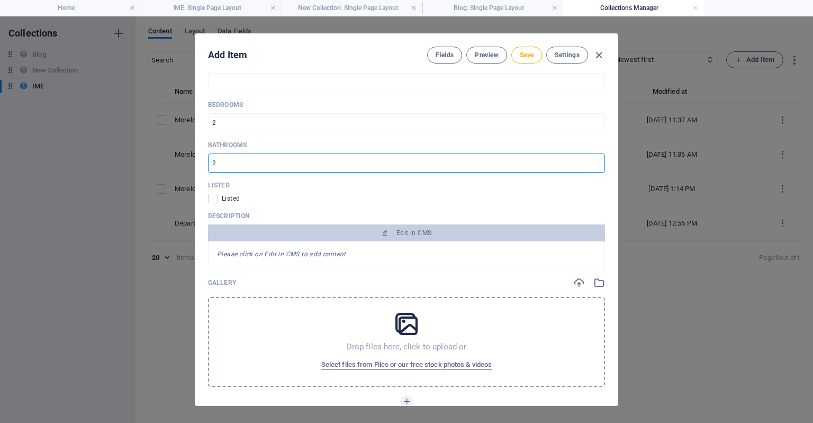
type input "2"
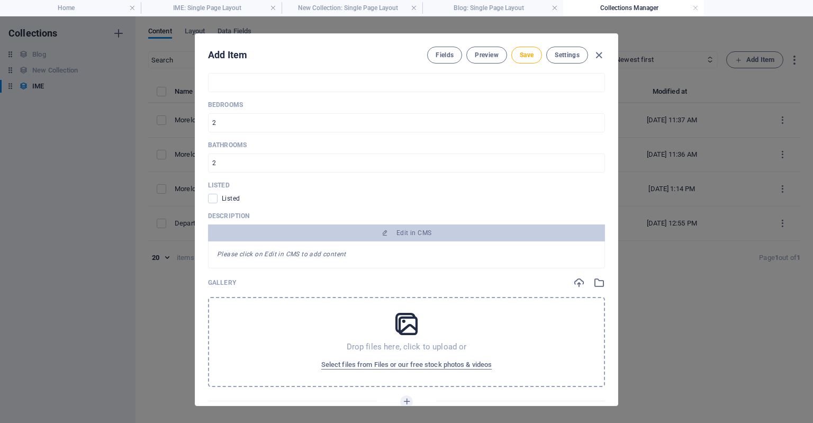
click at [206, 194] on div "Name Morelos 1062-3 ​ Slug [DOMAIN_NAME][URL] morelos-1062-3 ​ Image Drop files…" at bounding box center [406, 238] width 422 height 333
click at [212, 196] on span at bounding box center [213, 199] width 10 height 10
click at [212, 196] on input "checkbox" at bounding box center [215, 199] width 14 height 10
checkbox input "true"
click at [324, 361] on span "Select files from Files or our free stock photos & videos" at bounding box center [406, 364] width 170 height 13
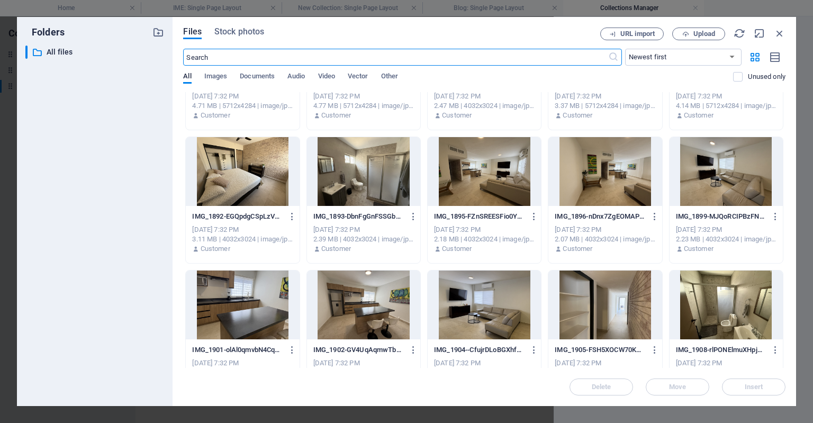
scroll to position [622, 0]
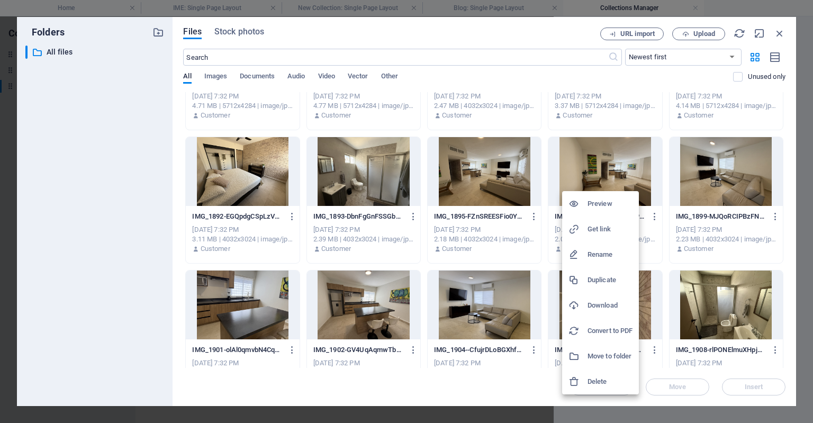
click at [566, 167] on div at bounding box center [406, 211] width 813 height 423
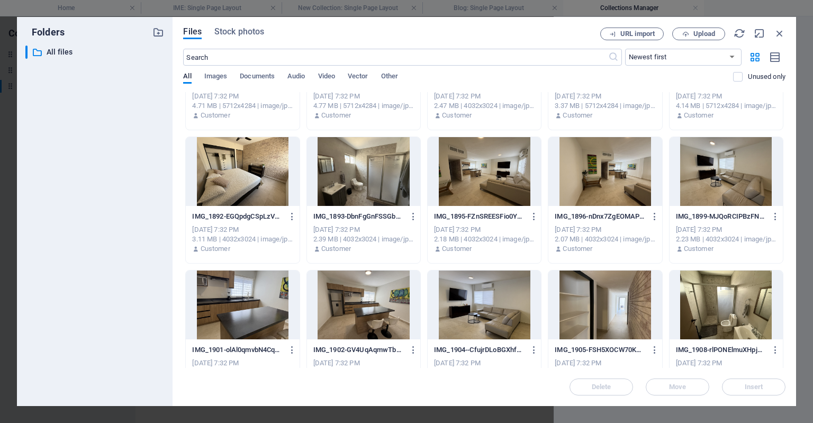
click at [563, 179] on div at bounding box center [604, 171] width 113 height 69
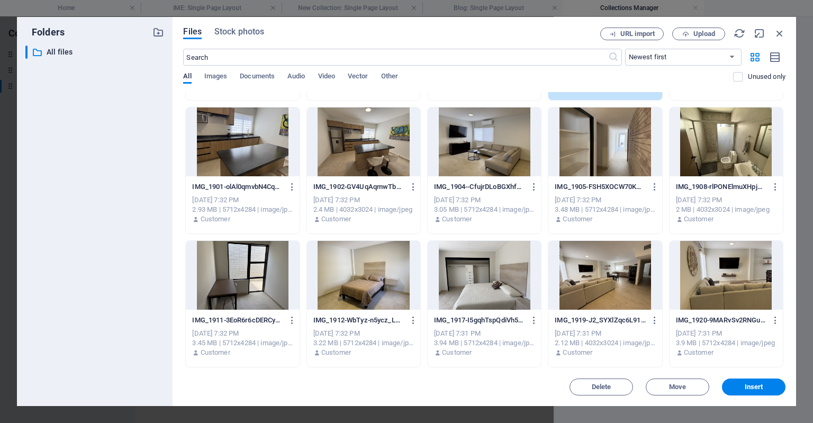
scroll to position [784, 0]
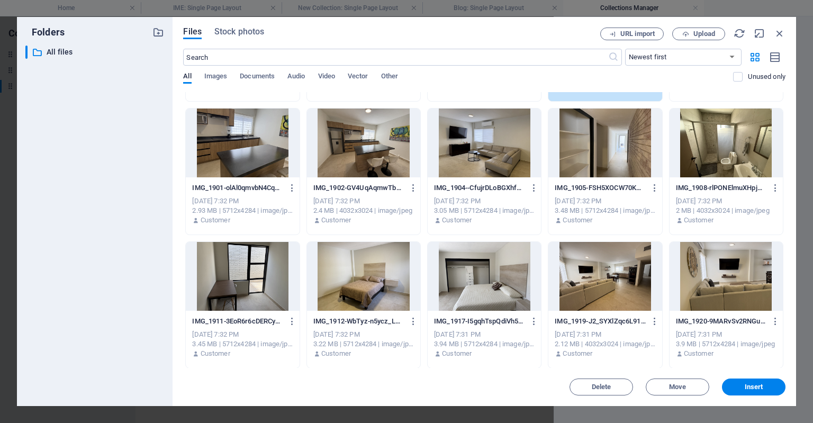
click at [493, 280] on div at bounding box center [483, 276] width 113 height 69
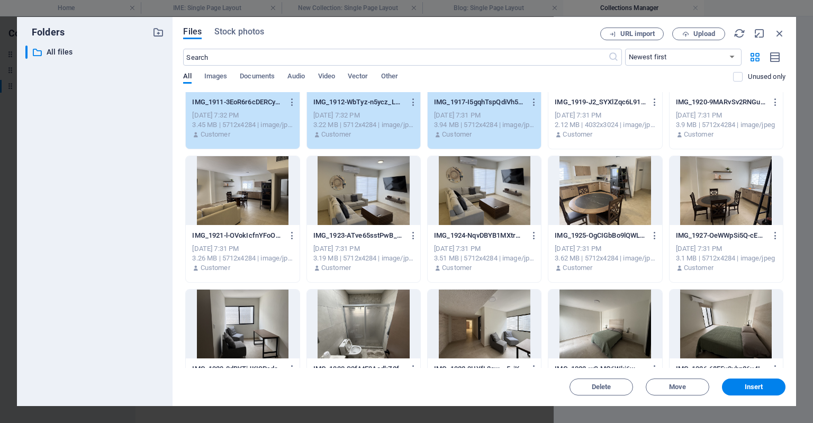
scroll to position [1001, 0]
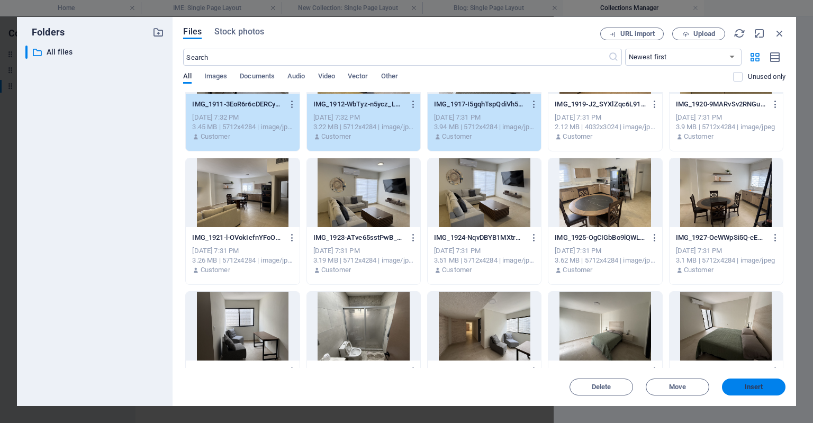
click at [759, 387] on span "Insert" at bounding box center [753, 387] width 19 height 6
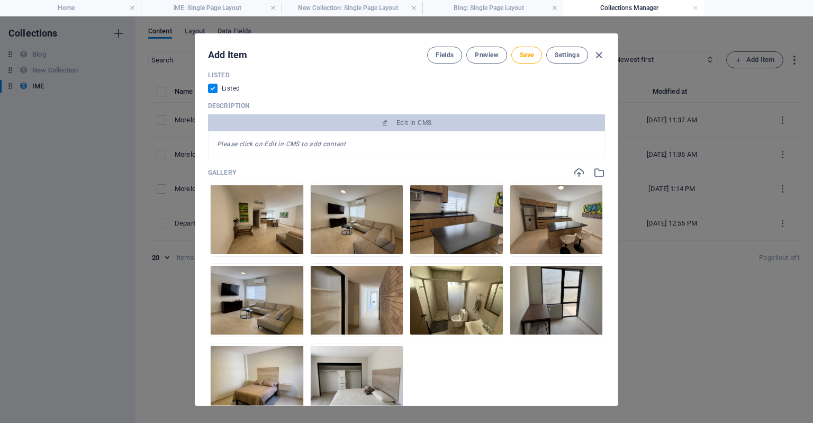
scroll to position [533, 0]
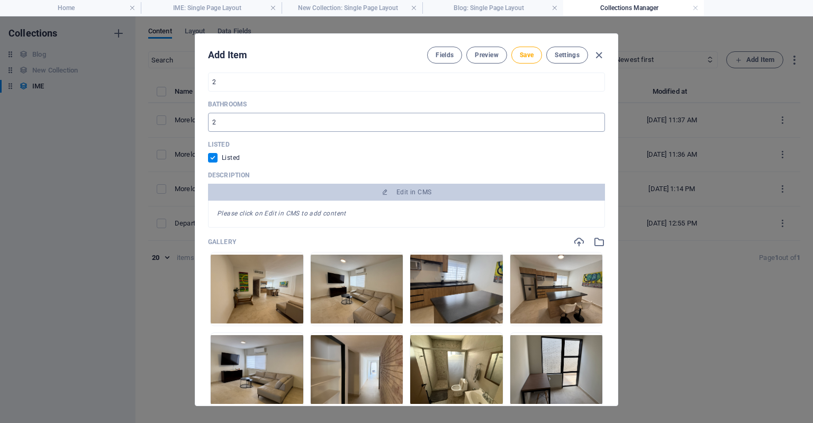
click at [337, 129] on input "2" at bounding box center [406, 122] width 397 height 19
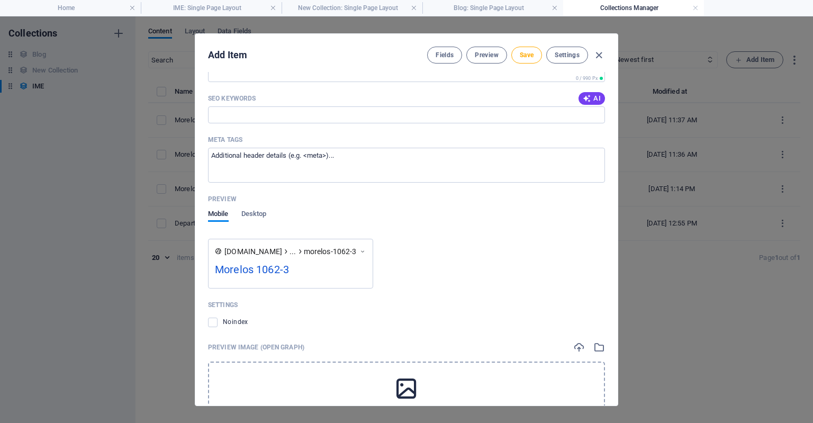
scroll to position [1250, 0]
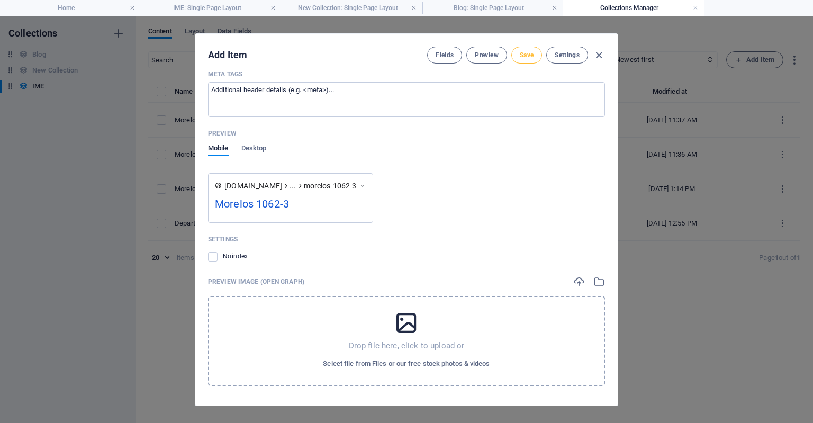
type input "1"
click at [522, 52] on span "Save" at bounding box center [527, 55] width 14 height 8
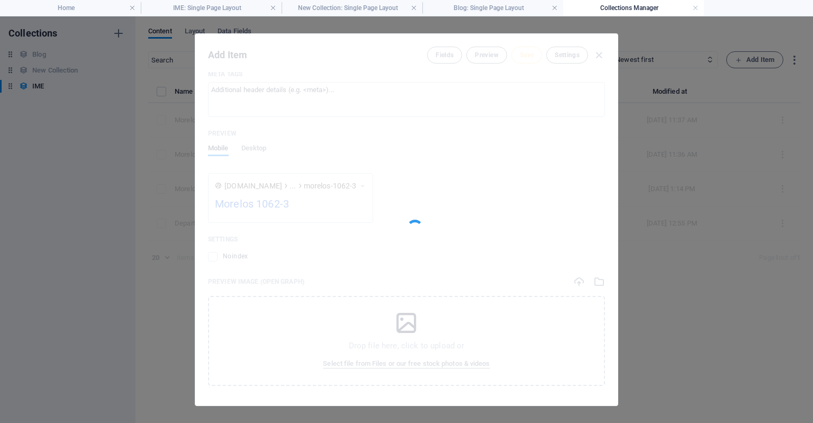
type input "morelos-1062-3"
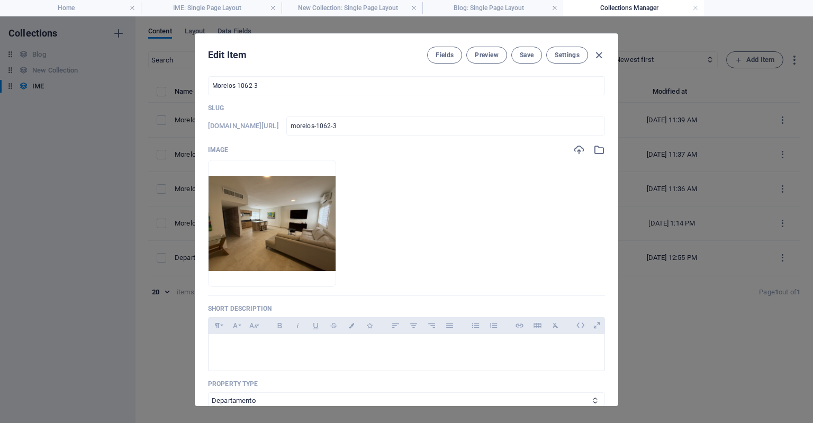
scroll to position [0, 0]
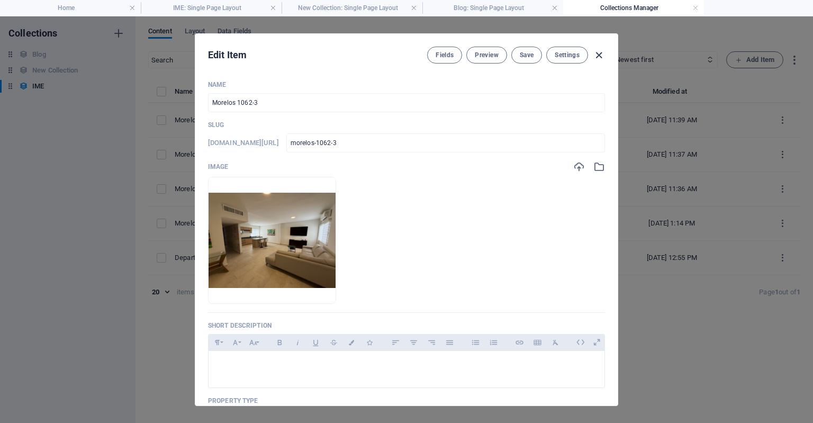
click at [595, 56] on icon "button" at bounding box center [599, 55] width 12 height 12
checkbox input "false"
type input "morelos-1062-3"
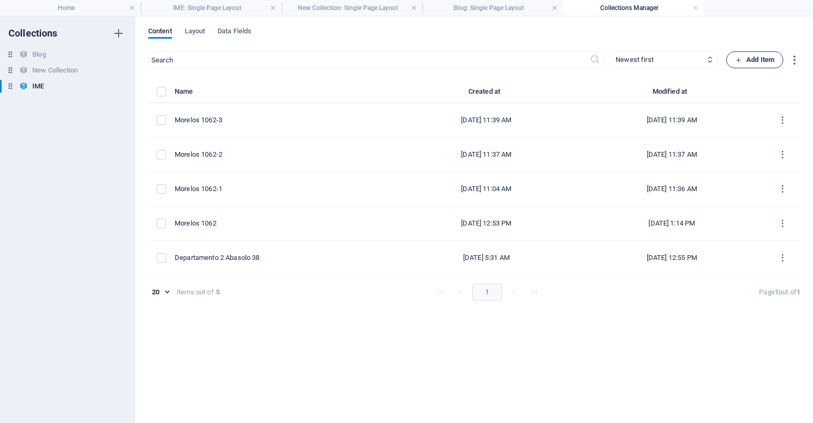
click at [762, 62] on span "Add Item" at bounding box center [754, 59] width 39 height 13
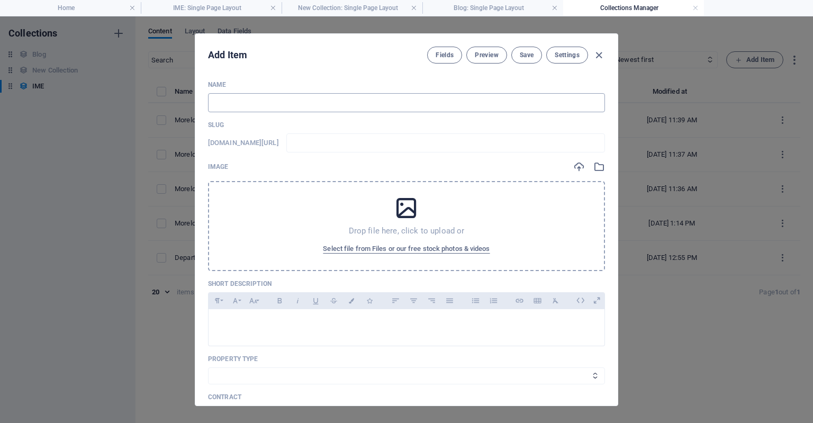
click at [307, 101] on input "text" at bounding box center [406, 102] width 397 height 19
type input "M"
type input "m"
type input "Mo"
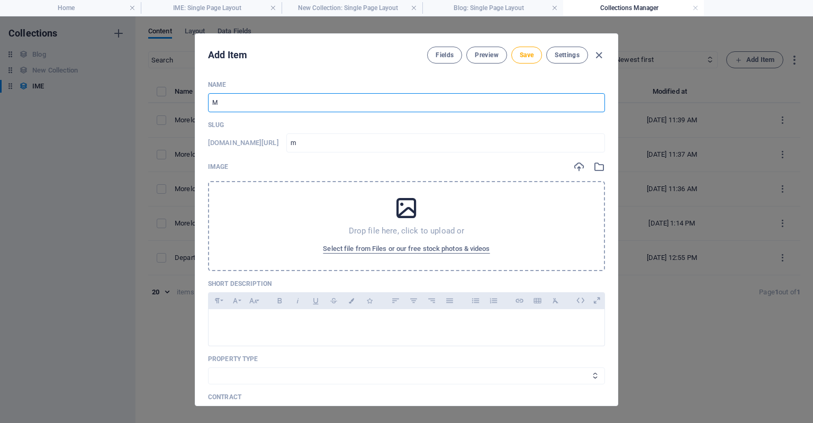
type input "mo"
type input "Mor"
type input "mor"
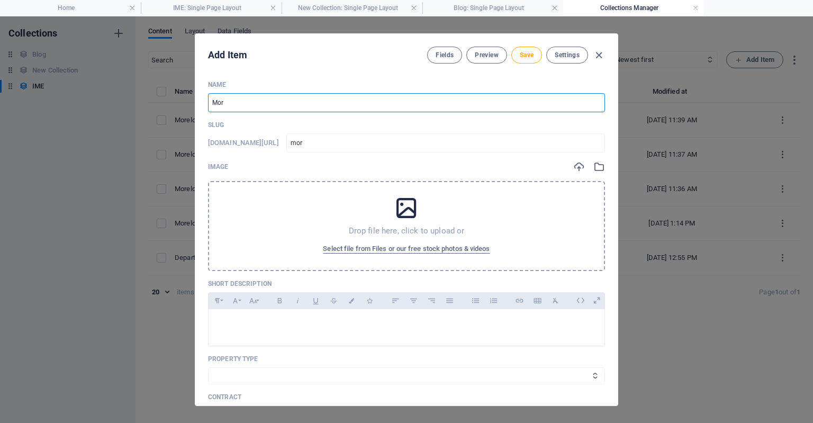
type input "More"
type input "more"
type input "[PERSON_NAME]"
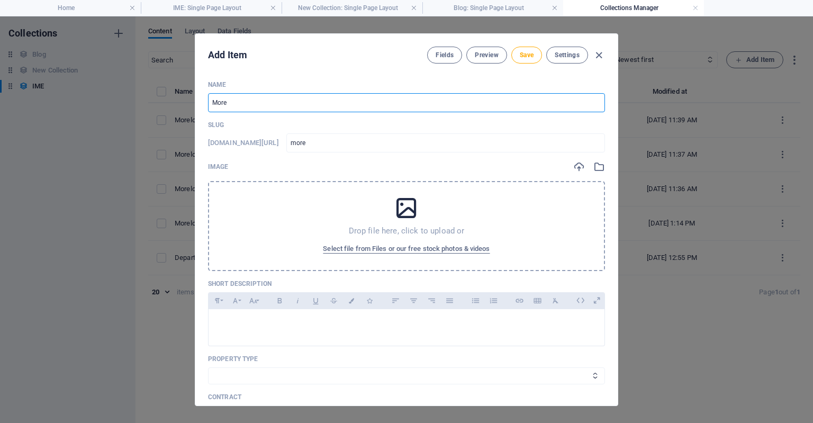
type input "[PERSON_NAME]"
type input "Morelo"
type input "morelo"
click at [375, 245] on span "Select file from Files or our free stock photos & videos" at bounding box center [406, 248] width 167 height 13
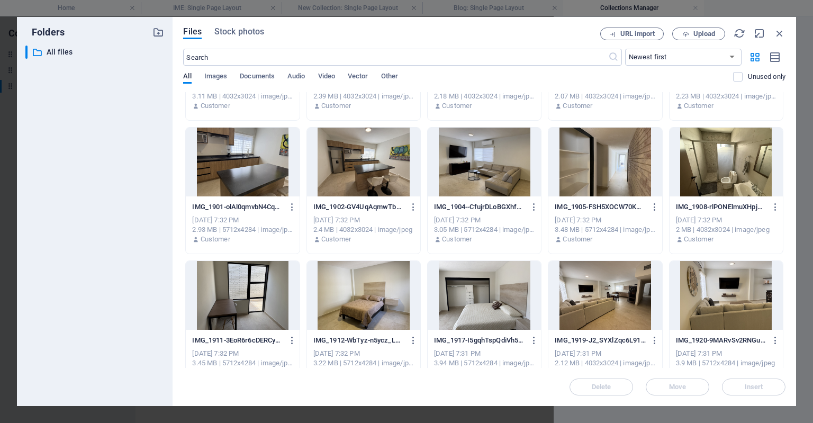
scroll to position [766, 0]
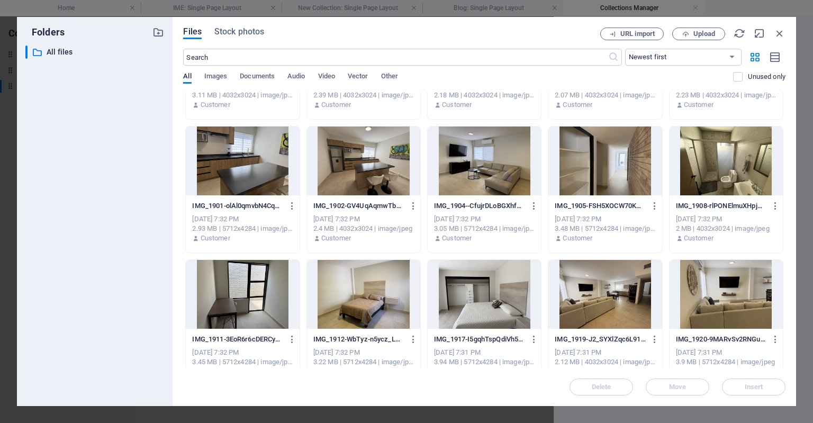
click at [596, 296] on div at bounding box center [604, 294] width 113 height 69
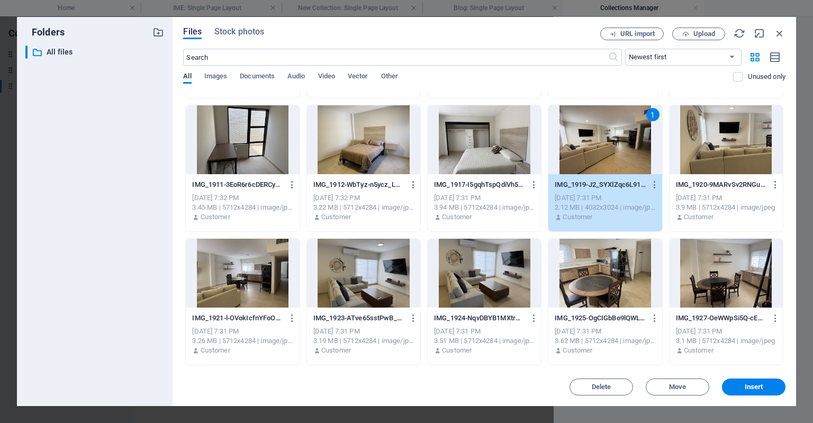
scroll to position [922, 0]
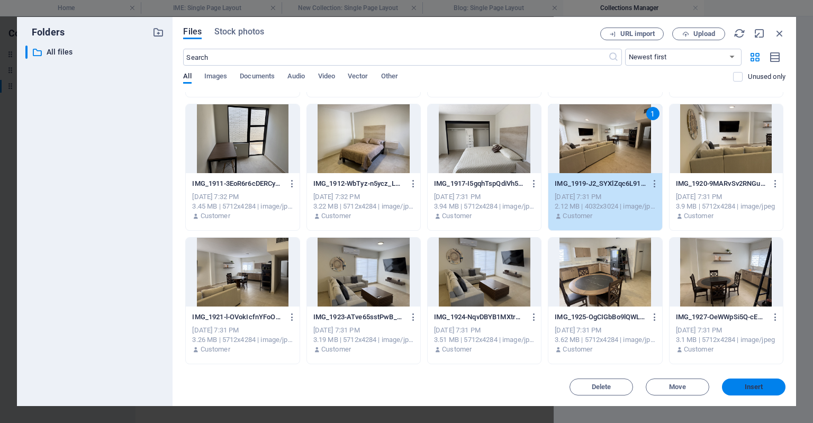
click at [733, 383] on button "Insert" at bounding box center [753, 386] width 63 height 17
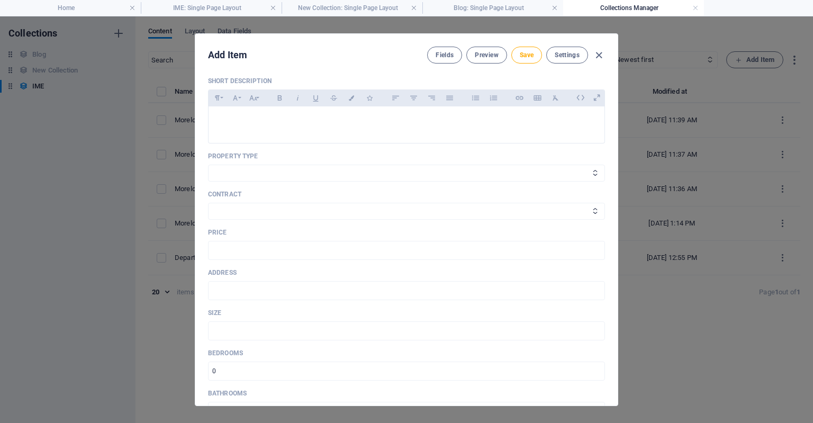
scroll to position [245, 0]
click at [352, 175] on select "Casa Departamento Oficinas" at bounding box center [406, 171] width 397 height 17
click at [208, 163] on select "Casa Departamento Oficinas" at bounding box center [406, 171] width 397 height 17
click at [299, 215] on select "En Renta En Venta" at bounding box center [406, 210] width 397 height 17
click at [208, 202] on select "En Renta En Venta" at bounding box center [406, 210] width 397 height 17
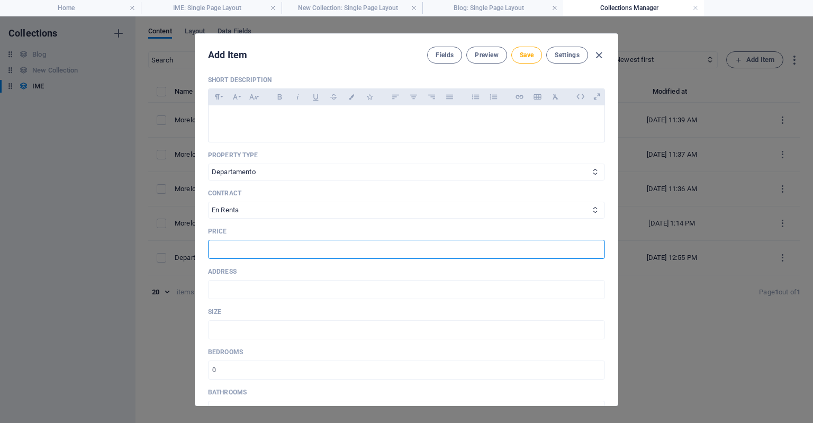
click at [277, 249] on input "text" at bounding box center [406, 249] width 397 height 19
click at [295, 253] on input "18,000 mensuales, Mas IVA" at bounding box center [406, 249] width 397 height 19
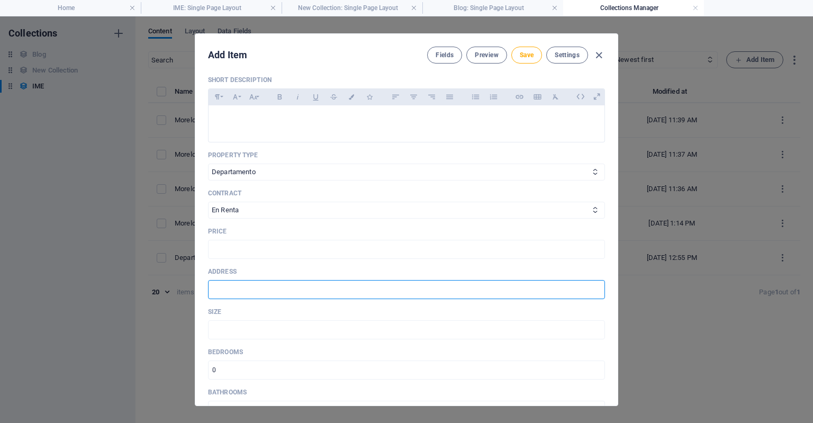
click at [259, 286] on input "text" at bounding box center [406, 289] width 397 height 19
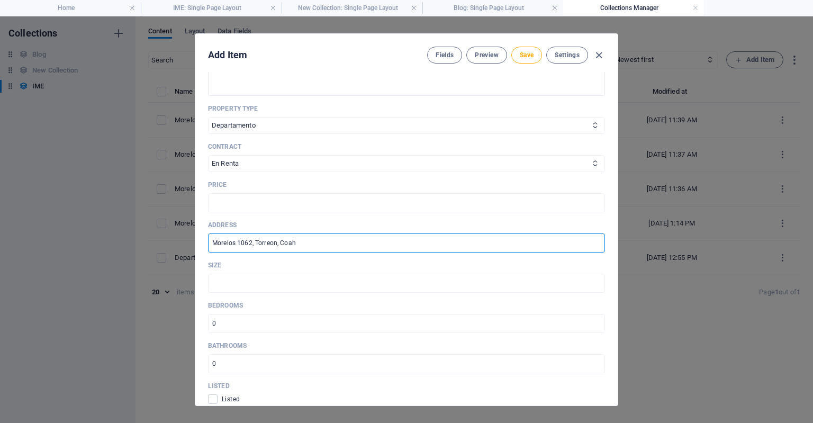
scroll to position [291, 0]
click at [277, 319] on input "number" at bounding box center [406, 324] width 397 height 19
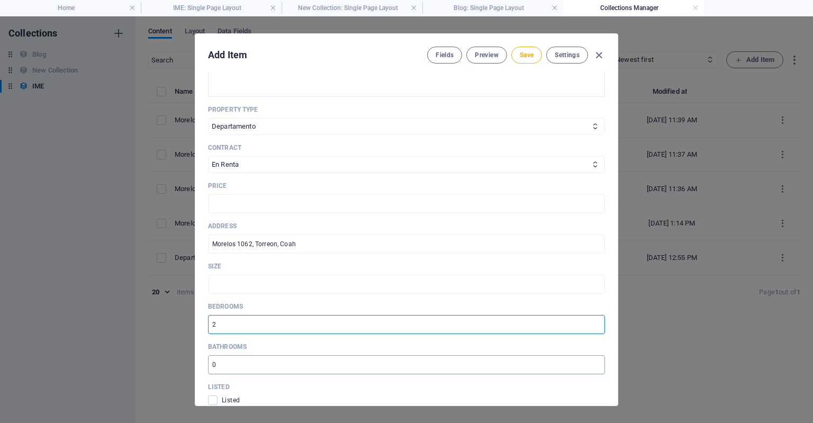
click at [231, 361] on input "number" at bounding box center [406, 364] width 397 height 19
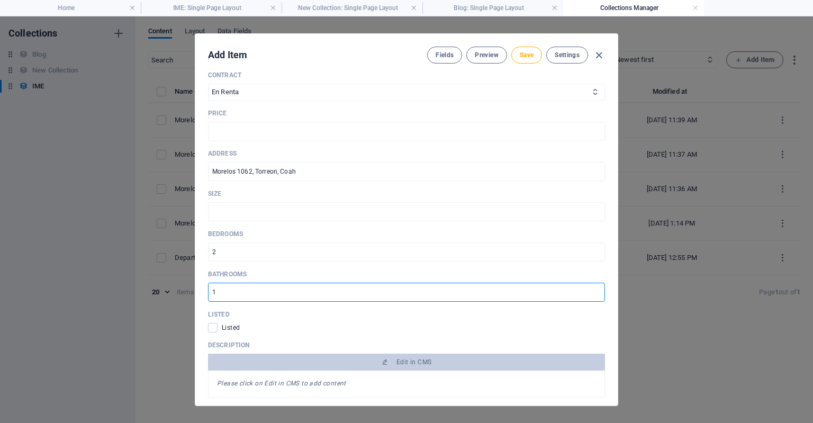
scroll to position [375, 0]
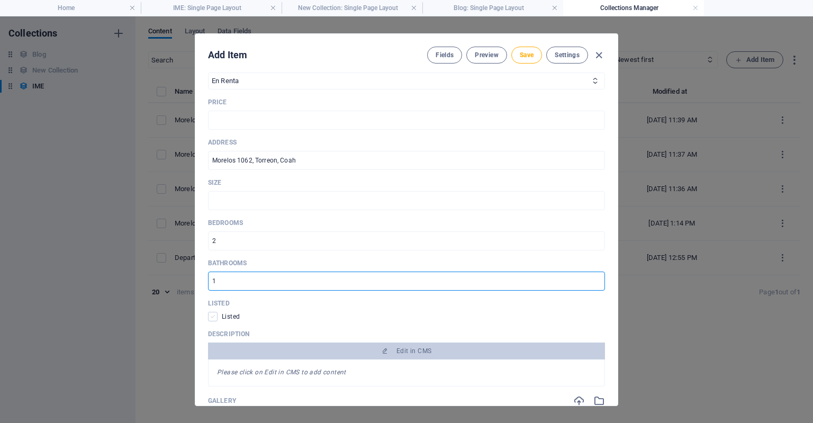
click at [216, 316] on span at bounding box center [213, 317] width 10 height 10
click at [216, 316] on input "checkbox" at bounding box center [215, 317] width 14 height 10
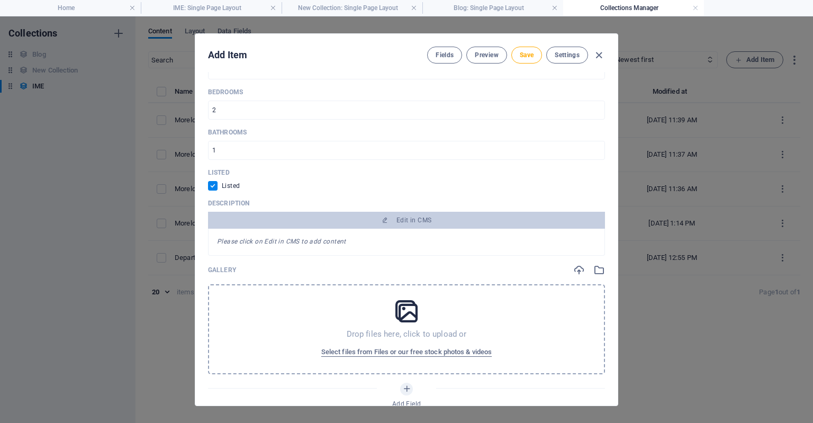
scroll to position [506, 0]
click at [358, 353] on span "Select files from Files or our free stock photos & videos" at bounding box center [406, 351] width 170 height 13
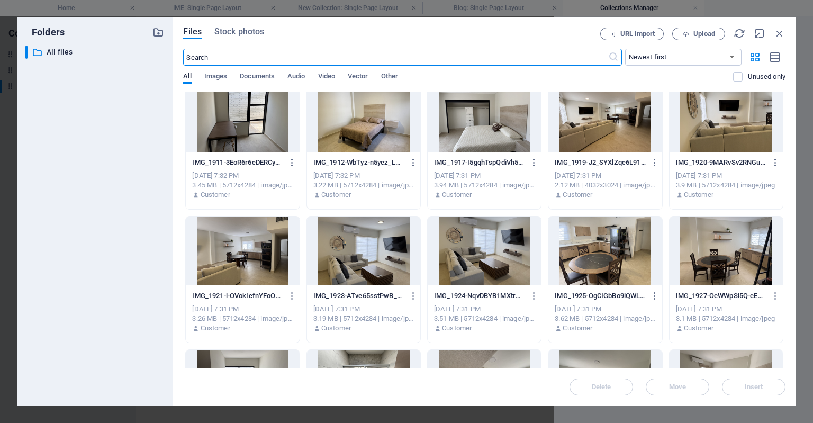
scroll to position [943, 0]
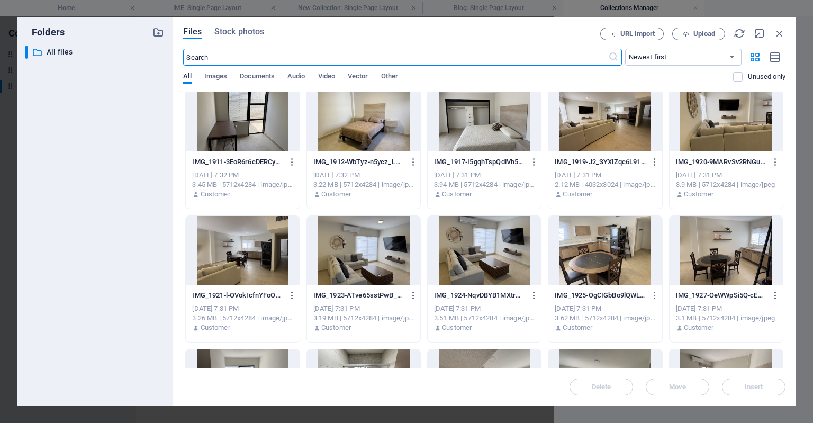
click at [614, 135] on div at bounding box center [604, 117] width 113 height 69
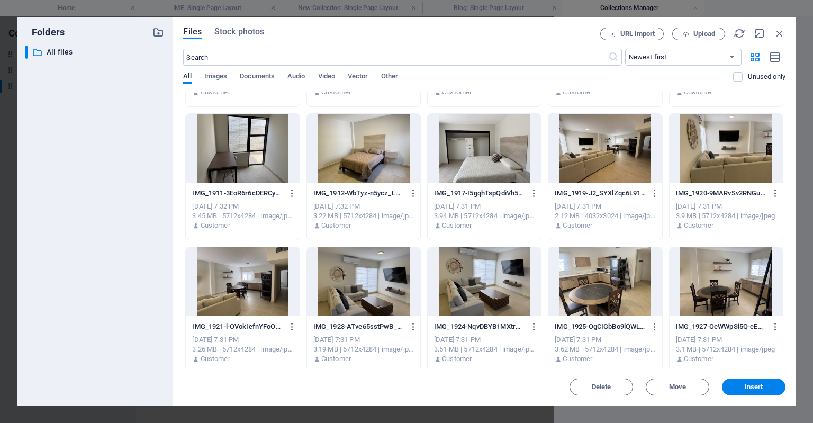
scroll to position [910, 0]
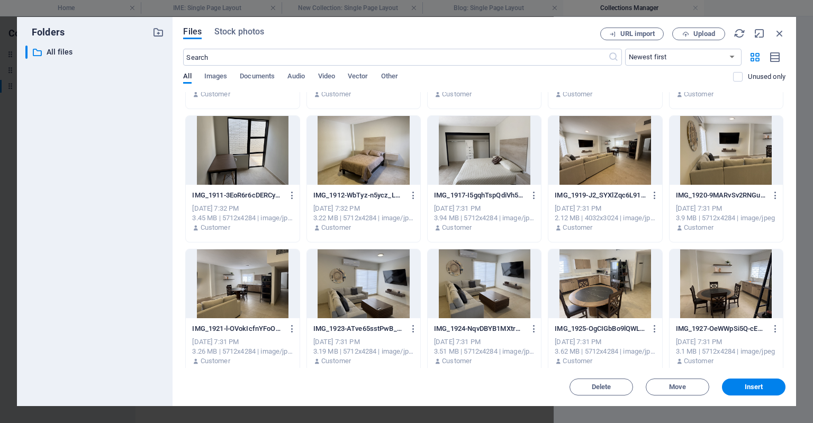
click at [614, 179] on div at bounding box center [604, 150] width 113 height 69
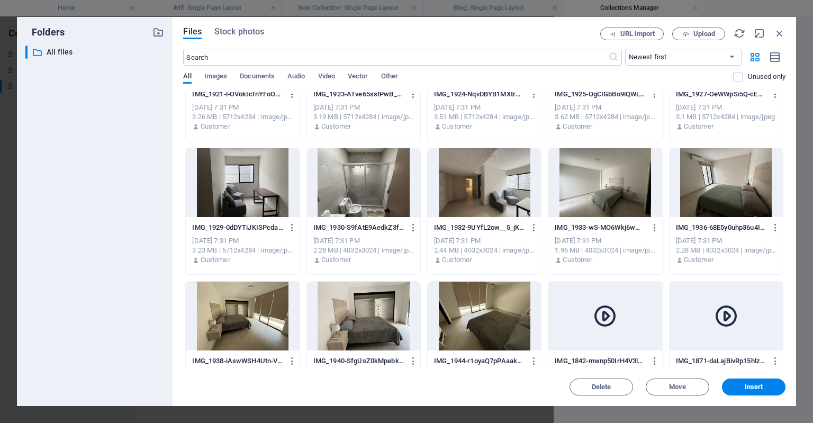
scroll to position [1150, 0]
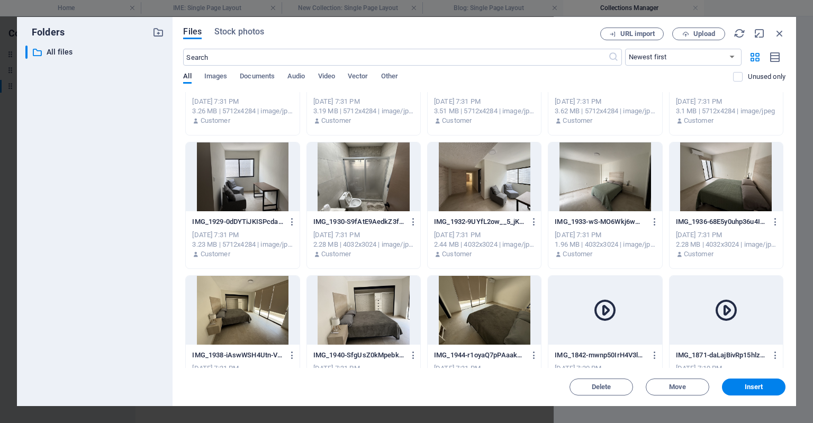
click at [367, 321] on div at bounding box center [363, 310] width 113 height 69
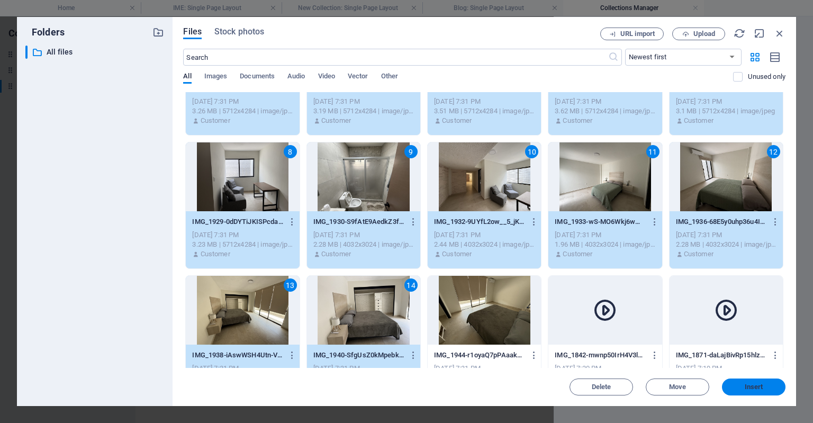
click at [746, 390] on span "Insert" at bounding box center [753, 387] width 19 height 6
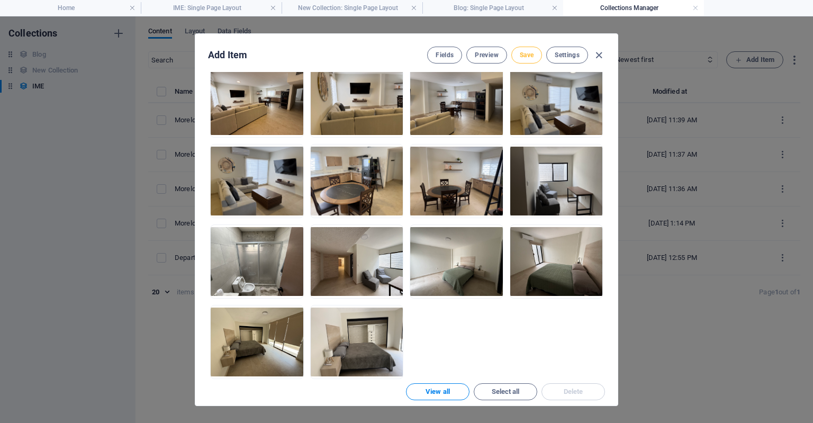
scroll to position [795, 0]
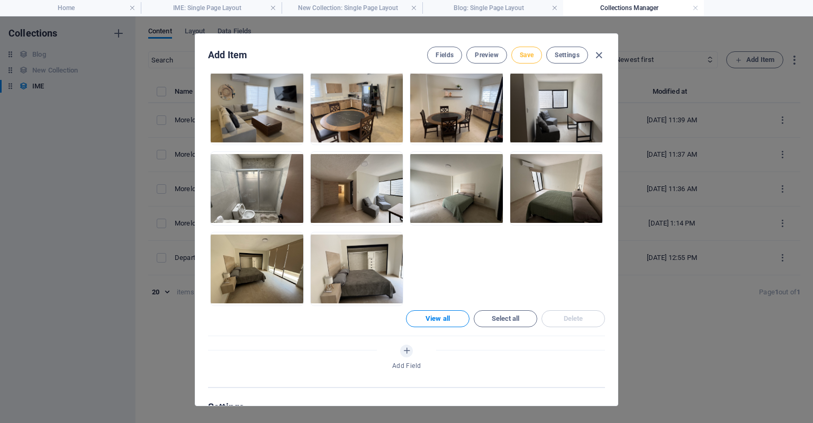
click at [529, 52] on span "Save" at bounding box center [527, 55] width 14 height 8
click at [599, 54] on icon "button" at bounding box center [599, 55] width 12 height 12
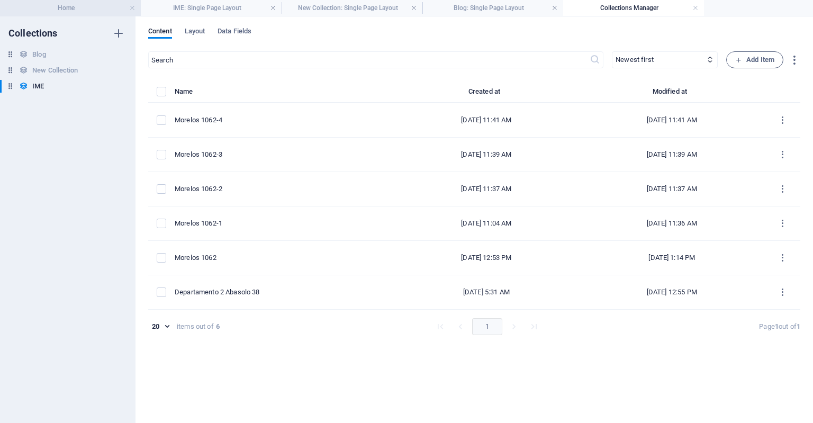
click at [94, 12] on h4 "Home" at bounding box center [70, 8] width 141 height 12
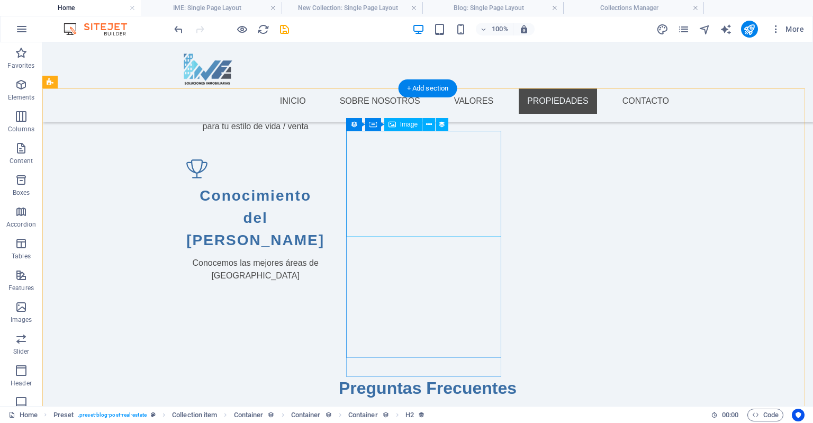
scroll to position [1348, 0]
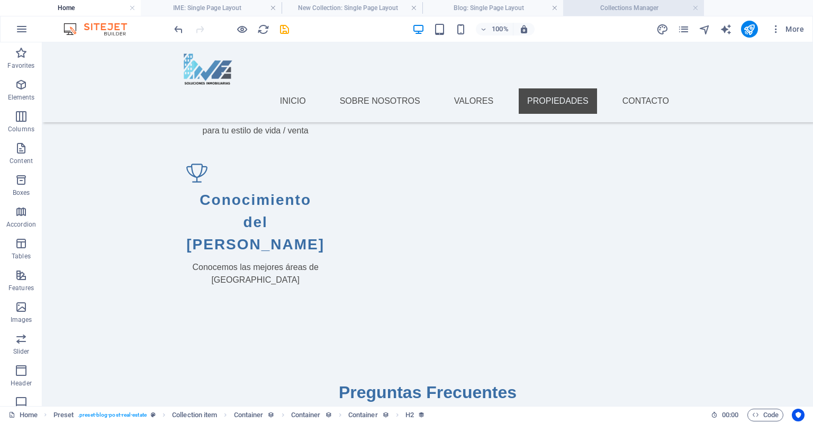
click at [596, 3] on h4 "Collections Manager" at bounding box center [633, 8] width 141 height 12
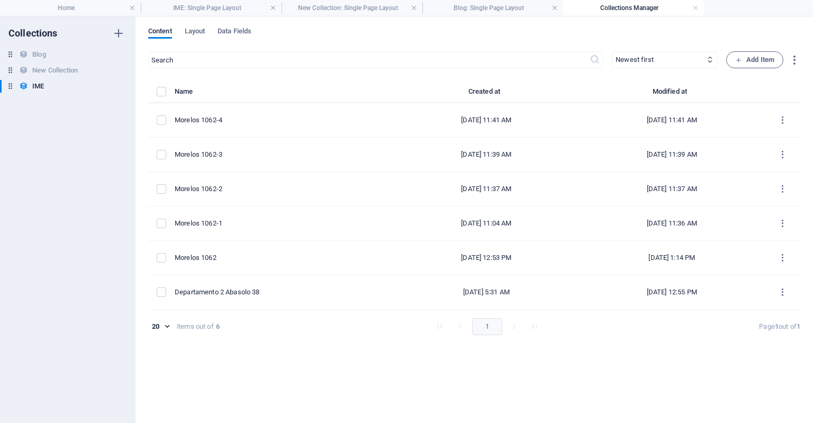
scroll to position [0, 0]
click at [90, 10] on h4 "Home" at bounding box center [70, 8] width 141 height 12
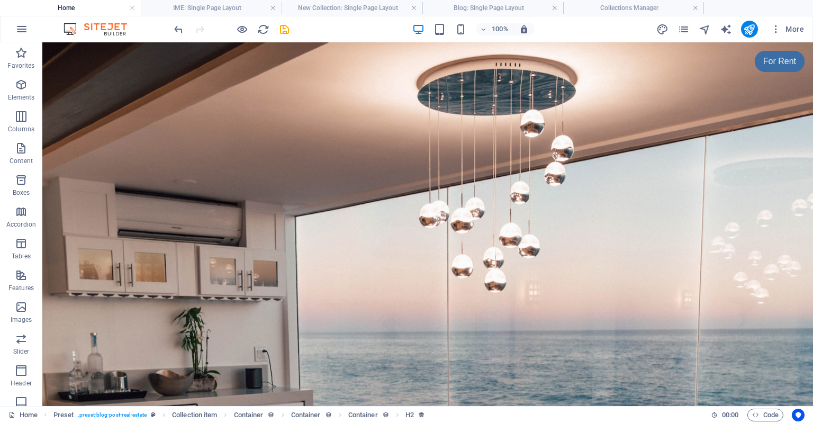
scroll to position [1348, 0]
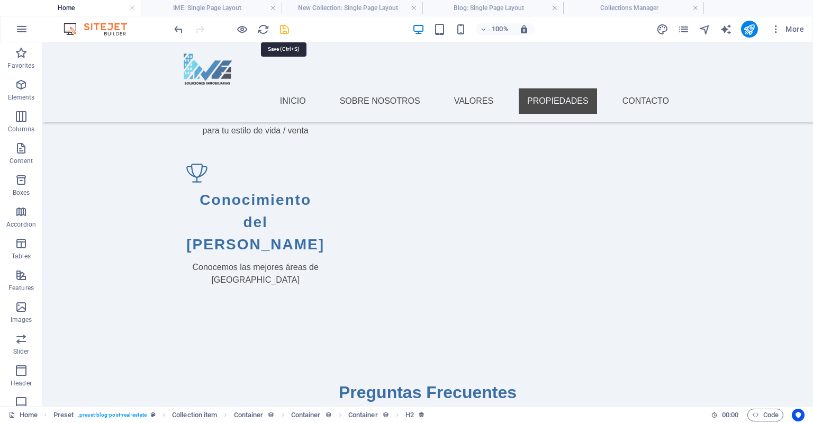
click at [286, 30] on icon "save" at bounding box center [284, 29] width 12 height 12
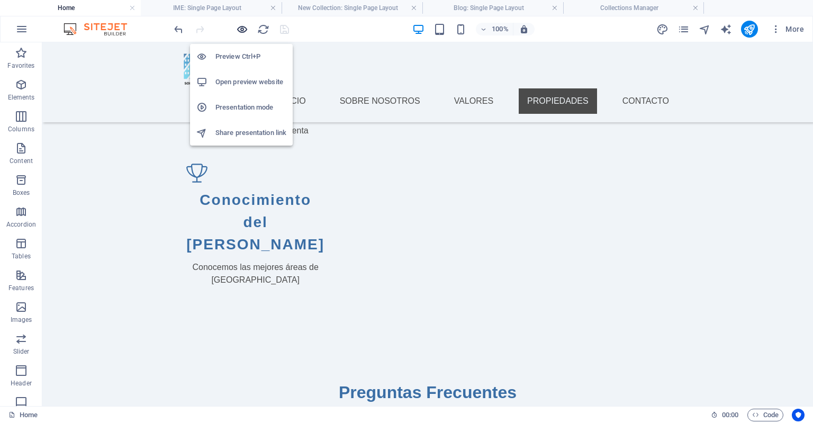
click at [239, 27] on icon "button" at bounding box center [242, 29] width 12 height 12
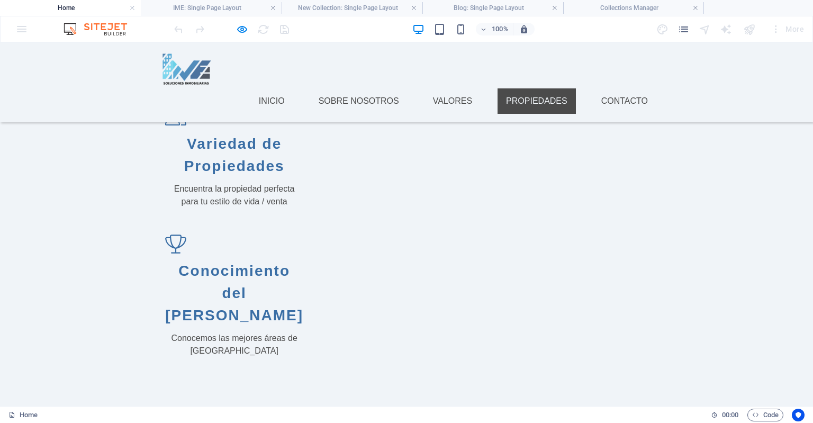
scroll to position [1200, 0]
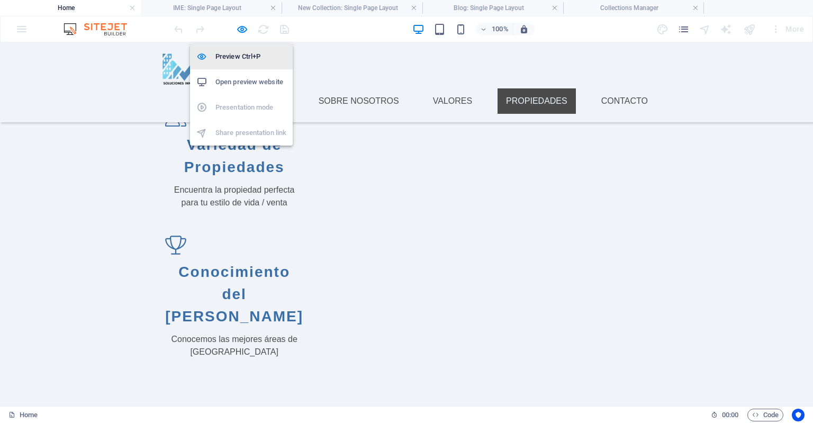
click at [231, 54] on h6 "Preview Ctrl+P" at bounding box center [250, 56] width 71 height 13
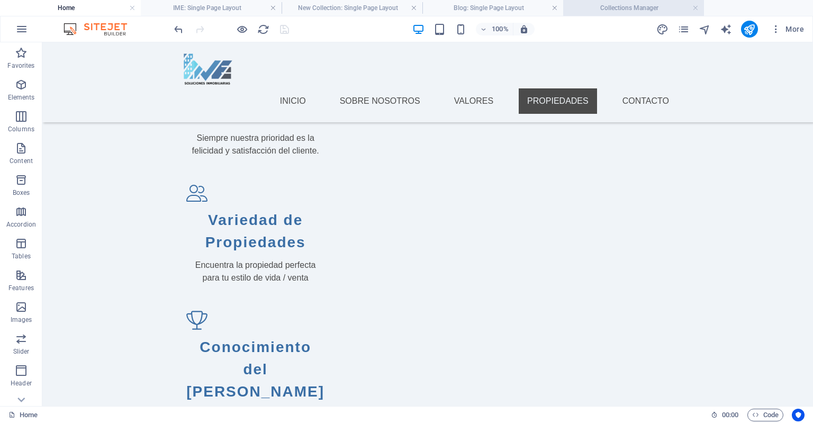
click at [605, 5] on h4 "Collections Manager" at bounding box center [633, 8] width 141 height 12
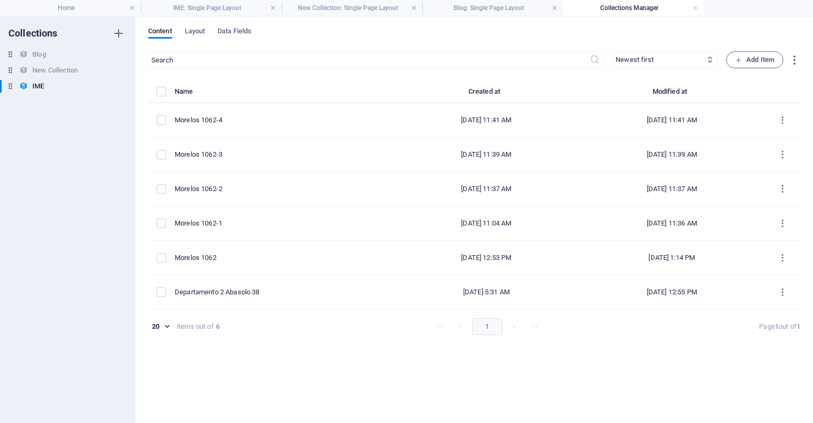
scroll to position [0, 0]
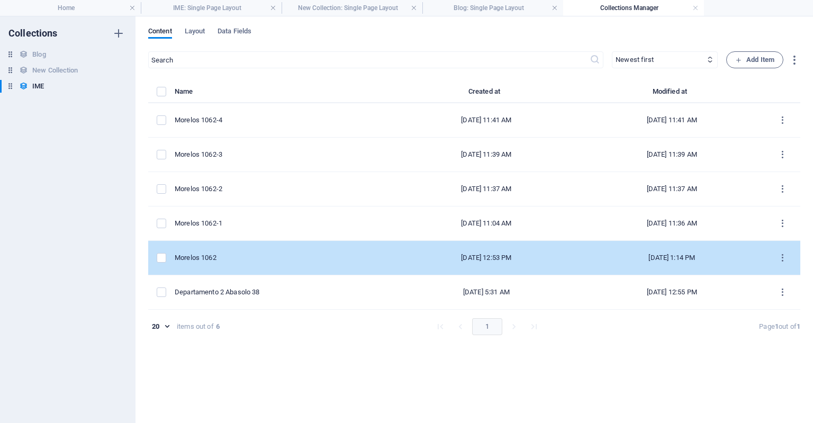
click at [269, 245] on td "Morelos 1062" at bounding box center [284, 258] width 219 height 34
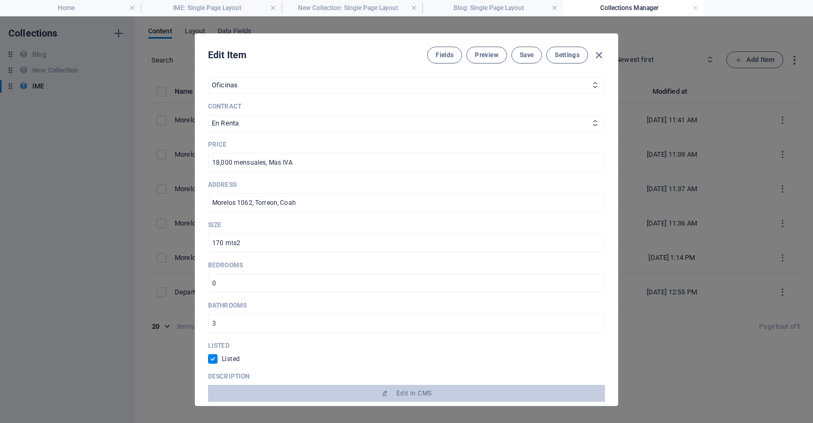
scroll to position [332, 0]
click at [600, 50] on icon "button" at bounding box center [599, 55] width 12 height 12
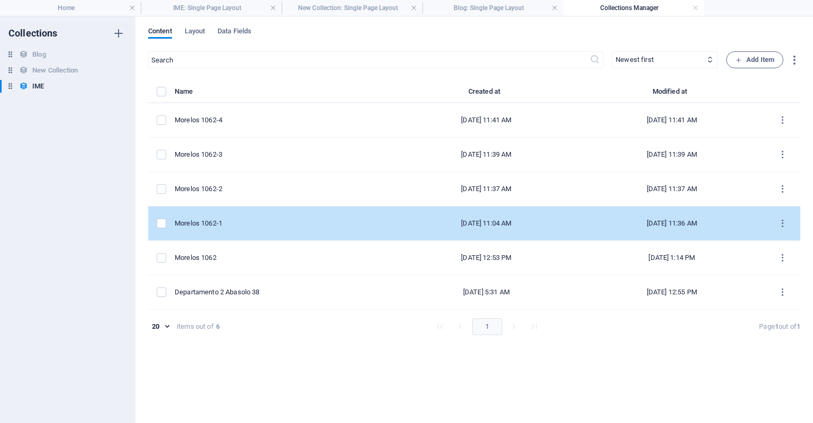
click at [280, 219] on div "Morelos 1062-1" at bounding box center [280, 224] width 211 height 10
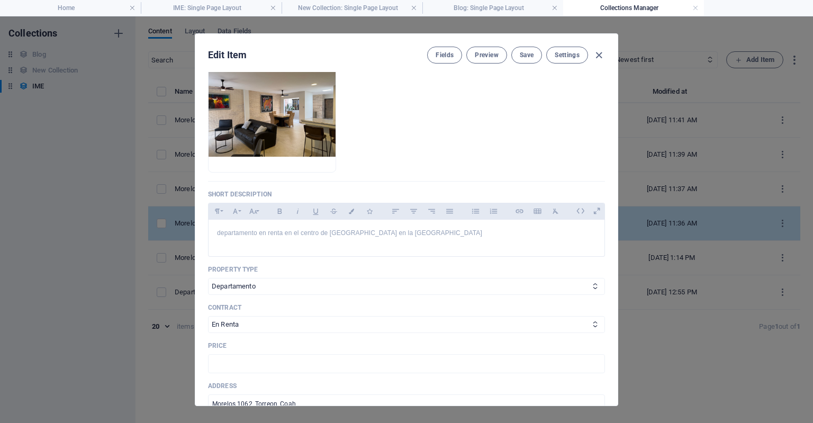
scroll to position [220, 0]
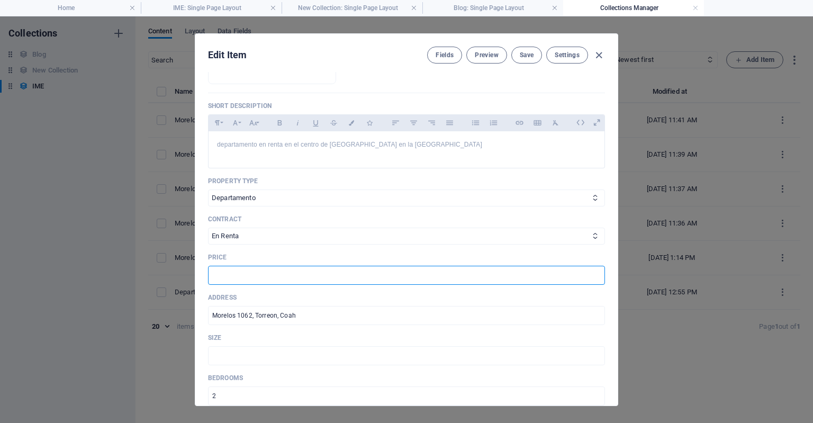
click at [265, 273] on input "text" at bounding box center [406, 275] width 397 height 19
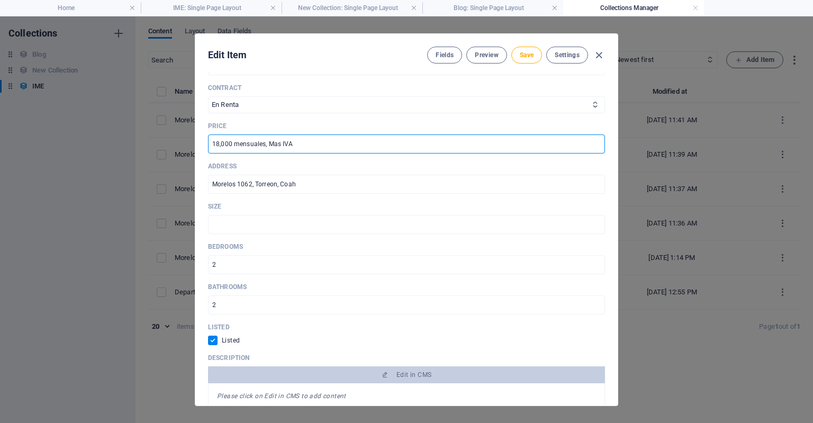
scroll to position [340, 0]
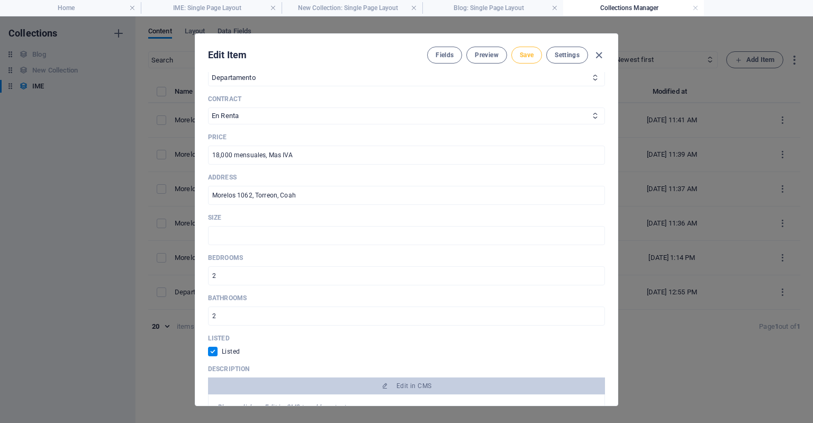
click at [520, 54] on span "Save" at bounding box center [527, 55] width 14 height 8
click at [598, 51] on icon "button" at bounding box center [599, 55] width 12 height 12
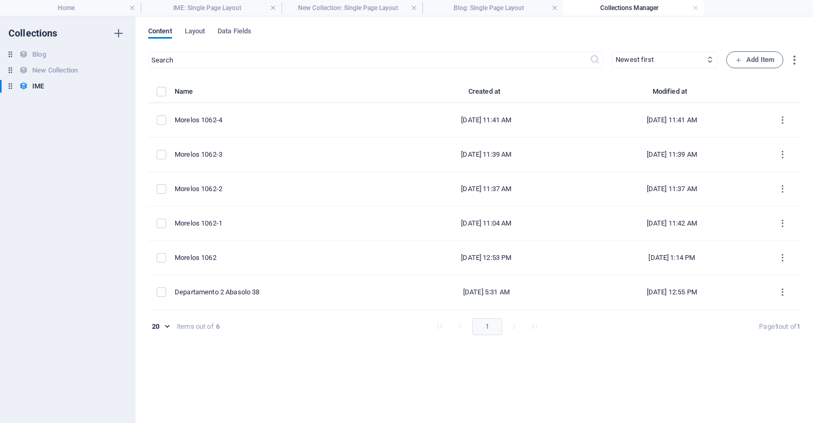
scroll to position [0, 0]
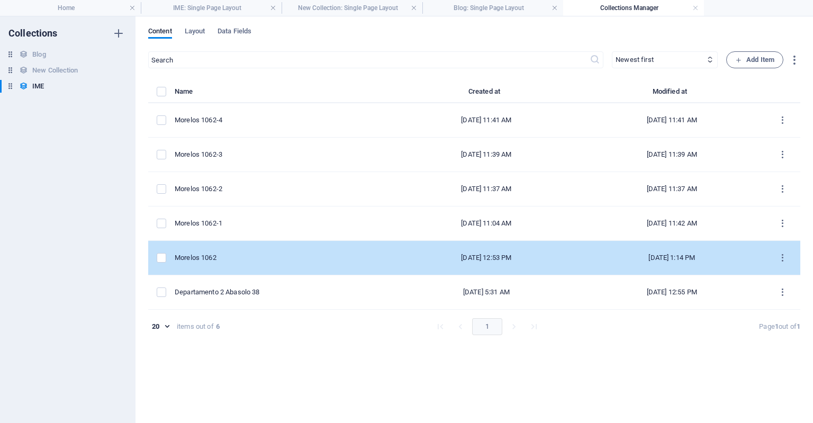
click at [277, 250] on td "Morelos 1062" at bounding box center [284, 258] width 219 height 34
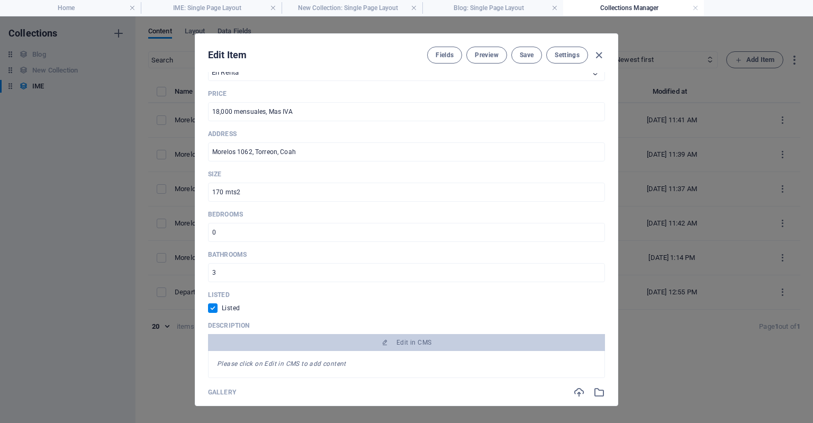
scroll to position [383, 0]
click at [595, 59] on icon "button" at bounding box center [599, 55] width 12 height 12
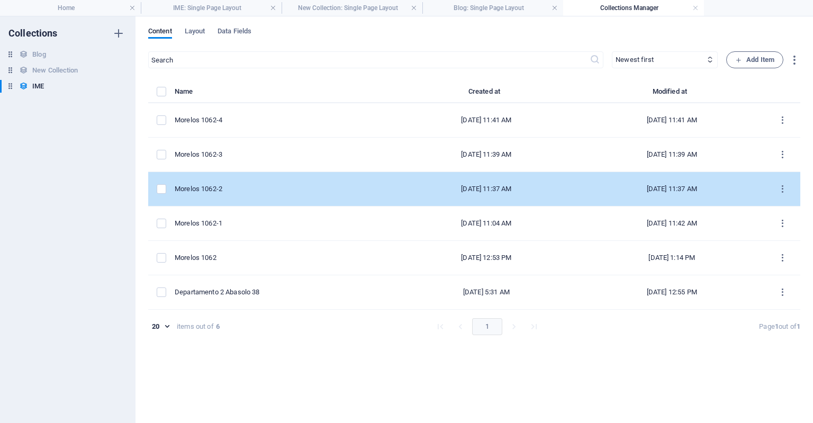
click at [316, 179] on td "Morelos 1062-2" at bounding box center [284, 189] width 219 height 34
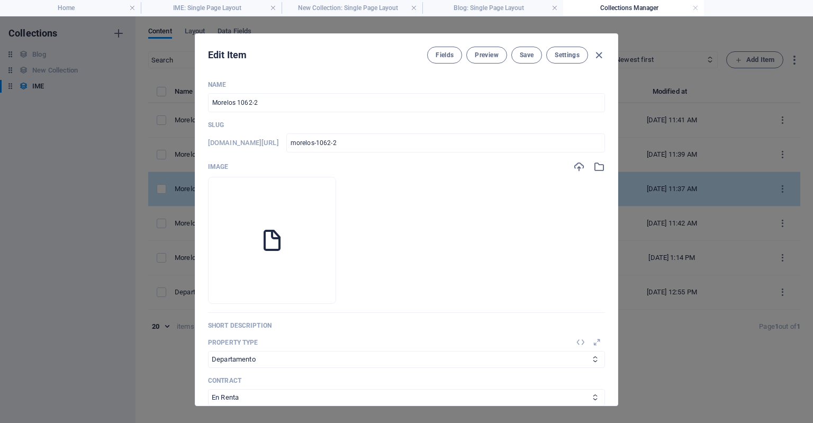
click at [316, 179] on li at bounding box center [272, 240] width 128 height 127
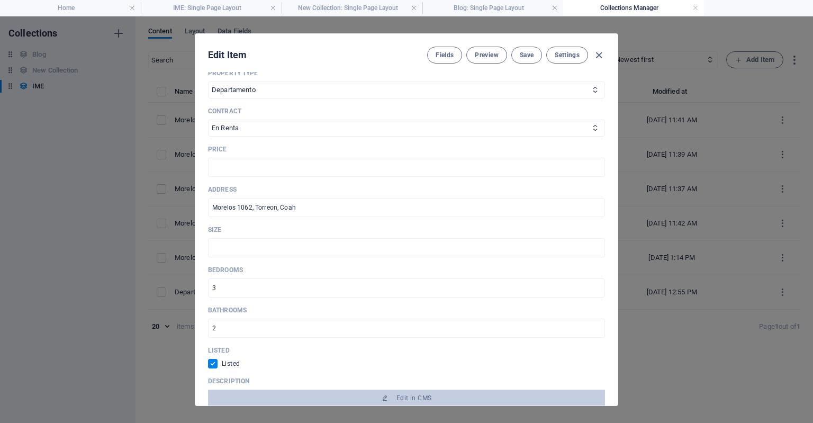
scroll to position [330, 0]
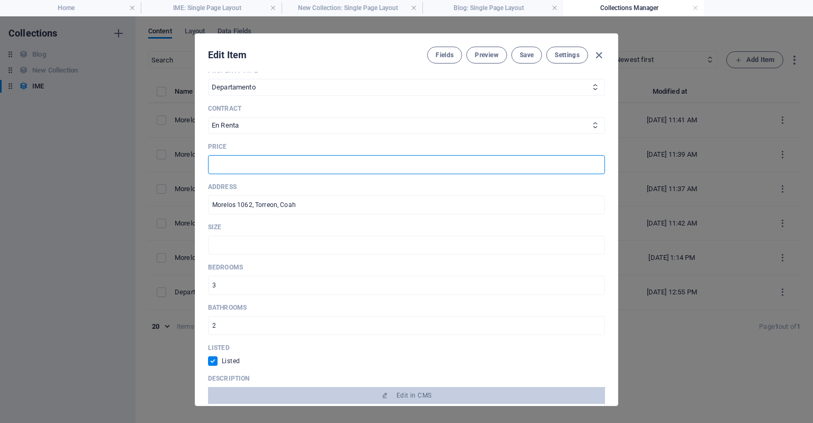
click at [279, 171] on input "text" at bounding box center [406, 164] width 397 height 19
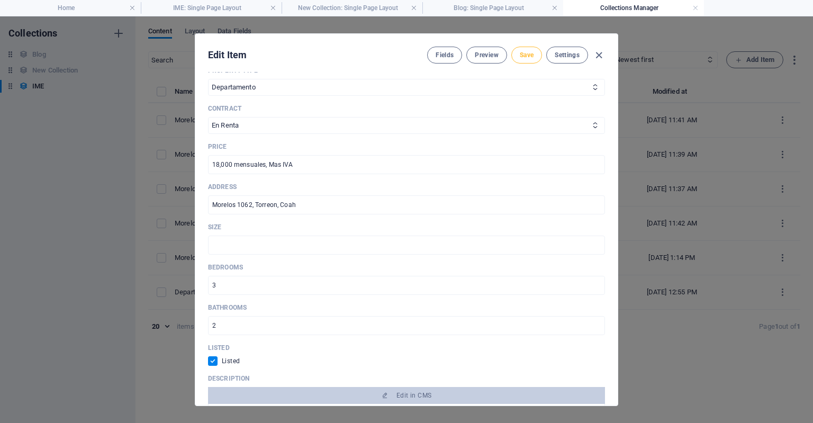
click at [521, 63] on div "Edit Item Fields Preview Save Settings" at bounding box center [406, 53] width 422 height 38
click at [519, 62] on button "Save" at bounding box center [526, 55] width 31 height 17
click at [597, 52] on icon "button" at bounding box center [599, 55] width 12 height 12
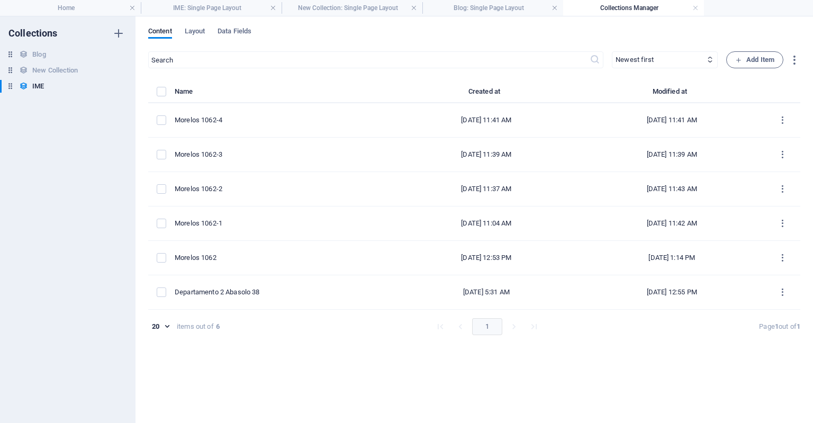
scroll to position [0, 0]
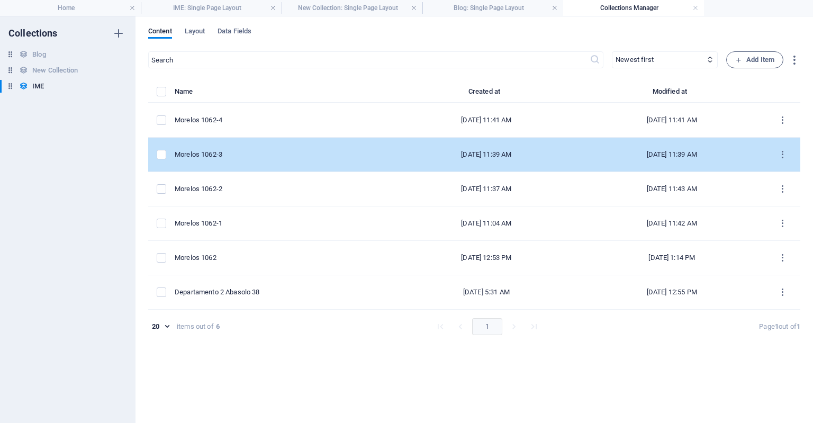
click at [317, 162] on td "Morelos 1062-3" at bounding box center [284, 155] width 219 height 34
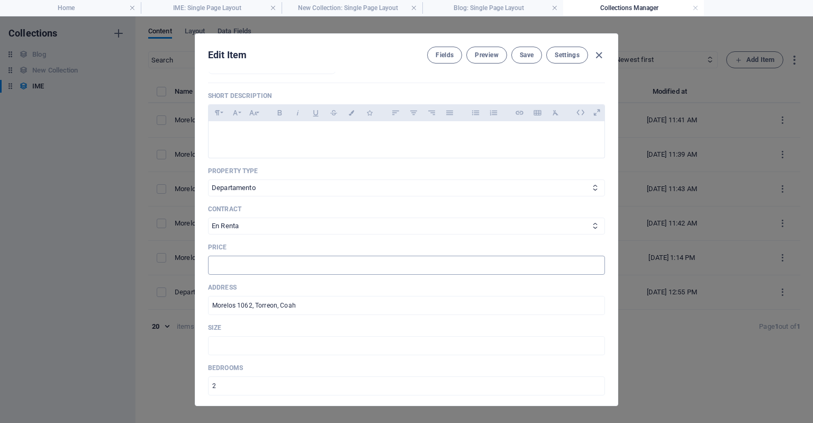
scroll to position [229, 0]
click at [311, 262] on input "text" at bounding box center [406, 266] width 397 height 19
click at [521, 56] on span "Save" at bounding box center [527, 55] width 14 height 8
click at [603, 49] on icon "button" at bounding box center [599, 55] width 12 height 12
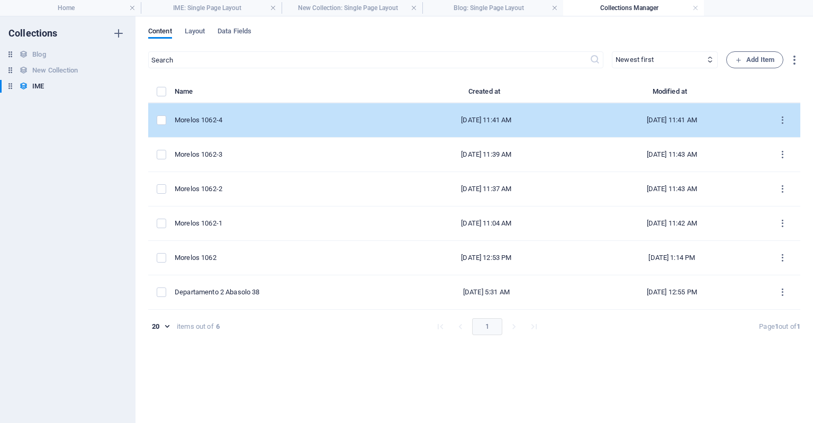
click at [304, 128] on td "Morelos 1062-4" at bounding box center [284, 120] width 219 height 34
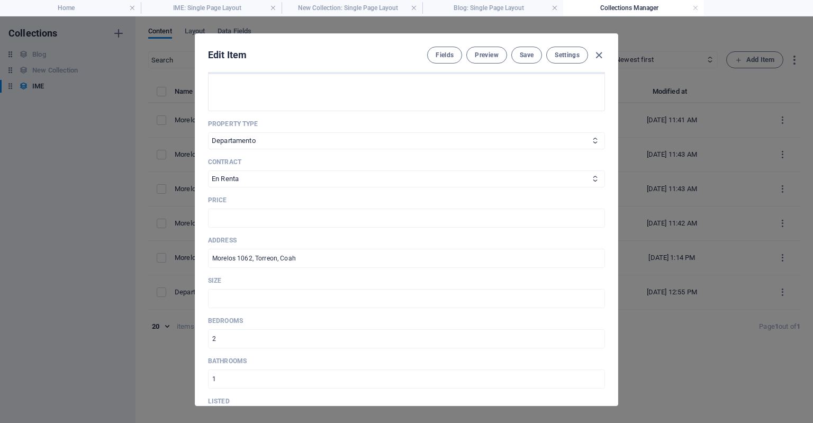
scroll to position [281, 0]
click at [255, 222] on input "text" at bounding box center [406, 213] width 397 height 19
click at [532, 59] on span "Save" at bounding box center [527, 55] width 14 height 8
click at [232, 291] on input "text" at bounding box center [406, 294] width 397 height 19
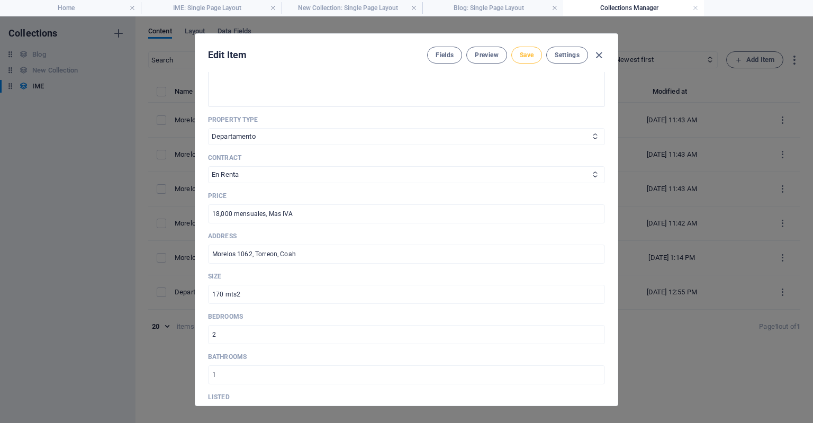
click at [528, 51] on span "Save" at bounding box center [527, 55] width 14 height 8
click at [599, 57] on icon "button" at bounding box center [599, 55] width 12 height 12
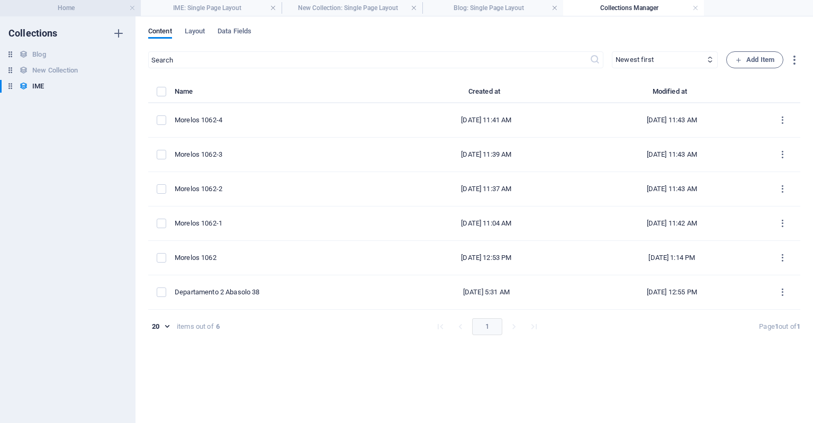
click at [70, 4] on h4 "Home" at bounding box center [70, 8] width 141 height 12
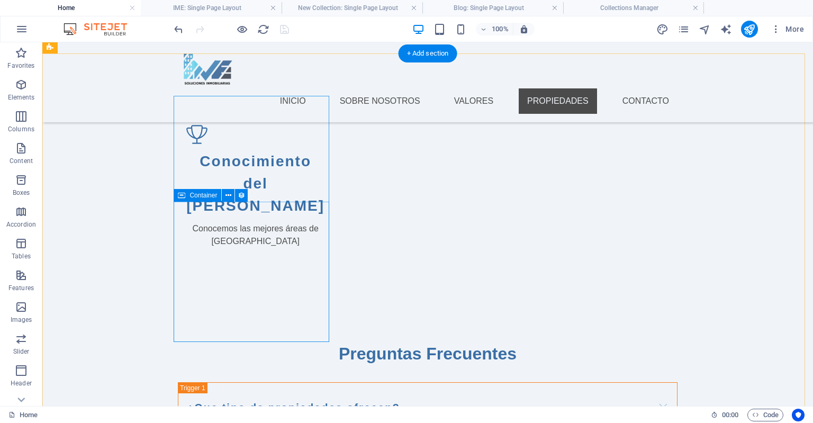
scroll to position [1389, 0]
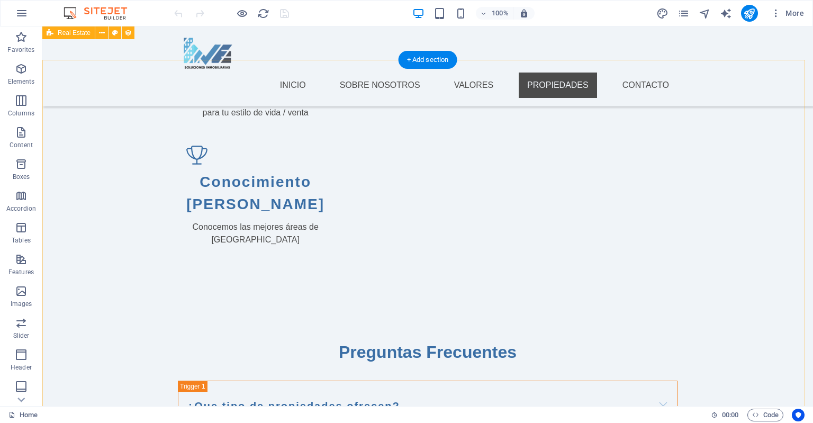
scroll to position [1360, 0]
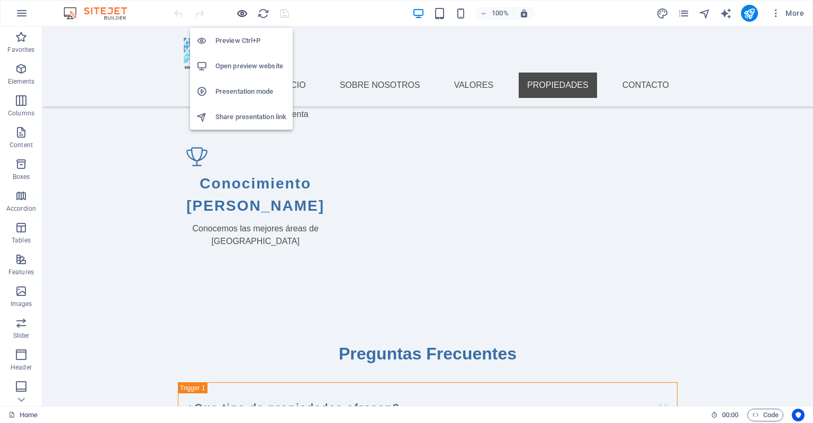
click at [239, 14] on icon "button" at bounding box center [242, 13] width 12 height 12
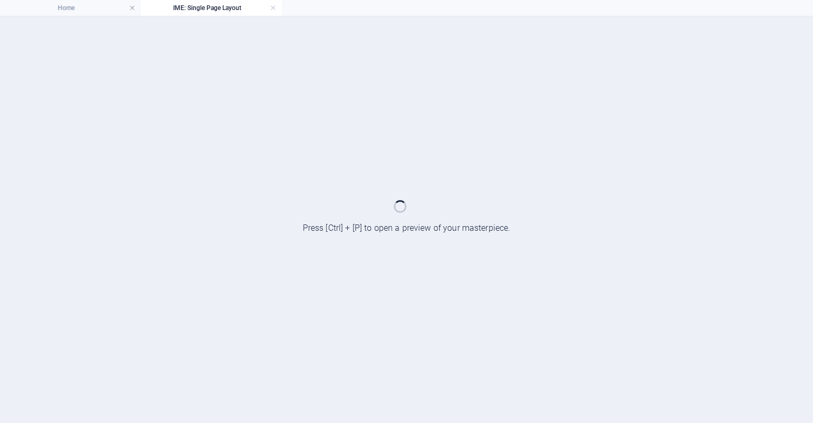
scroll to position [0, 0]
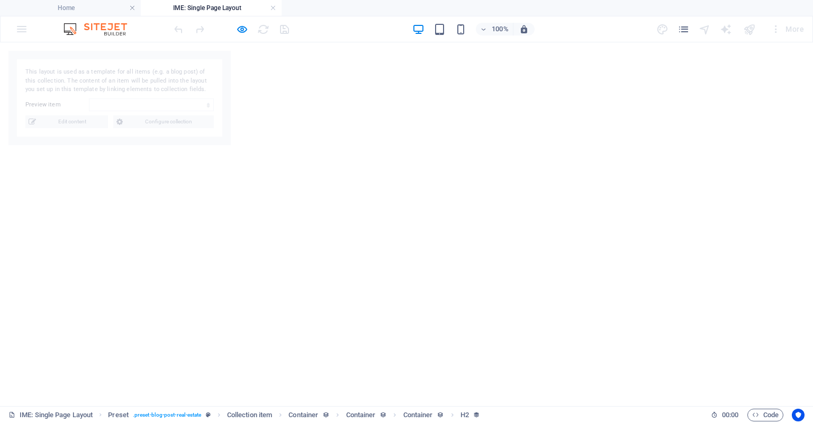
select select "68deb0b8fbc8d6197604dcd2"
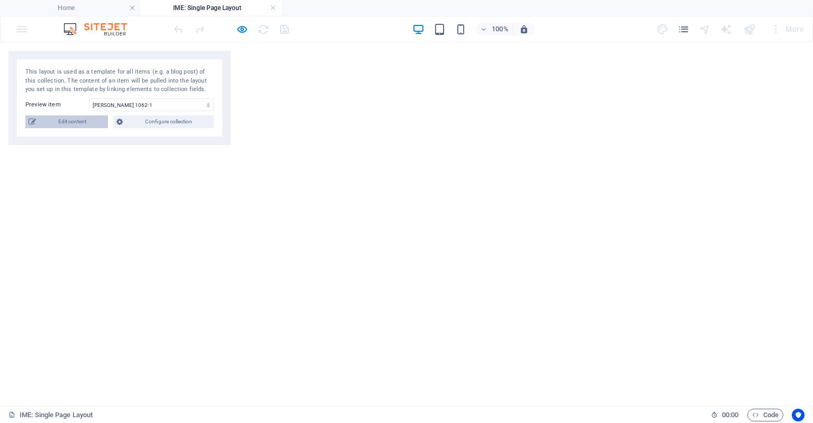
click at [69, 122] on span "Edit content" at bounding box center [72, 121] width 66 height 13
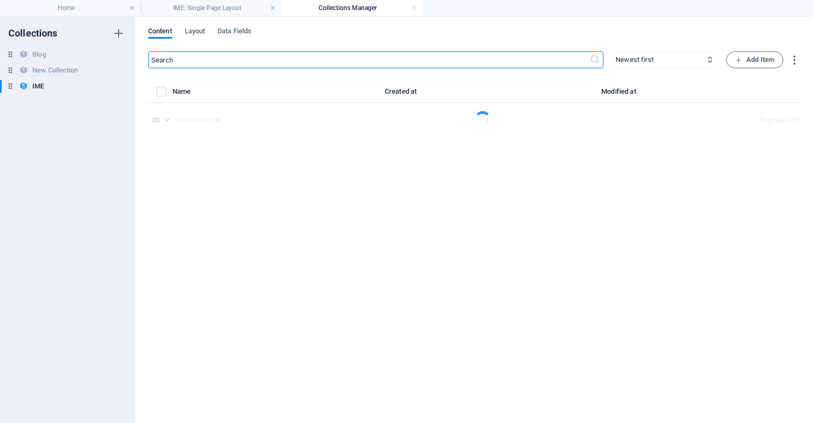
select select "Departamento"
select select "En Renta"
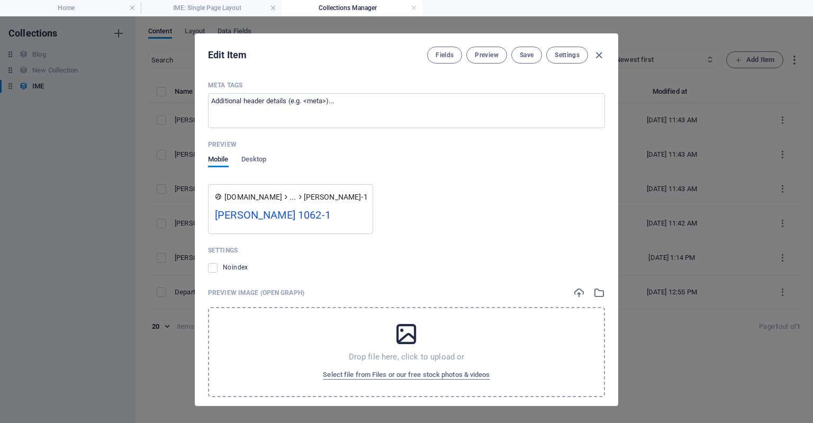
scroll to position [1290, 0]
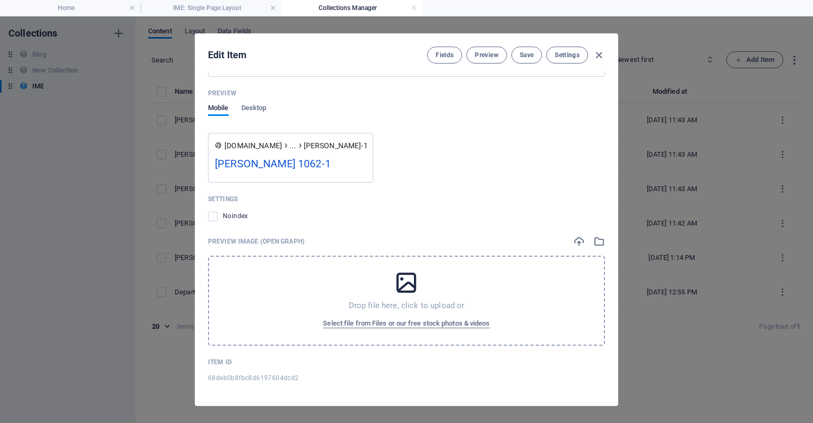
click at [322, 308] on div "Drop file here, click to upload or Select file from Files or our free stock pho…" at bounding box center [406, 301] width 397 height 90
click at [353, 306] on p "Drop file here, click to upload or" at bounding box center [407, 305] width 116 height 11
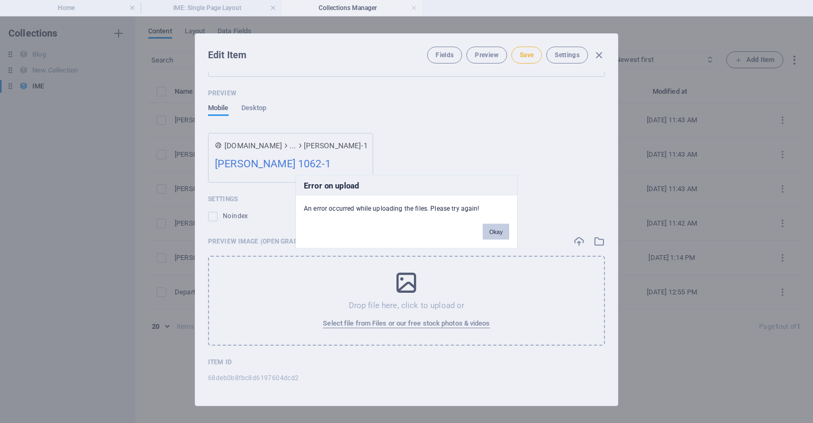
click at [491, 232] on button "Okay" at bounding box center [496, 231] width 26 height 16
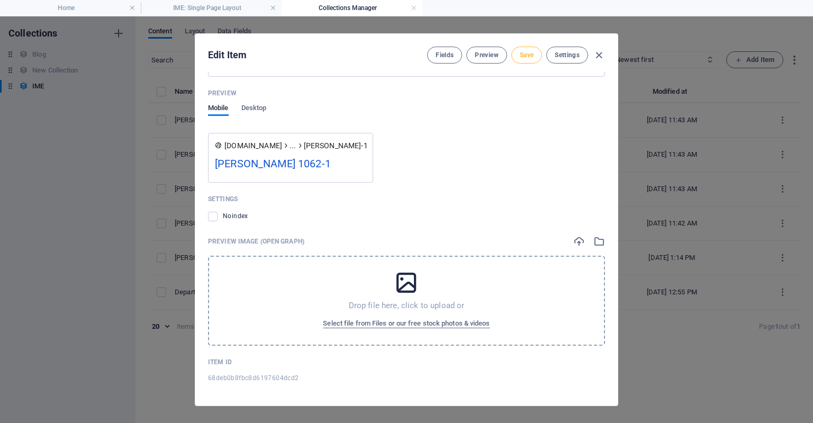
click at [529, 51] on span "Save" at bounding box center [527, 55] width 14 height 8
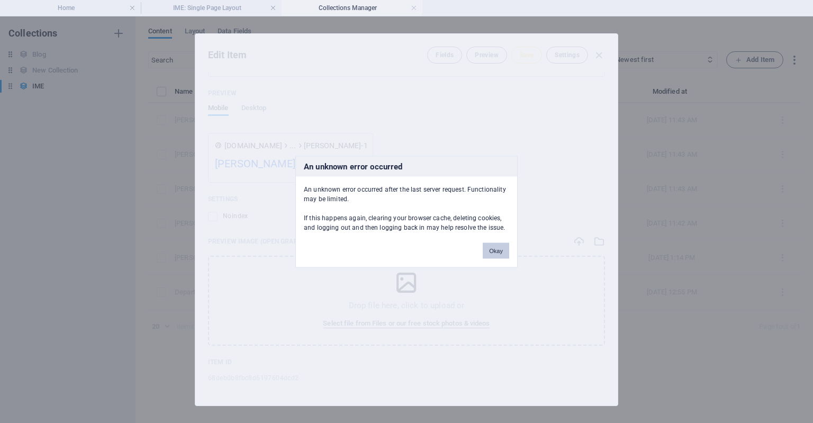
click at [497, 254] on button "Okay" at bounding box center [496, 250] width 26 height 16
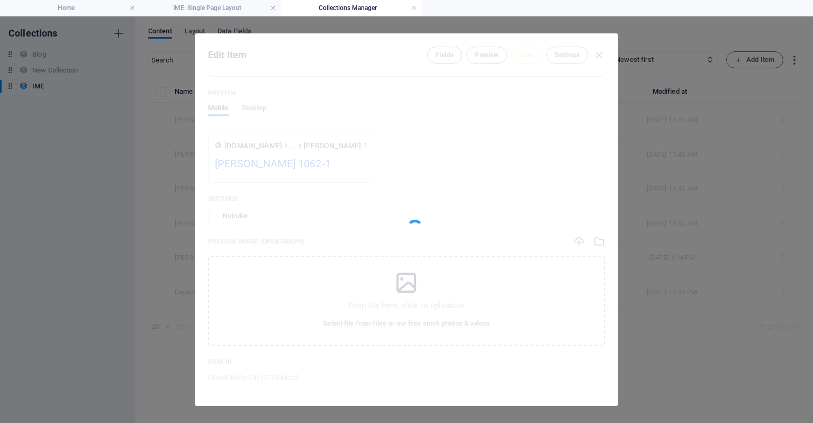
click at [679, 77] on div "Edit Item Fields Preview Save Settings Name Morelos 1062-1 ​ Slug www.example.c…" at bounding box center [406, 219] width 813 height 406
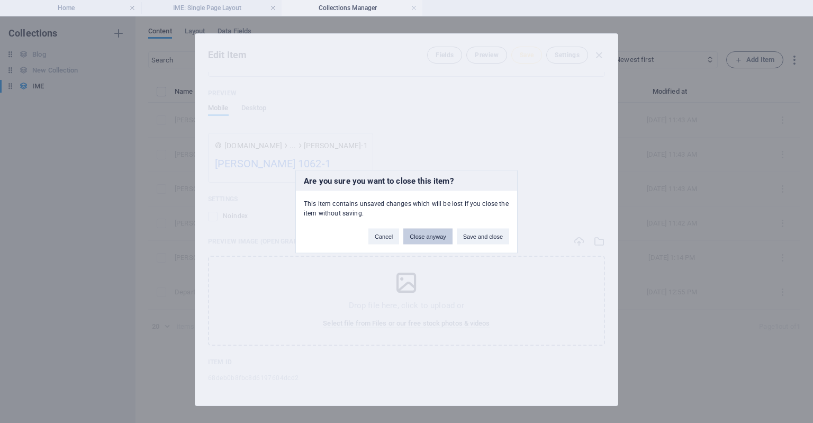
click at [435, 239] on button "Close anyway" at bounding box center [427, 236] width 49 height 16
checkbox input "false"
type input "morelos-1062-1"
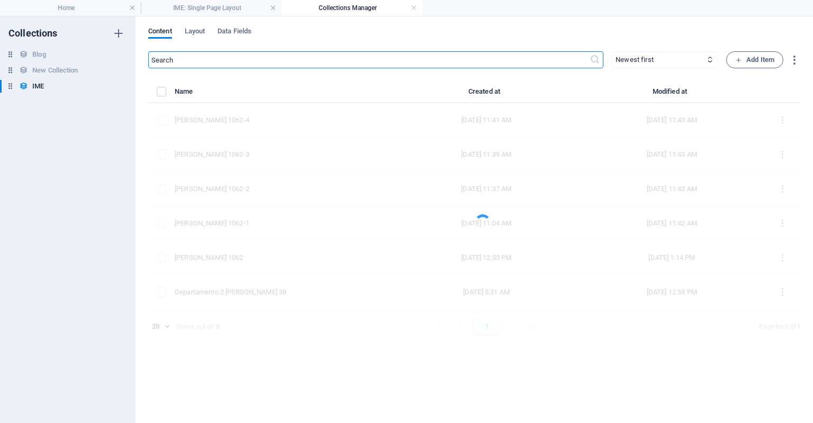
scroll to position [0, 0]
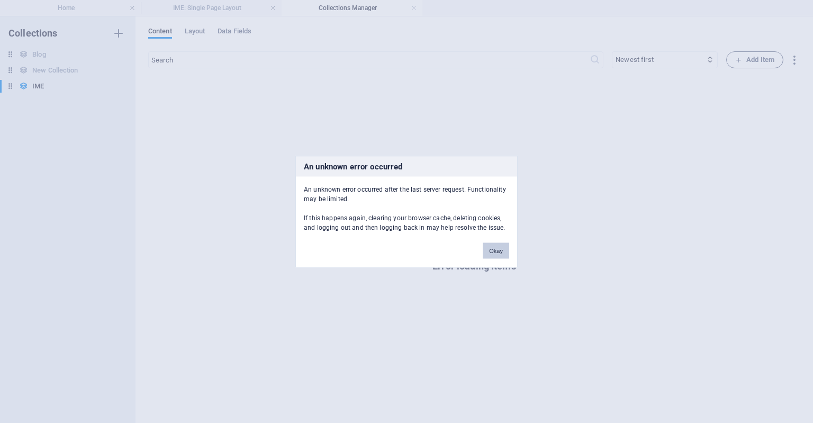
click at [494, 244] on button "Okay" at bounding box center [496, 250] width 26 height 16
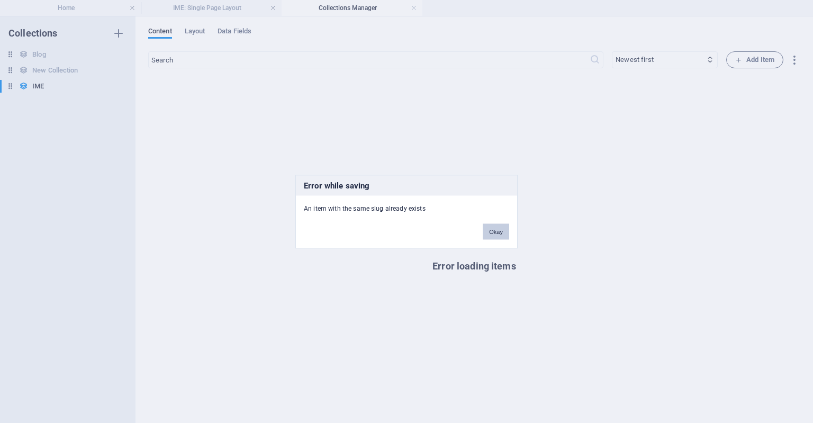
click at [491, 230] on button "Okay" at bounding box center [496, 231] width 26 height 16
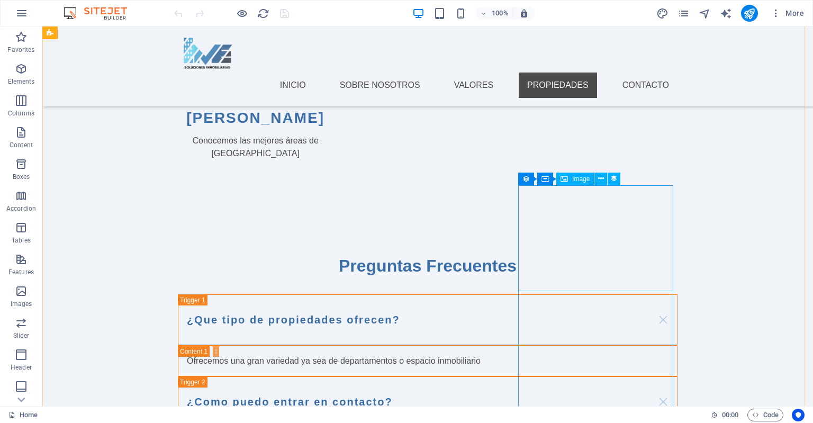
scroll to position [1566, 0]
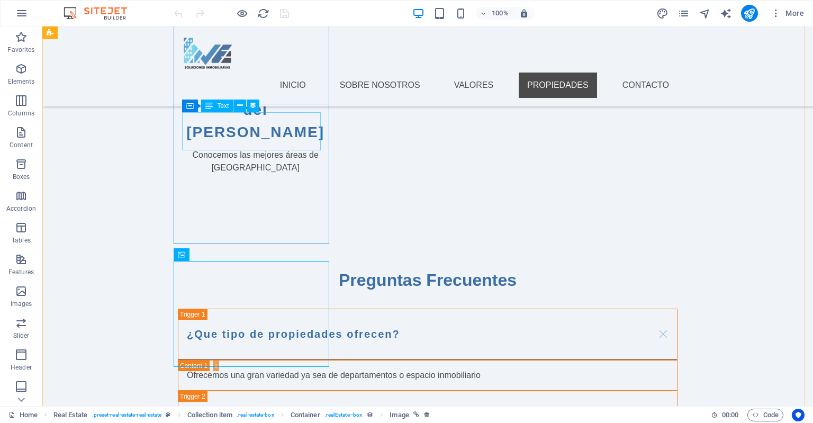
scroll to position [1469, 0]
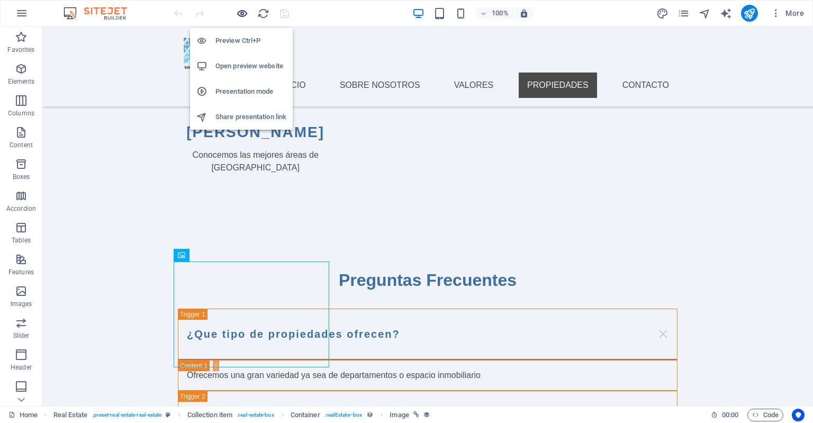
click at [241, 17] on icon "button" at bounding box center [242, 13] width 12 height 12
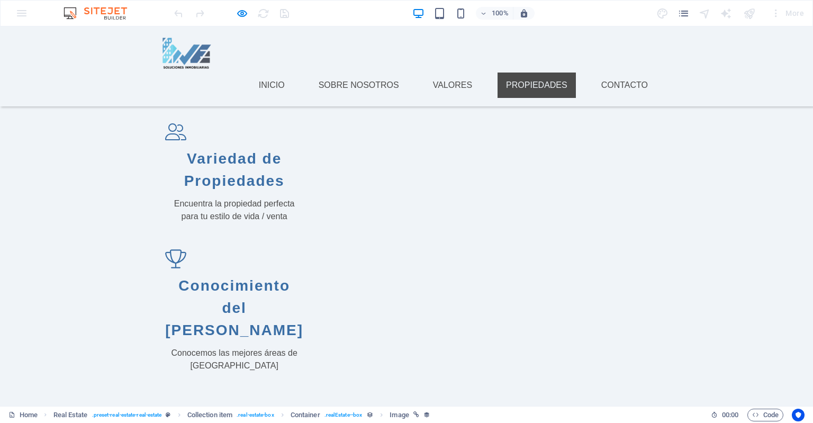
scroll to position [1197, 0]
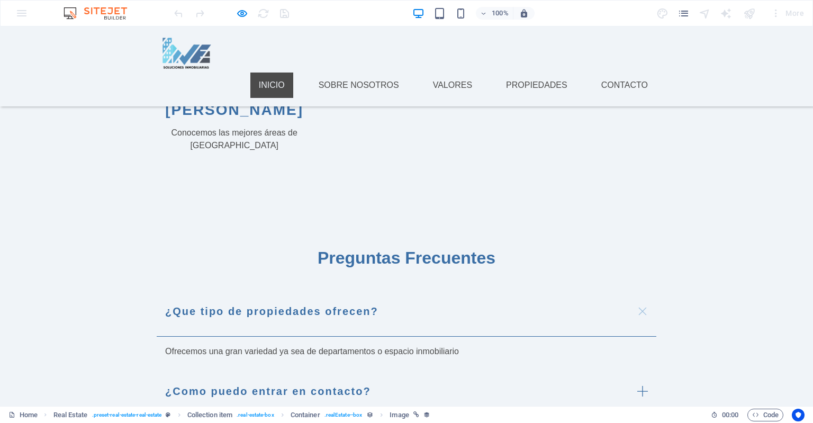
scroll to position [0, 0]
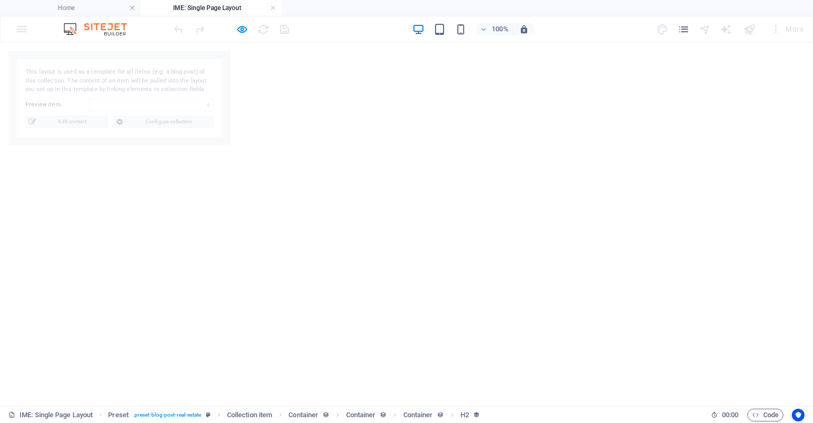
select select "68deb8ec1b4d6c66b6069b08"
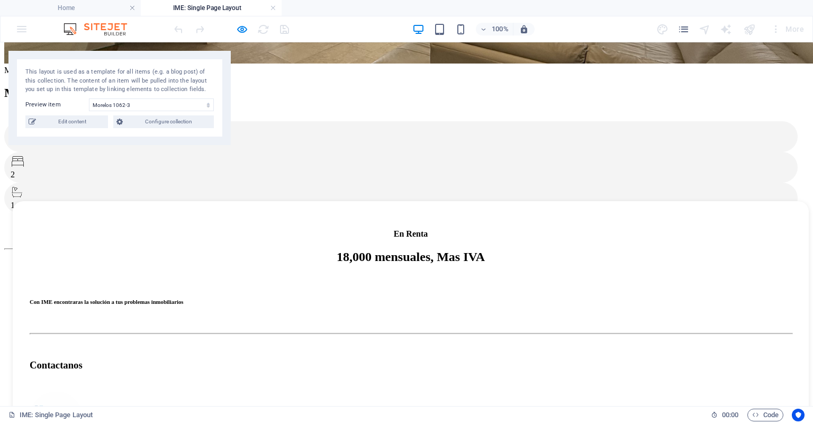
scroll to position [205, 0]
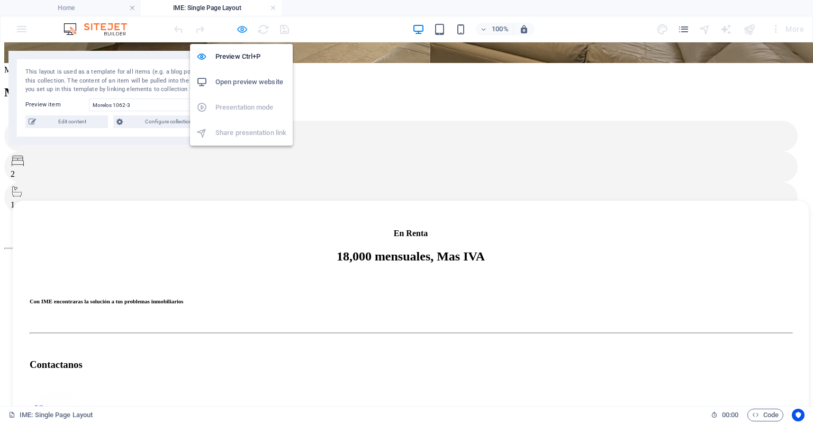
click at [238, 30] on icon "button" at bounding box center [242, 29] width 12 height 12
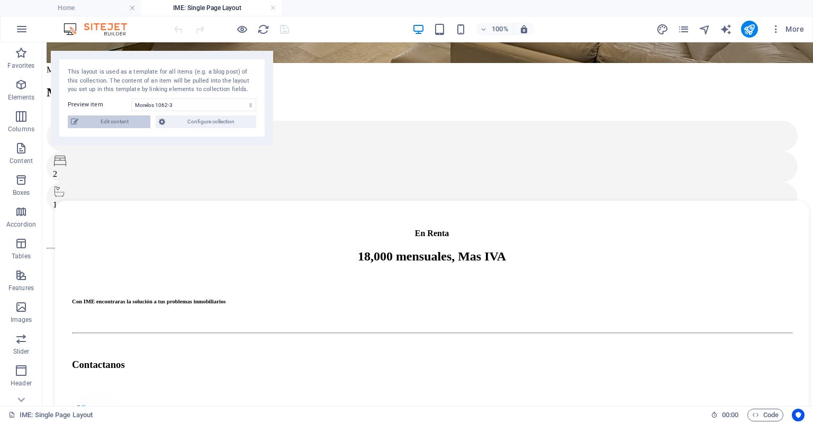
click at [104, 122] on span "Edit content" at bounding box center [114, 121] width 66 height 13
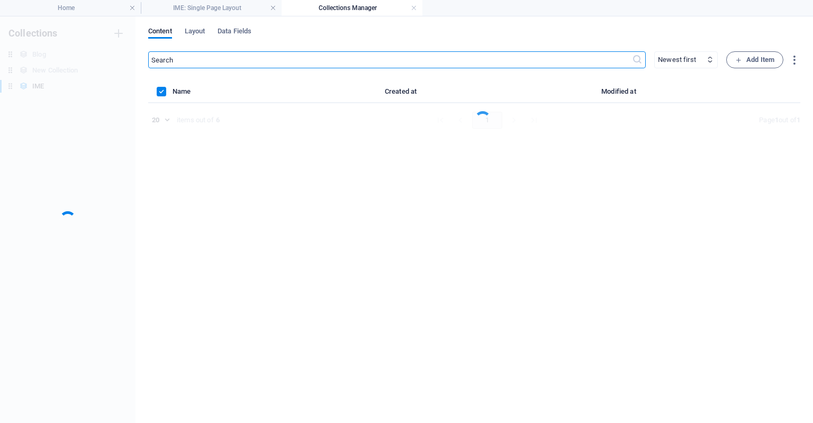
scroll to position [0, 0]
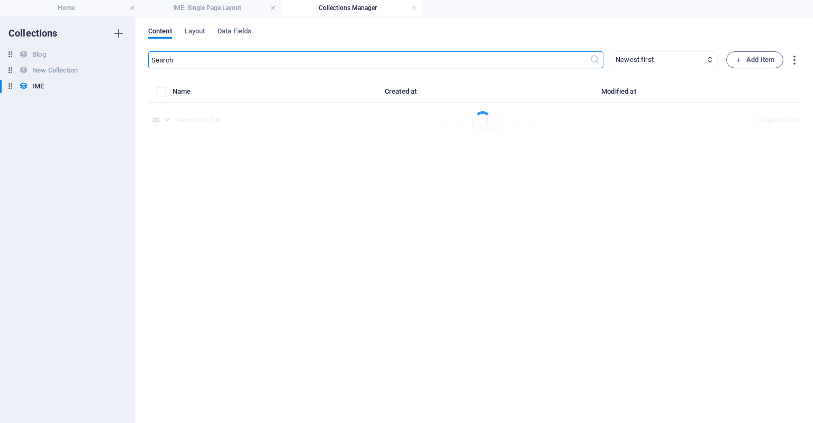
select select "Departamento"
select select "En Renta"
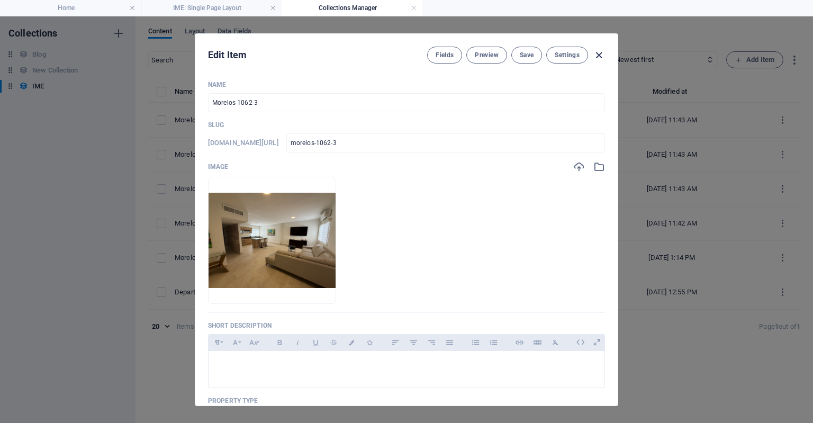
click at [595, 58] on icon "button" at bounding box center [599, 55] width 12 height 12
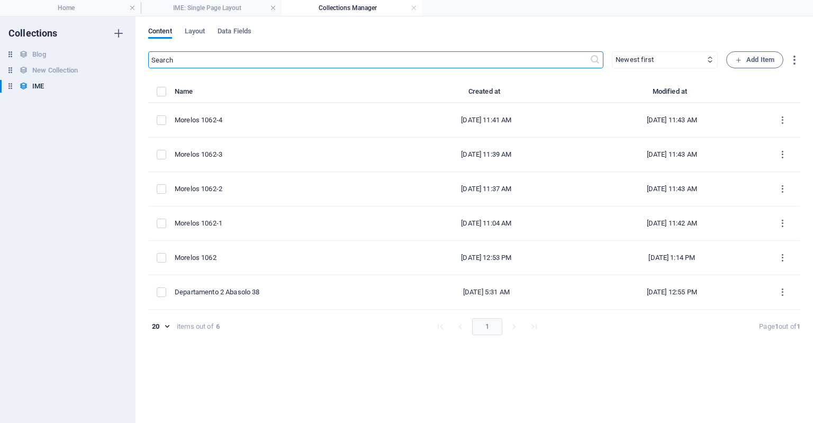
checkbox input "false"
type input "morelos-1062-3"
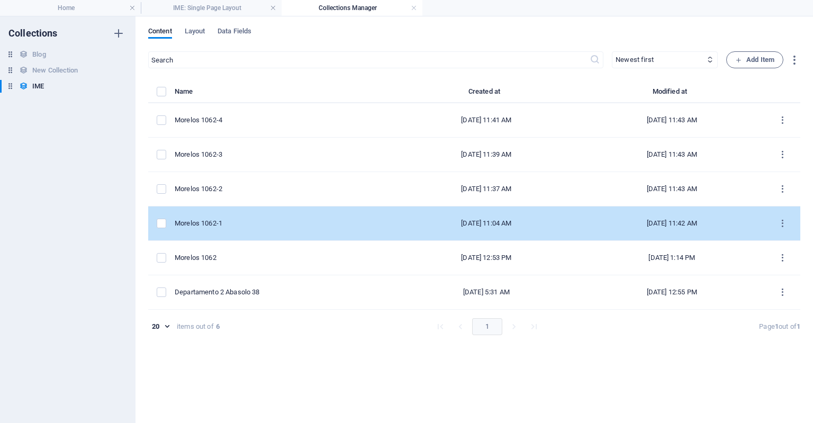
click at [271, 232] on td "Morelos 1062-1" at bounding box center [284, 223] width 219 height 34
select select "Departamento"
select select "En Renta"
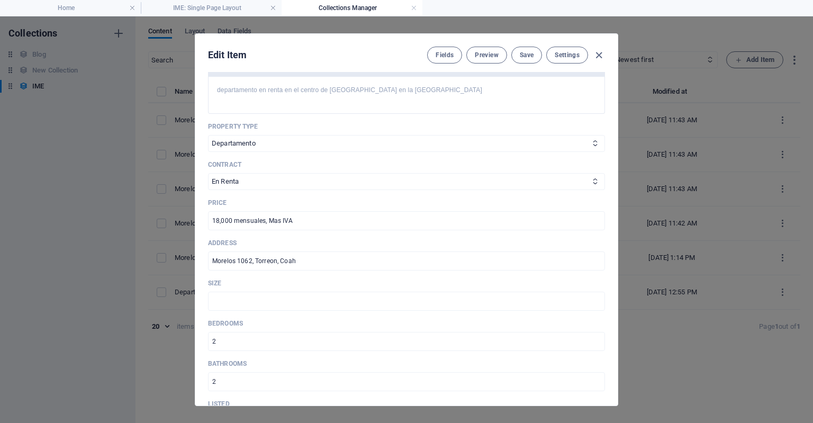
scroll to position [275, 0]
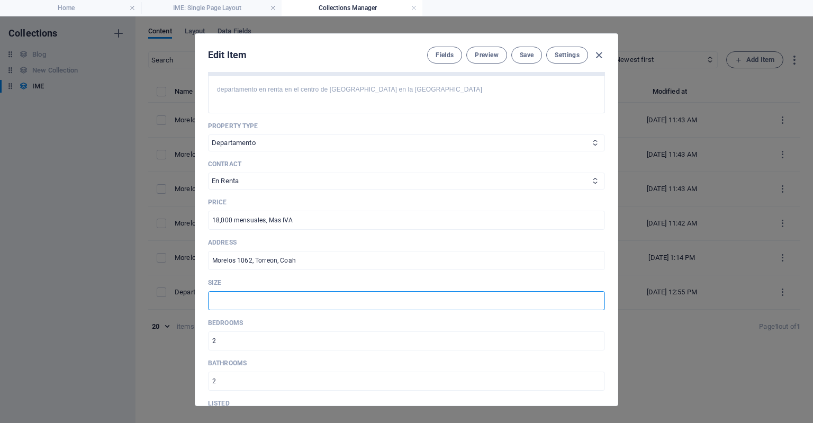
click at [260, 299] on input "text" at bounding box center [406, 300] width 397 height 19
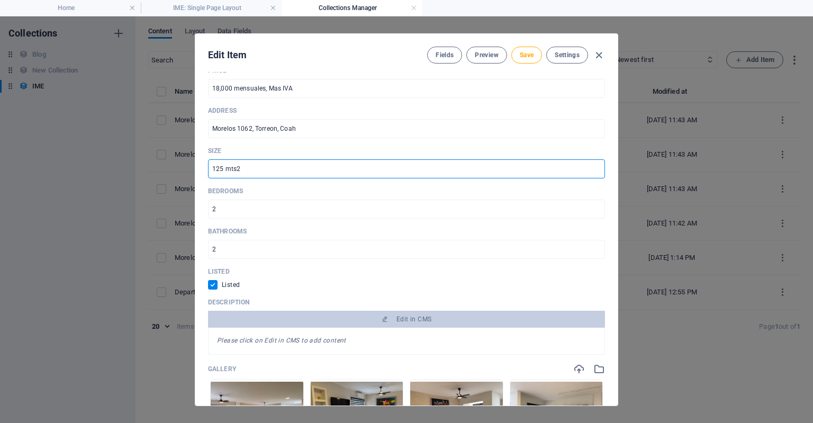
scroll to position [495, 0]
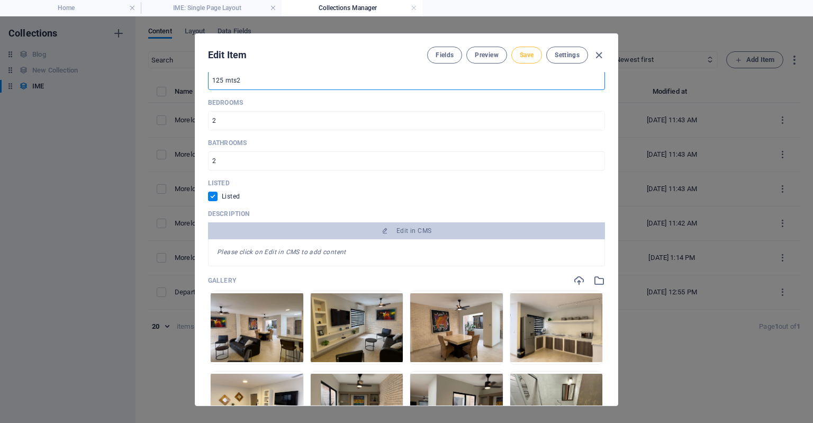
type input "125 mts2"
click at [523, 57] on span "Save" at bounding box center [527, 55] width 14 height 8
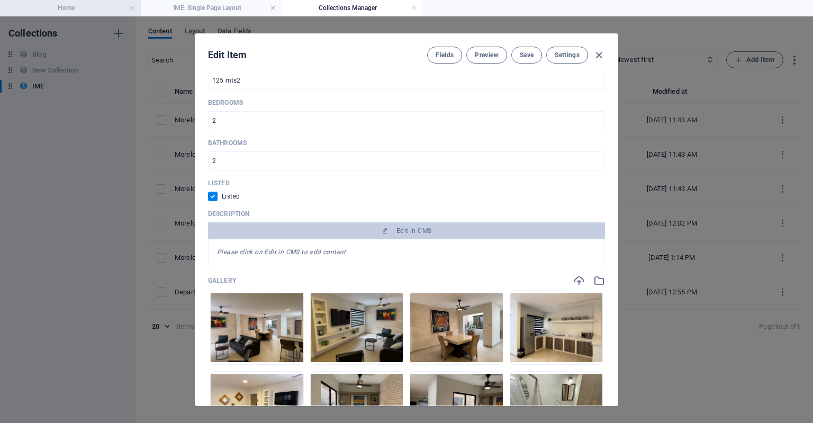
click at [68, 8] on h4 "Home" at bounding box center [70, 8] width 141 height 12
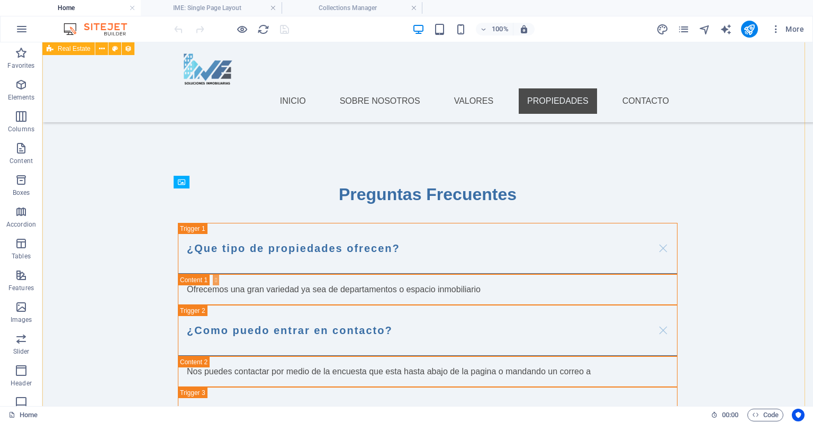
scroll to position [1556, 0]
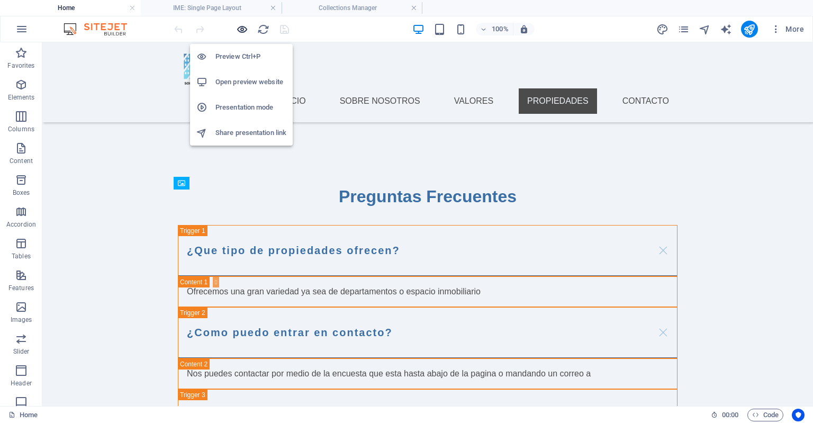
click at [241, 30] on icon "button" at bounding box center [242, 29] width 12 height 12
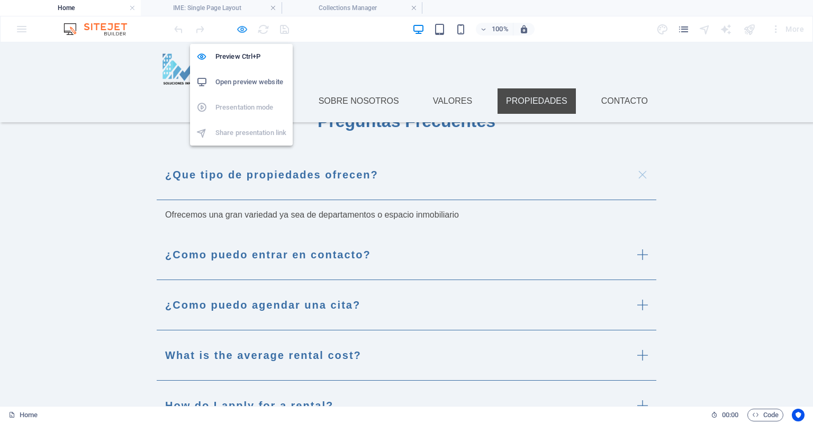
scroll to position [1398, 0]
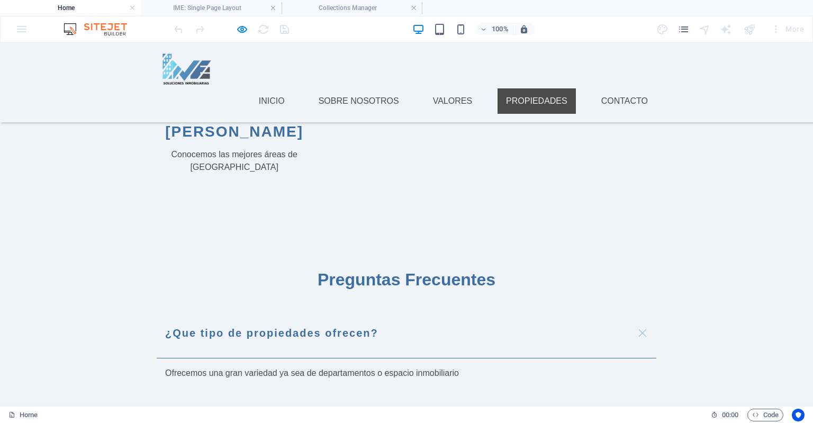
select select "68deb0b8fbc8d6197604dcd2"
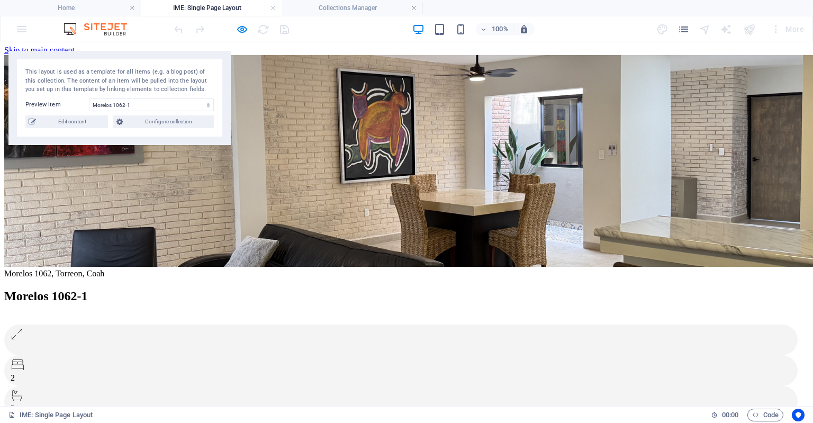
scroll to position [0, 0]
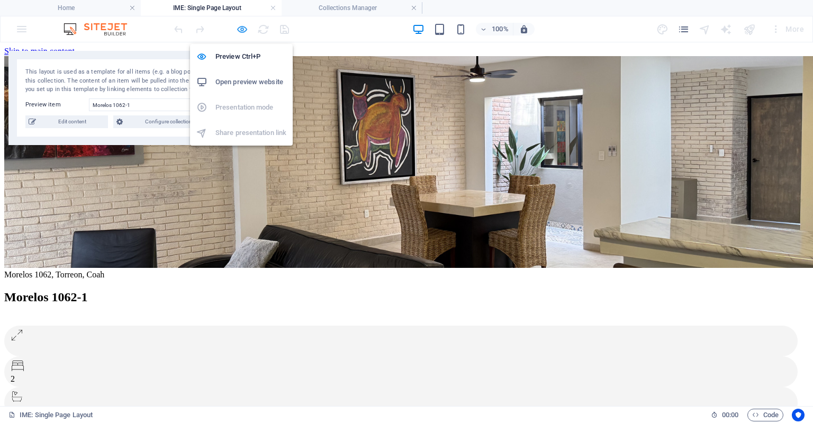
click at [240, 28] on icon "button" at bounding box center [242, 29] width 12 height 12
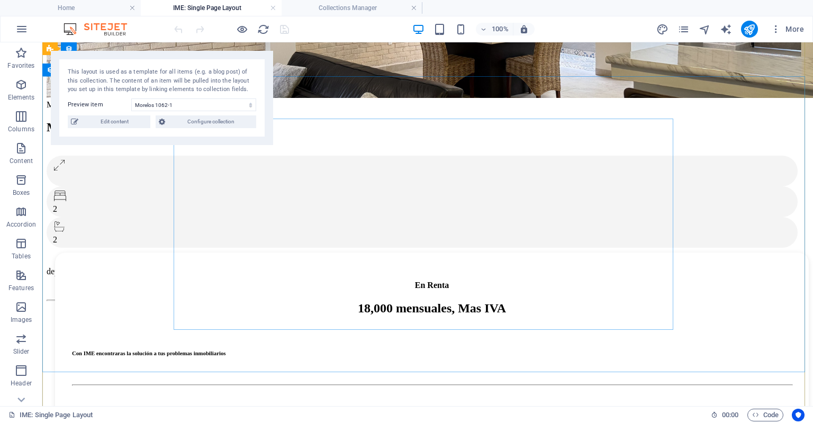
scroll to position [127, 0]
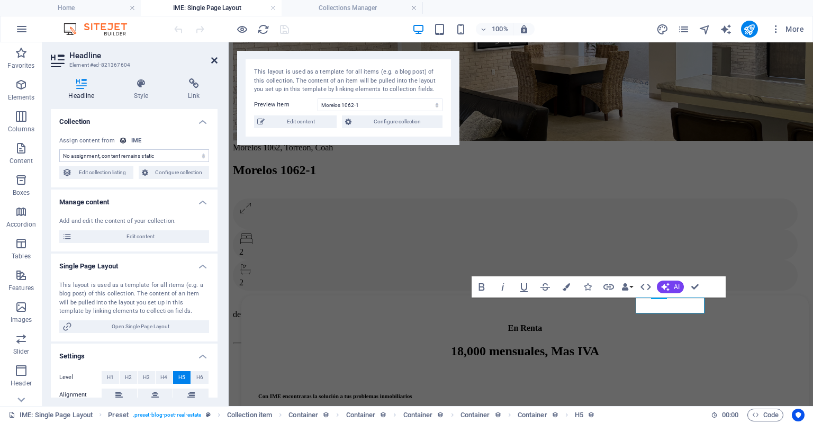
click at [215, 60] on icon at bounding box center [214, 60] width 6 height 8
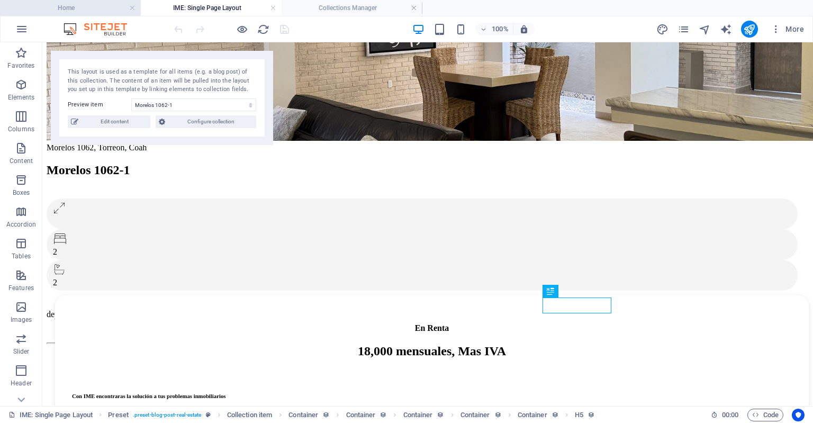
click at [94, 11] on h4 "Home" at bounding box center [70, 8] width 141 height 12
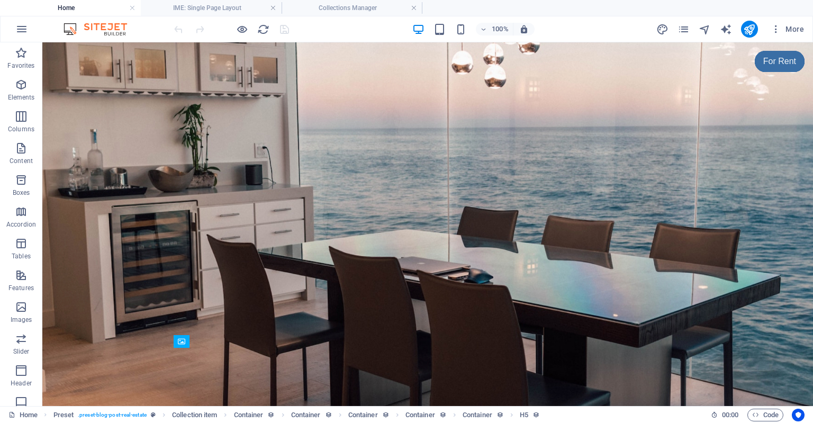
scroll to position [1398, 0]
